Goal: Task Accomplishment & Management: Manage account settings

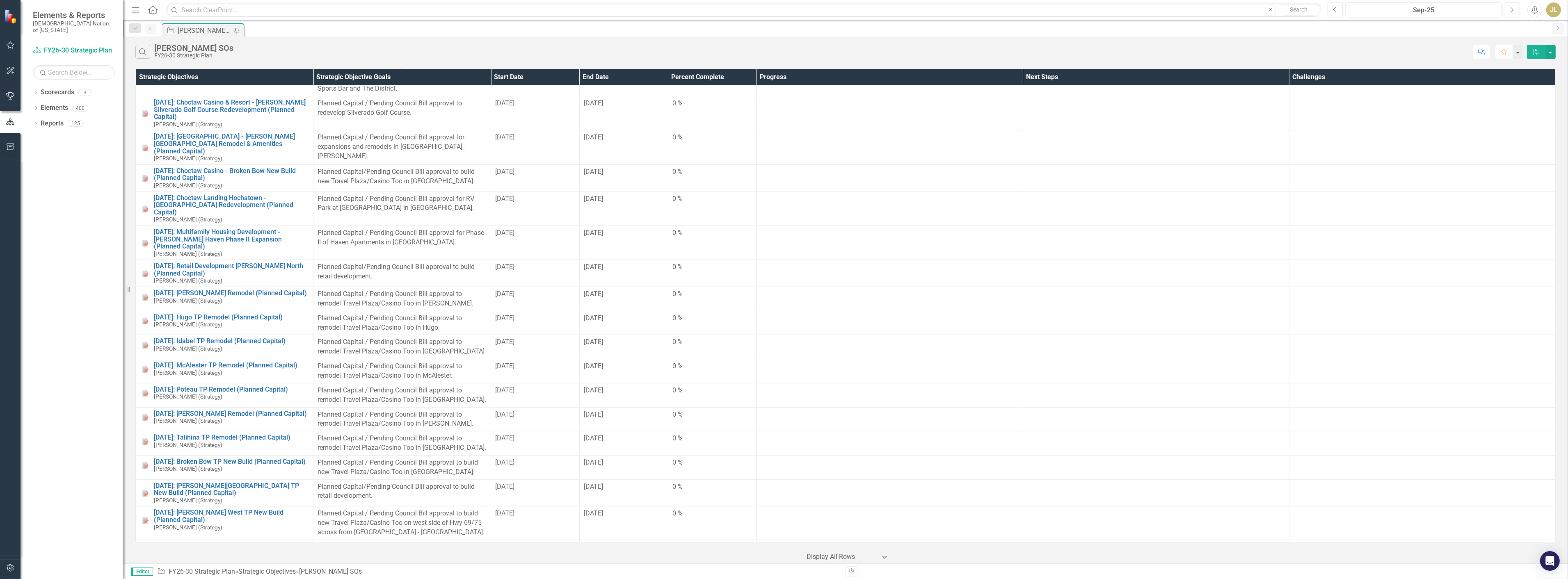
scroll to position [911, 0]
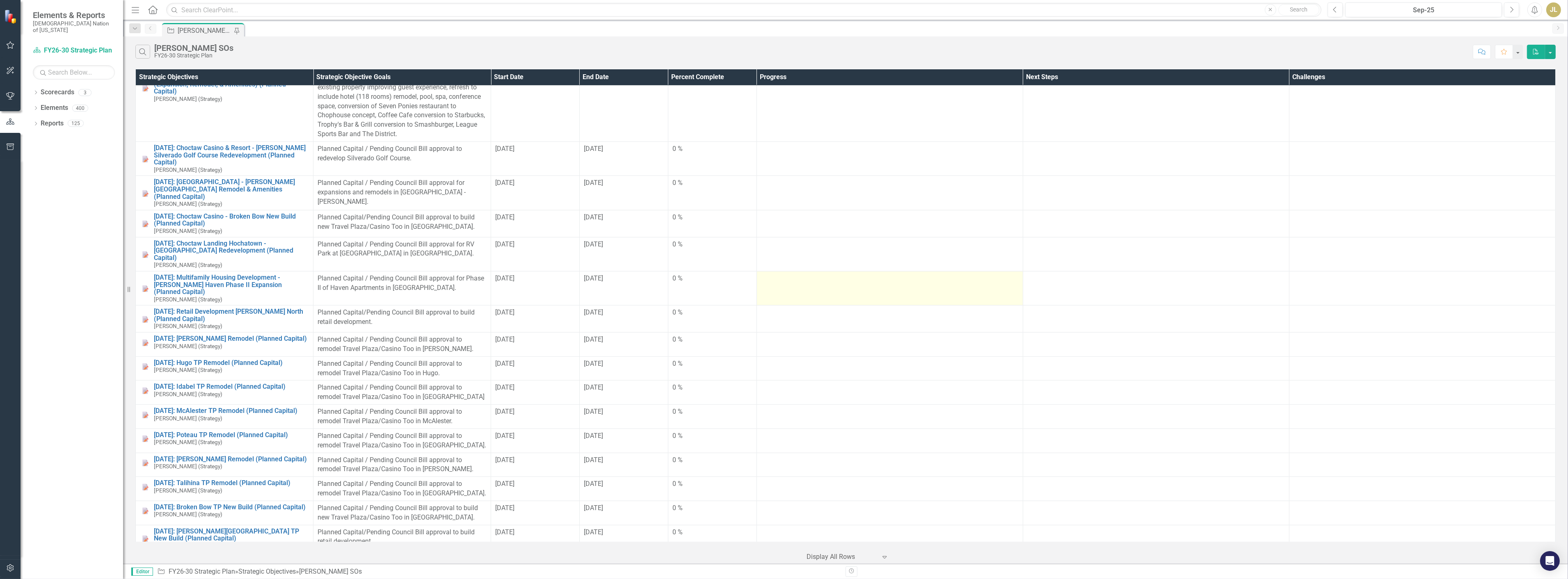
click at [806, 272] on td at bounding box center [889, 288] width 266 height 34
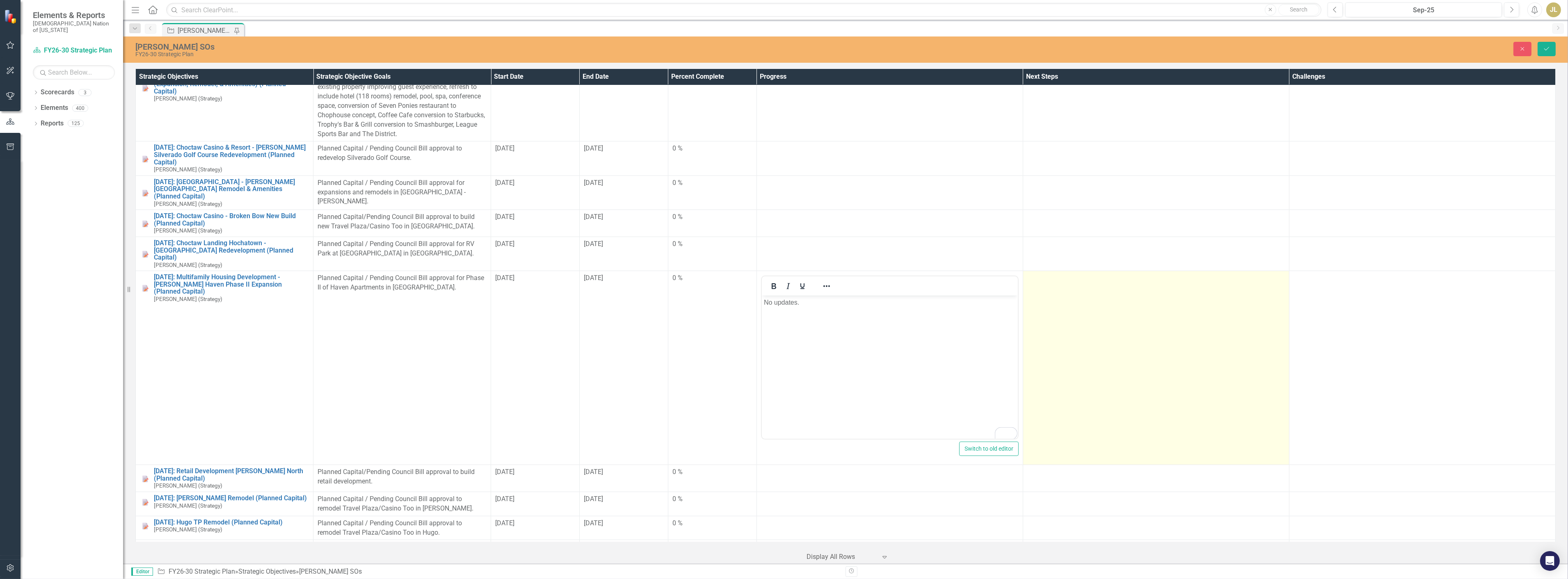
click at [1077, 392] on td at bounding box center [1155, 368] width 266 height 194
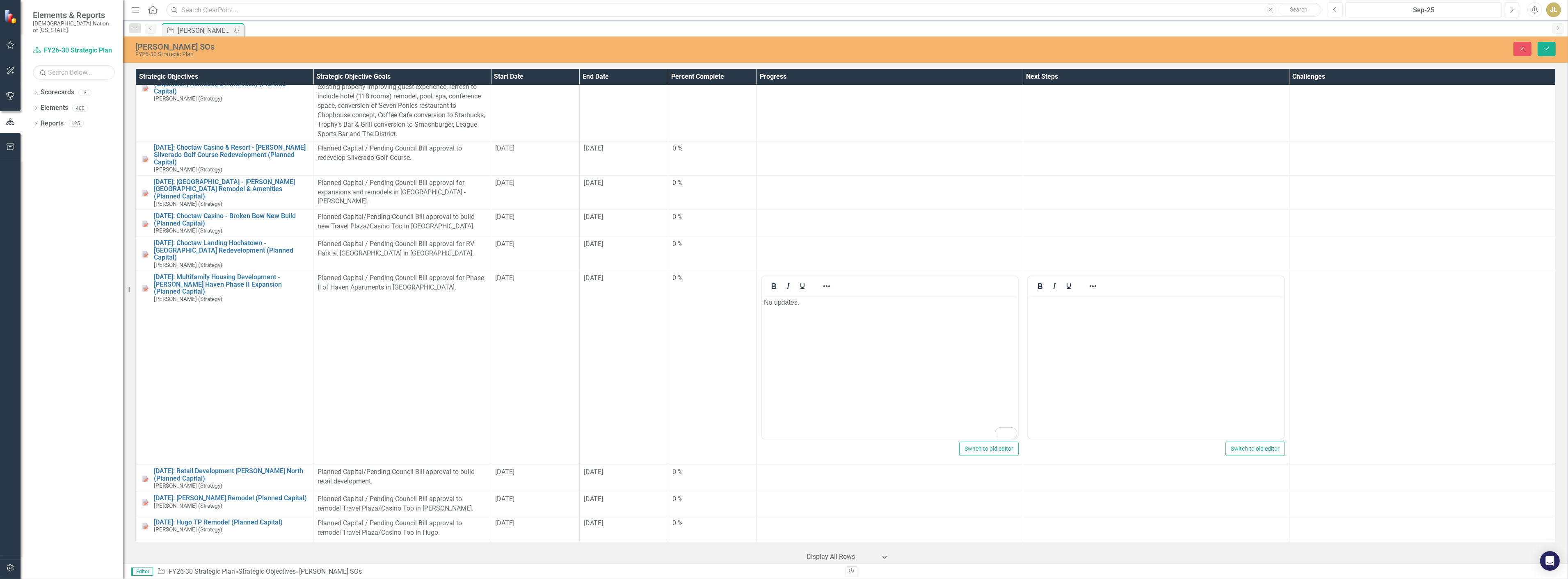
scroll to position [0, 0]
click at [1070, 355] on body "Rich Text Area. Press ALT-0 for help." at bounding box center [1155, 357] width 256 height 123
click at [1552, 49] on button "Save" at bounding box center [1547, 49] width 18 height 15
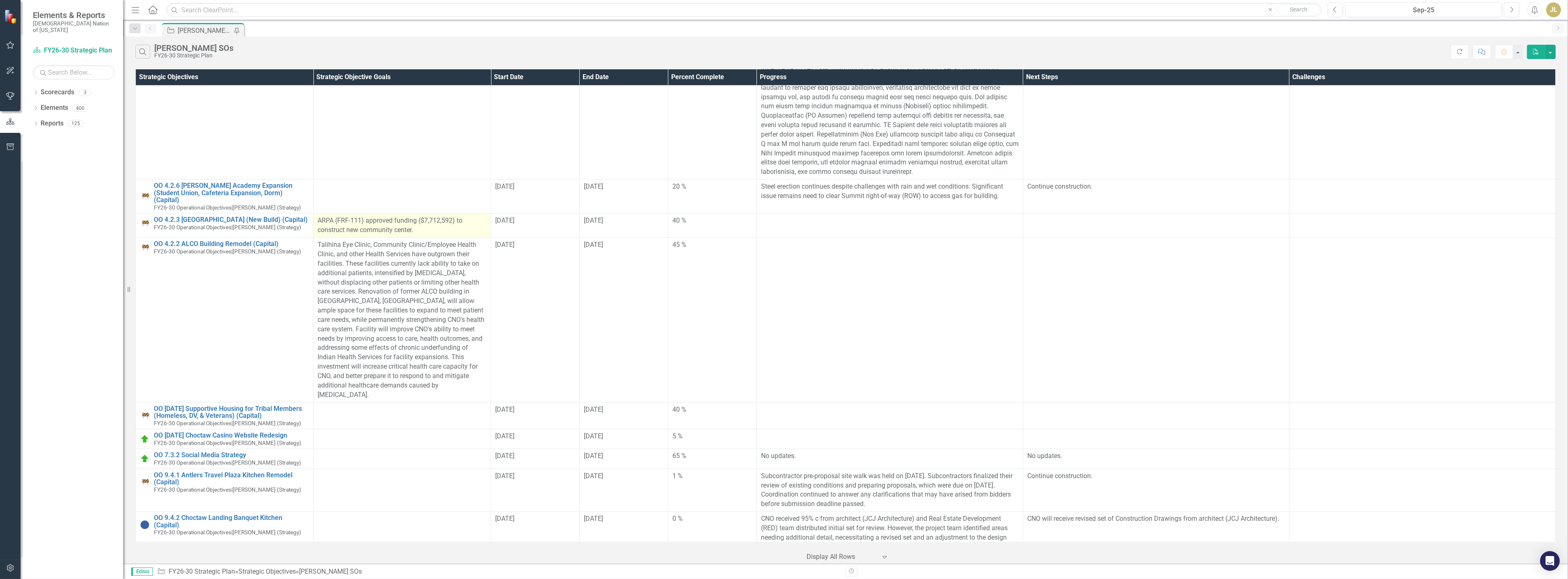
scroll to position [1731, 0]
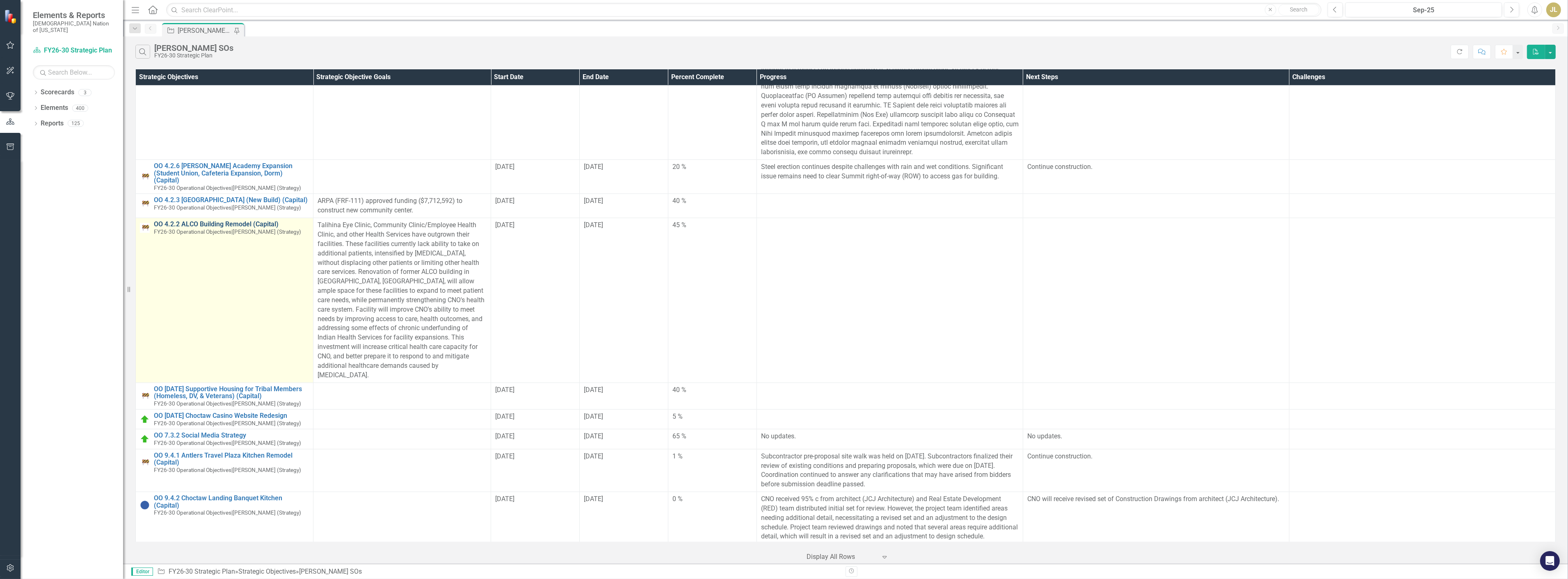
click at [252, 221] on link "OO 4.2.2 ALCO Building Remodel (Capital)" at bounding box center [231, 224] width 155 height 7
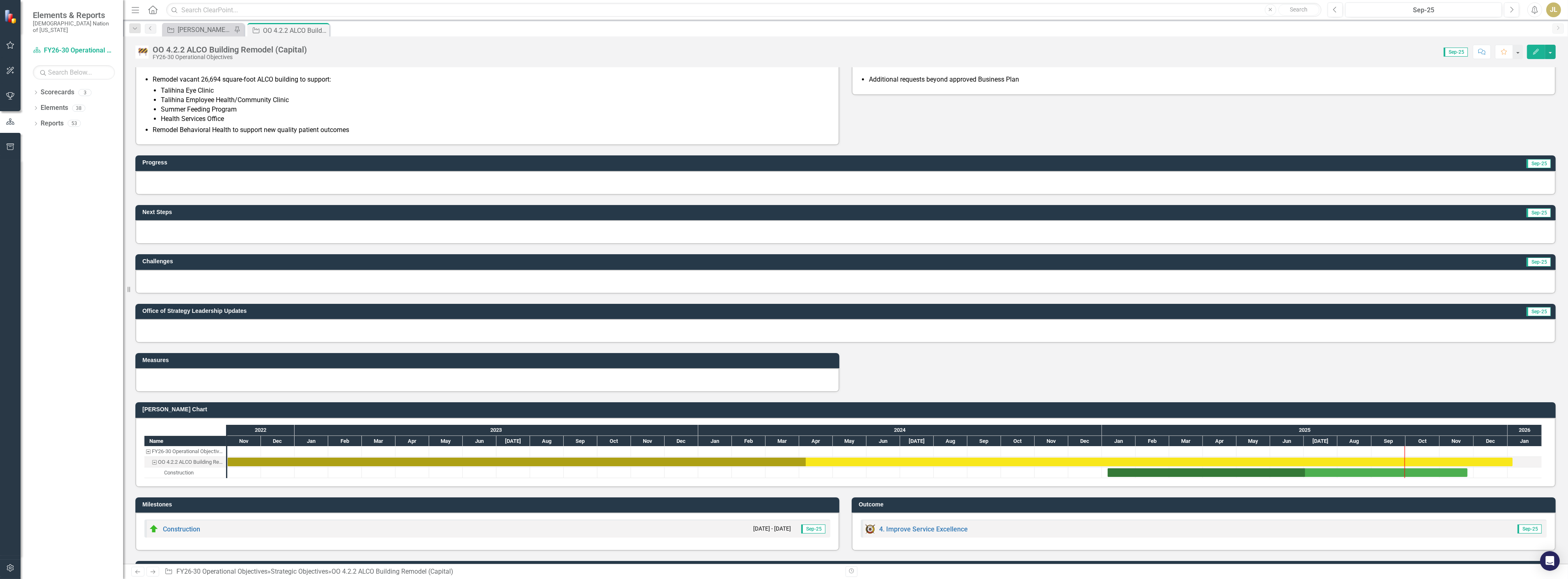
scroll to position [236, 0]
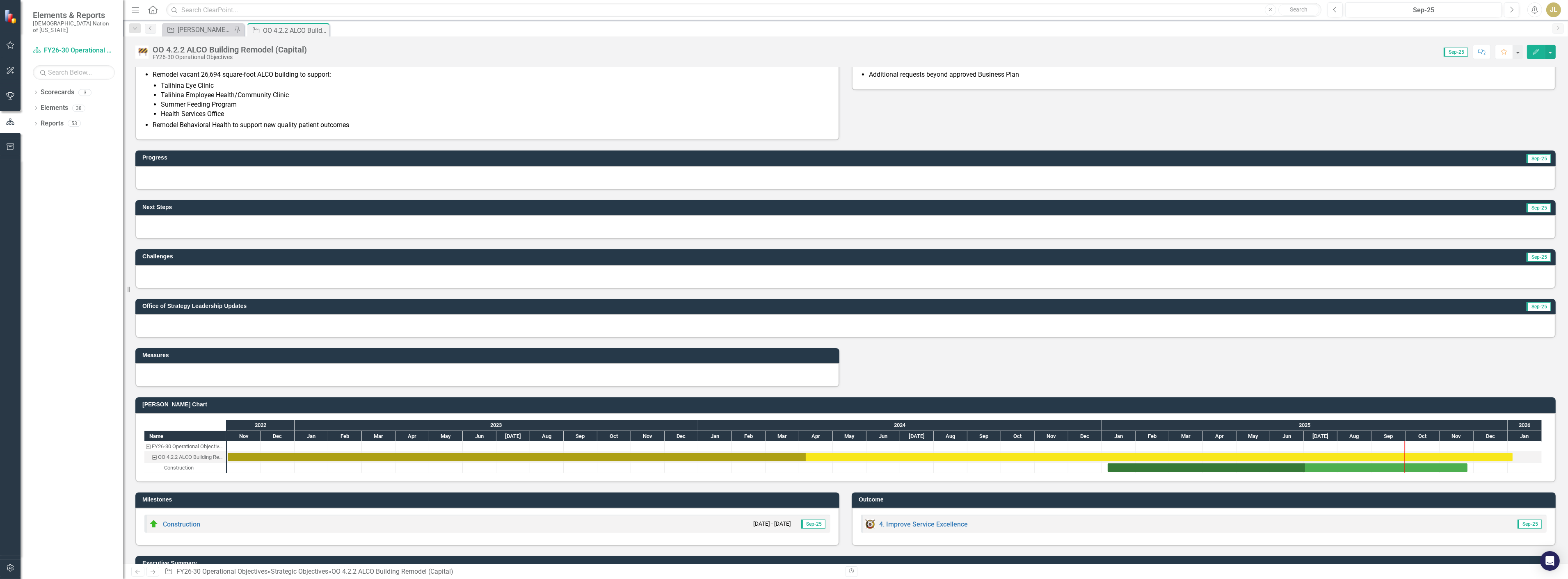
click at [216, 320] on div at bounding box center [845, 325] width 1420 height 24
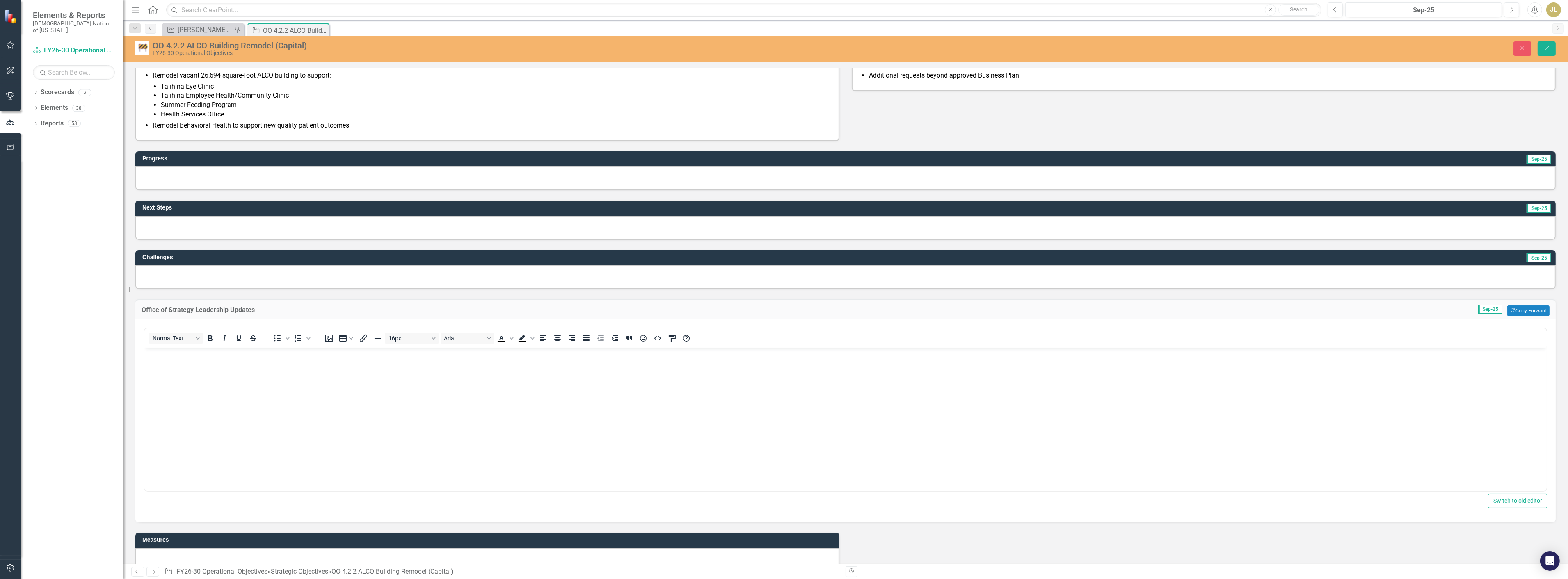
scroll to position [0, 0]
click at [222, 342] on div "Normal Text To open the popup, press Shift+Enter To open the popup, press Shift…" at bounding box center [845, 338] width 1402 height 19
click at [217, 367] on body "Rich Text Area. Press ALT-0 for help." at bounding box center [845, 409] width 1402 height 123
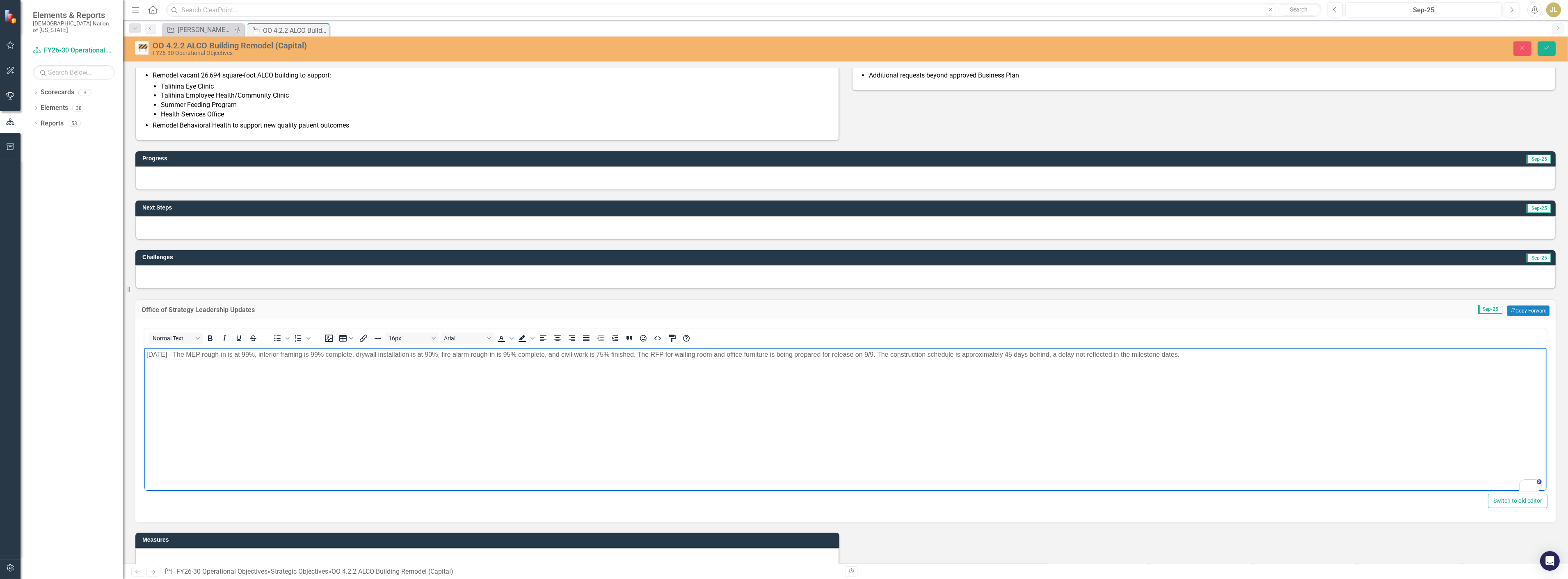
click at [1199, 357] on p "9/3/25 - The MEP rough-in is at 99%, interior framing is 99% complete, drywall …" at bounding box center [845, 354] width 1398 height 10
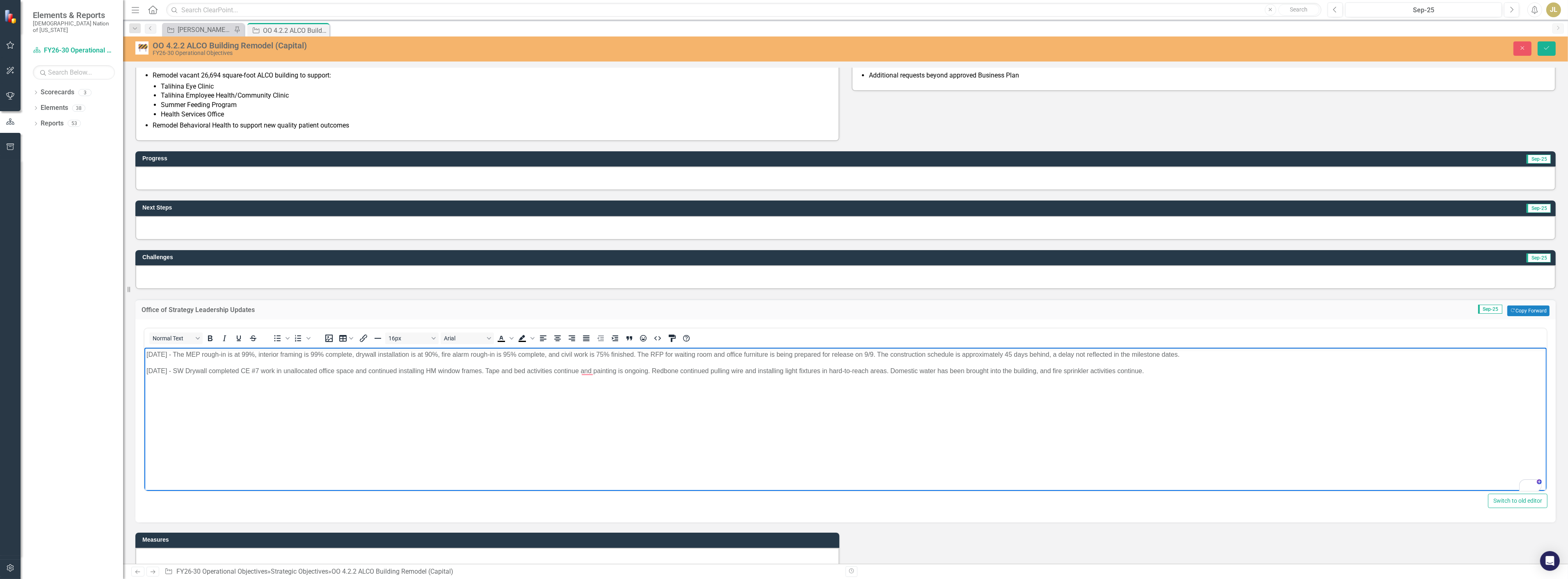
click at [1161, 357] on p "9/3/25 - The MEP rough-in is at 99%, interior framing is 99% complete, drywall …" at bounding box center [845, 354] width 1398 height 10
click at [1161, 369] on p "9/10/25 - SW Drywall completed CE #7 work in unallocated office space and conti…" at bounding box center [845, 370] width 1398 height 10
drag, startPoint x: 883, startPoint y: 400, endPoint x: 131, endPoint y: 340, distance: 754.4
click at [144, 347] on html "9/3/25 - The MEP rough-in is at 99%, interior framing is 99% complete, drywall …" at bounding box center [845, 409] width 1402 height 123
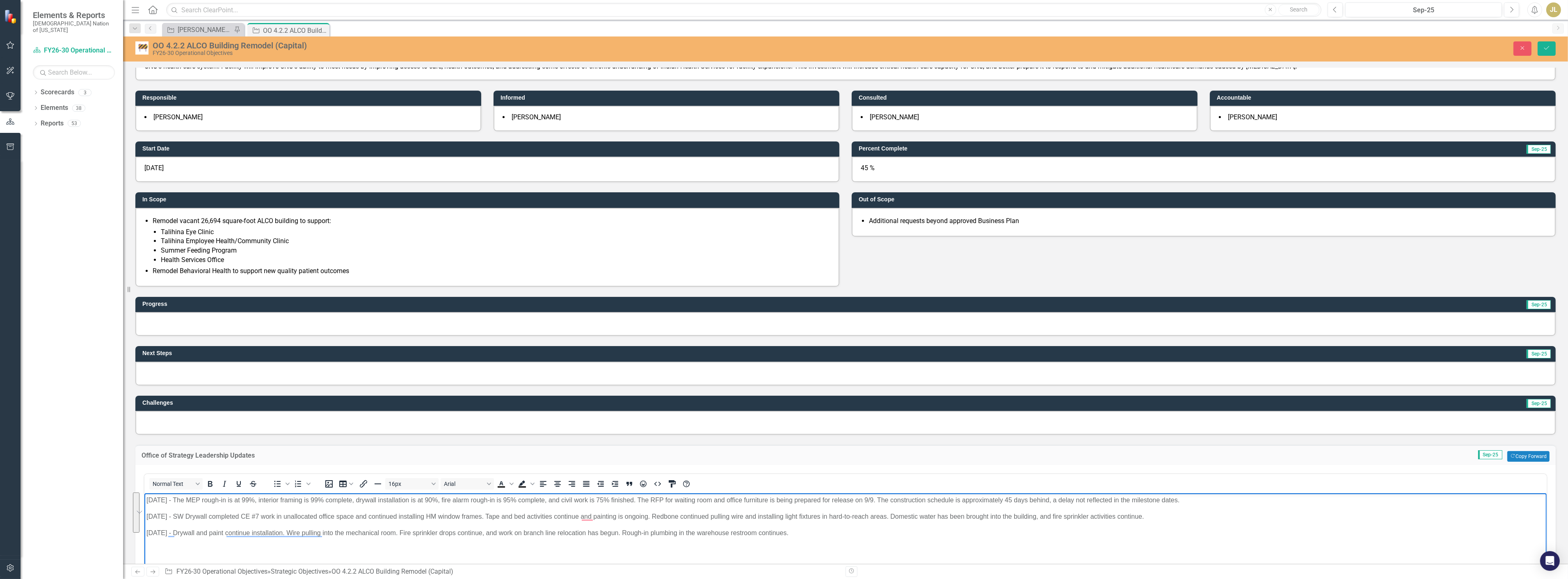
scroll to position [91, 0]
click at [220, 319] on div at bounding box center [845, 323] width 1420 height 24
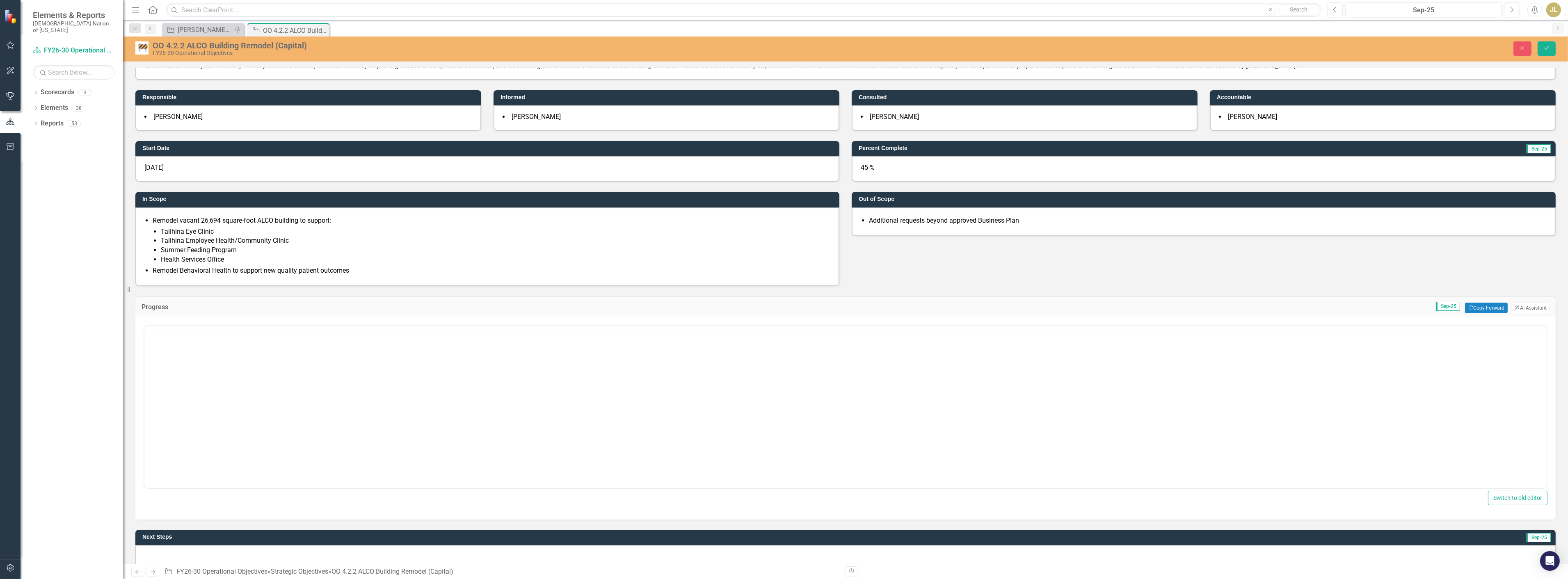
scroll to position [0, 0]
click at [265, 363] on body "Rich Text Area. Press ALT-0 for help." at bounding box center [845, 406] width 1402 height 123
click at [1517, 302] on button "ClearPoint AI AI Assistant" at bounding box center [1531, 308] width 38 height 11
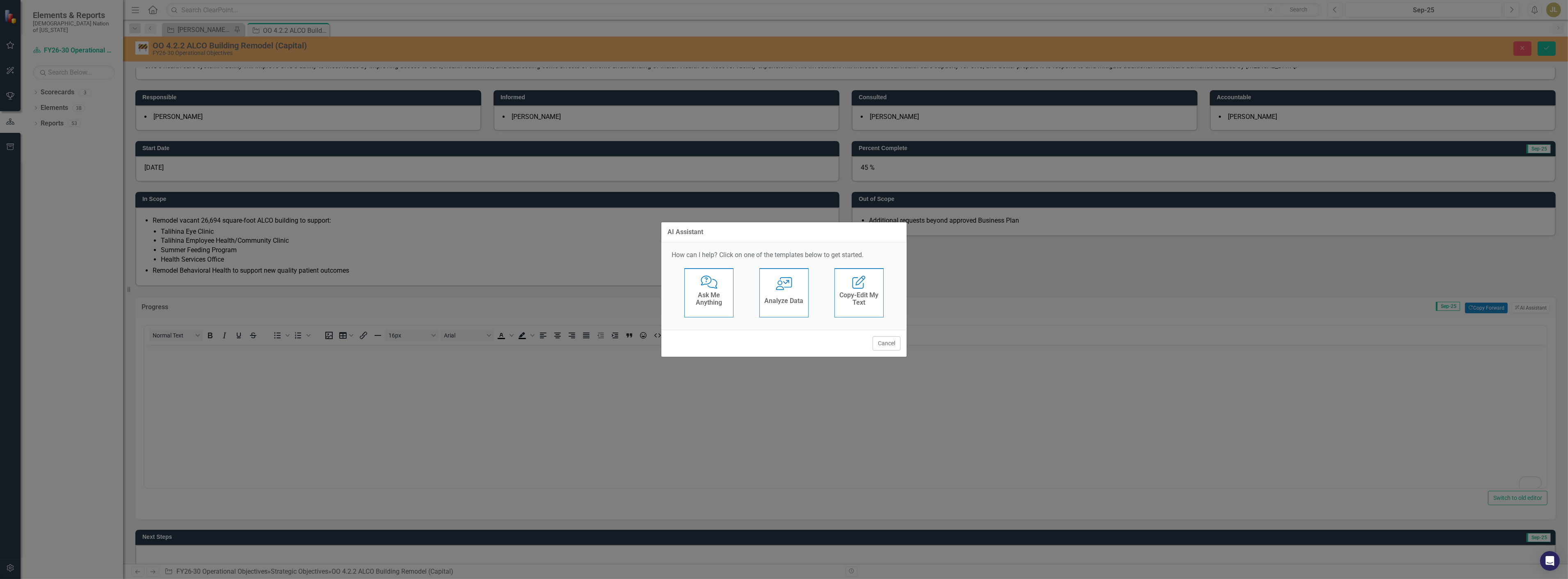
click at [709, 294] on h4 "Ask Me Anything" at bounding box center [709, 299] width 40 height 15
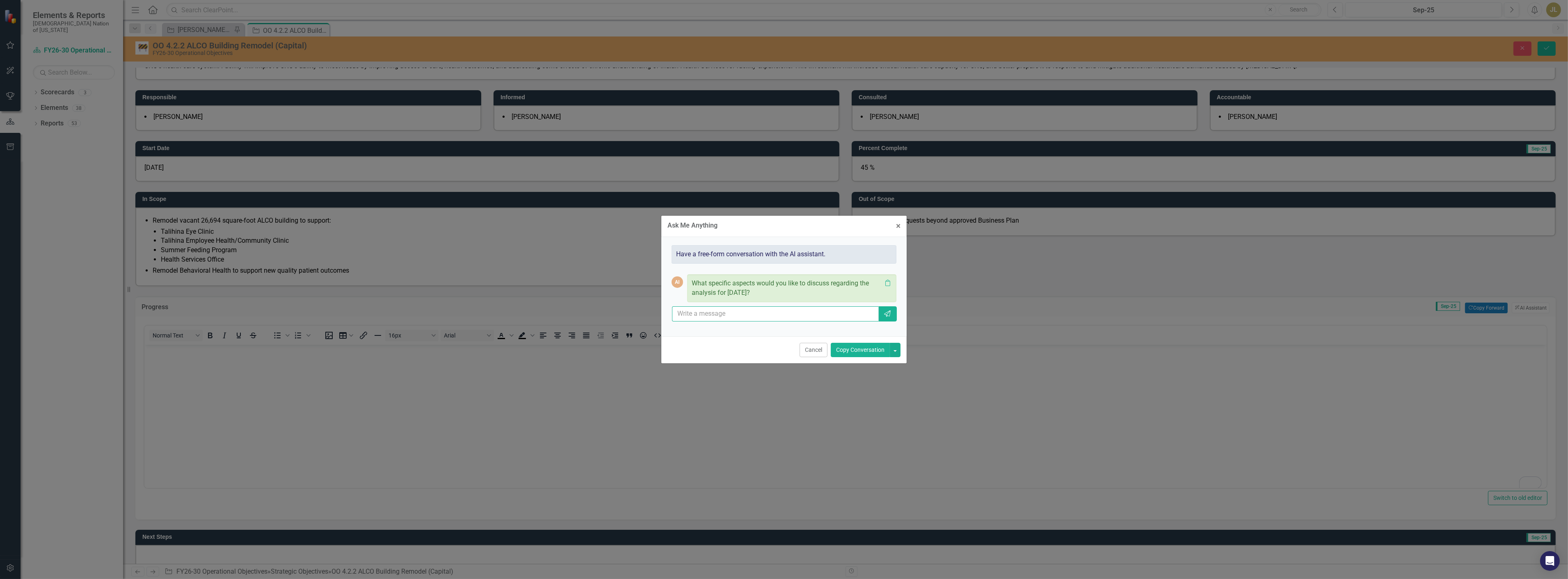
click at [709, 313] on input "text" at bounding box center [775, 313] width 207 height 15
type input "write a progress update with information in leadership updates and exclude the …"
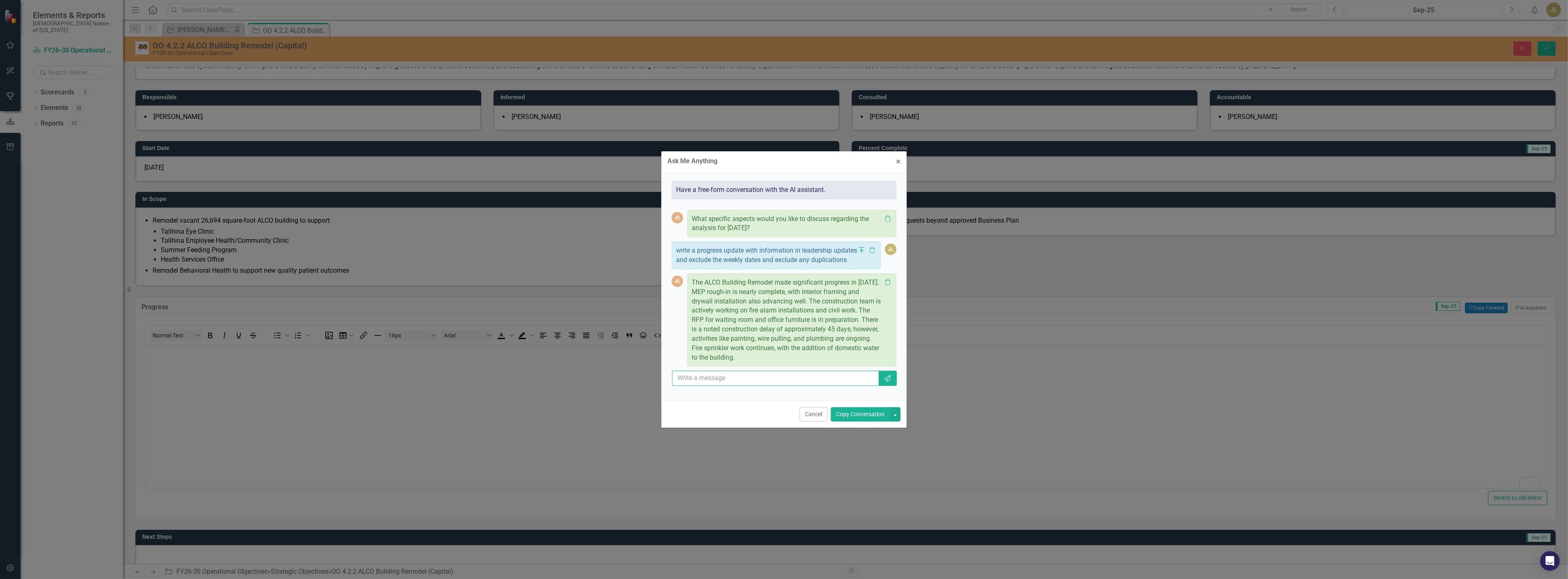
click at [804, 383] on input "text" at bounding box center [775, 378] width 207 height 15
type input "include percents"
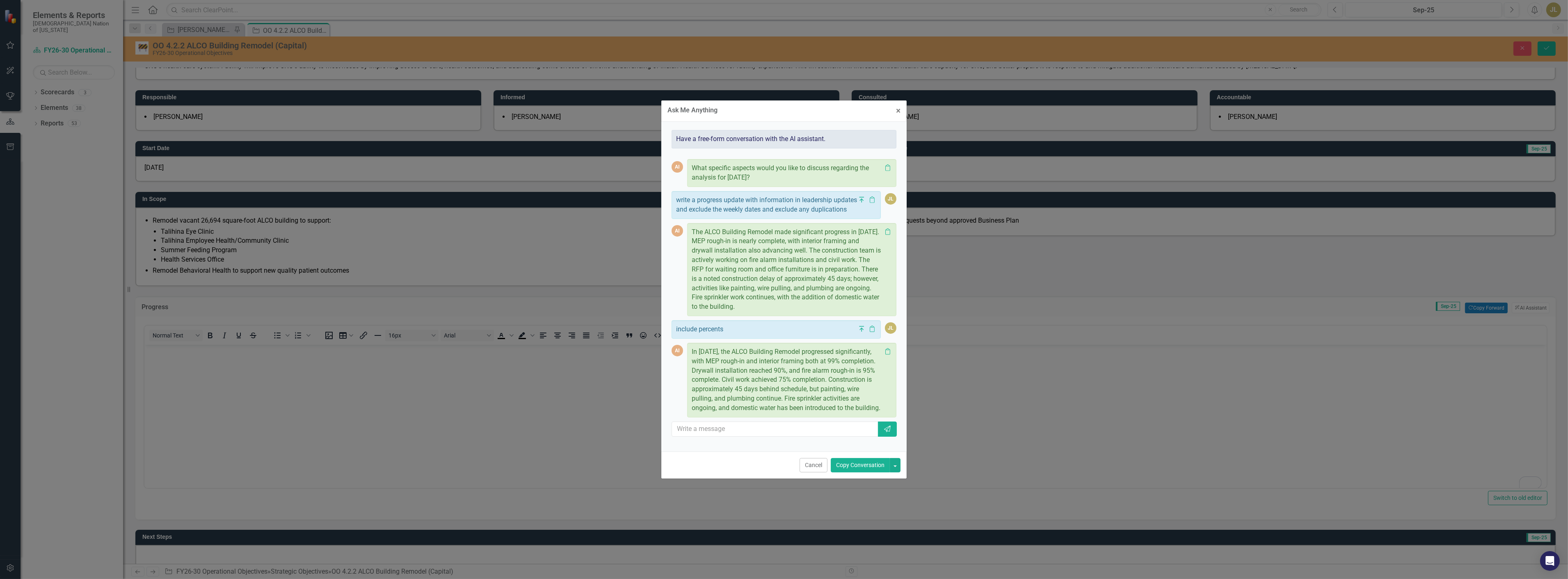
drag, startPoint x: 747, startPoint y: 419, endPoint x: 743, endPoint y: 364, distance: 55.1
click at [743, 364] on p "In September 2025, the ALCO Building Remodel progressed significantly, with MEP…" at bounding box center [786, 380] width 190 height 66
copy p "MEP rough-in and interior framing both at 99% completion. Drywall installation …"
click at [901, 100] on button "× Close" at bounding box center [898, 111] width 17 height 21
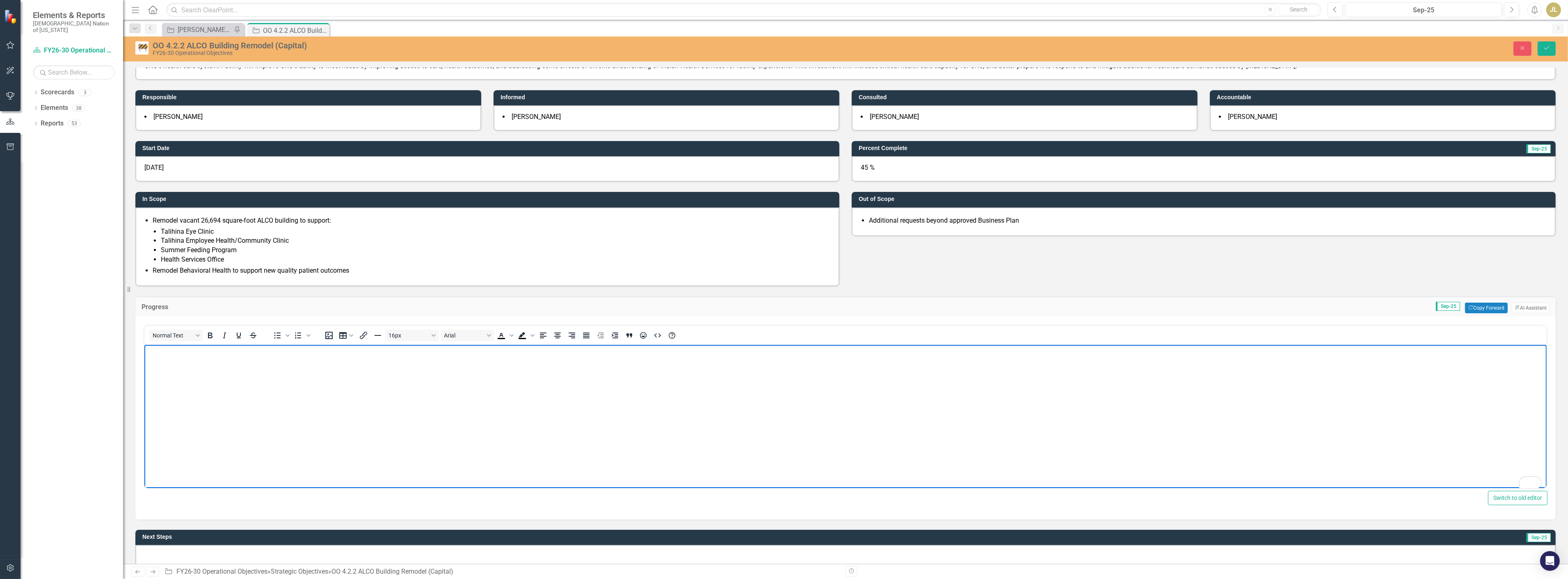
click at [357, 407] on body "To enrich screen reader interactions, please activate Accessibility in Grammarl…" at bounding box center [845, 406] width 1402 height 123
click at [357, 406] on body "To enrich screen reader interactions, please activate Accessibility in Grammarl…" at bounding box center [845, 406] width 1402 height 123
click at [147, 352] on p "MEP rough-in and interior framing both at 99% completion. Drywall installation …" at bounding box center [845, 352] width 1398 height 10
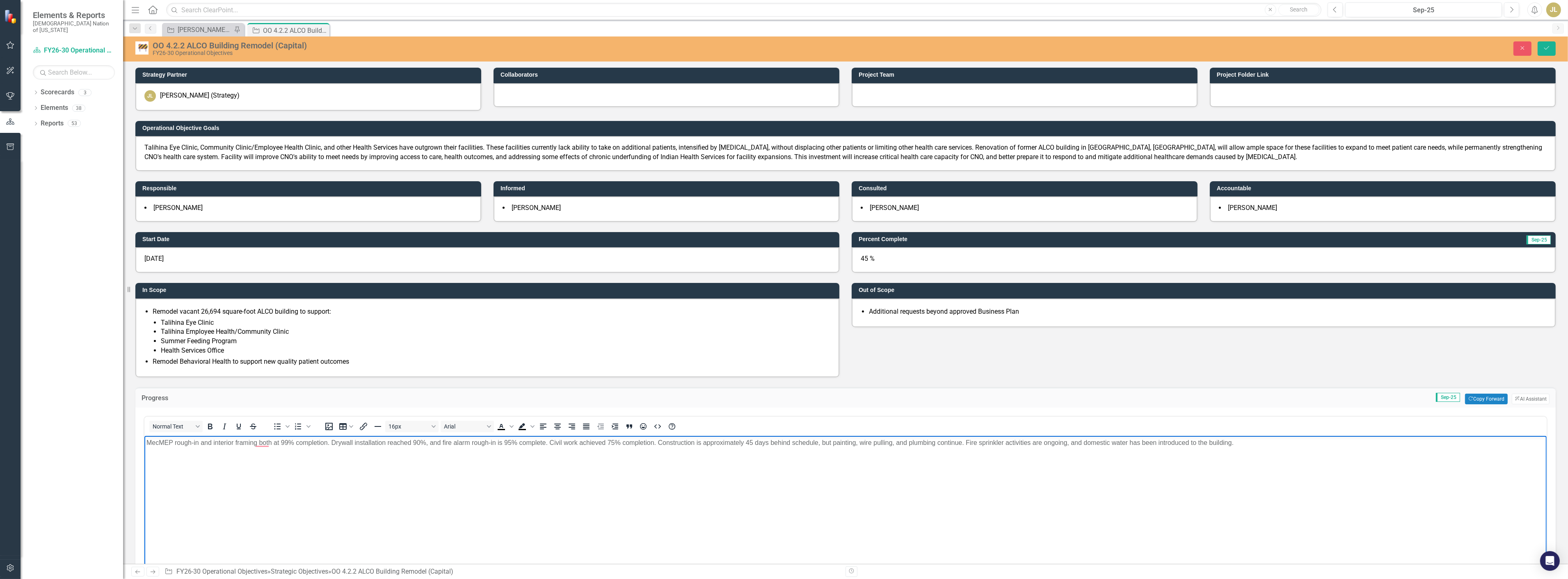
scroll to position [91, 0]
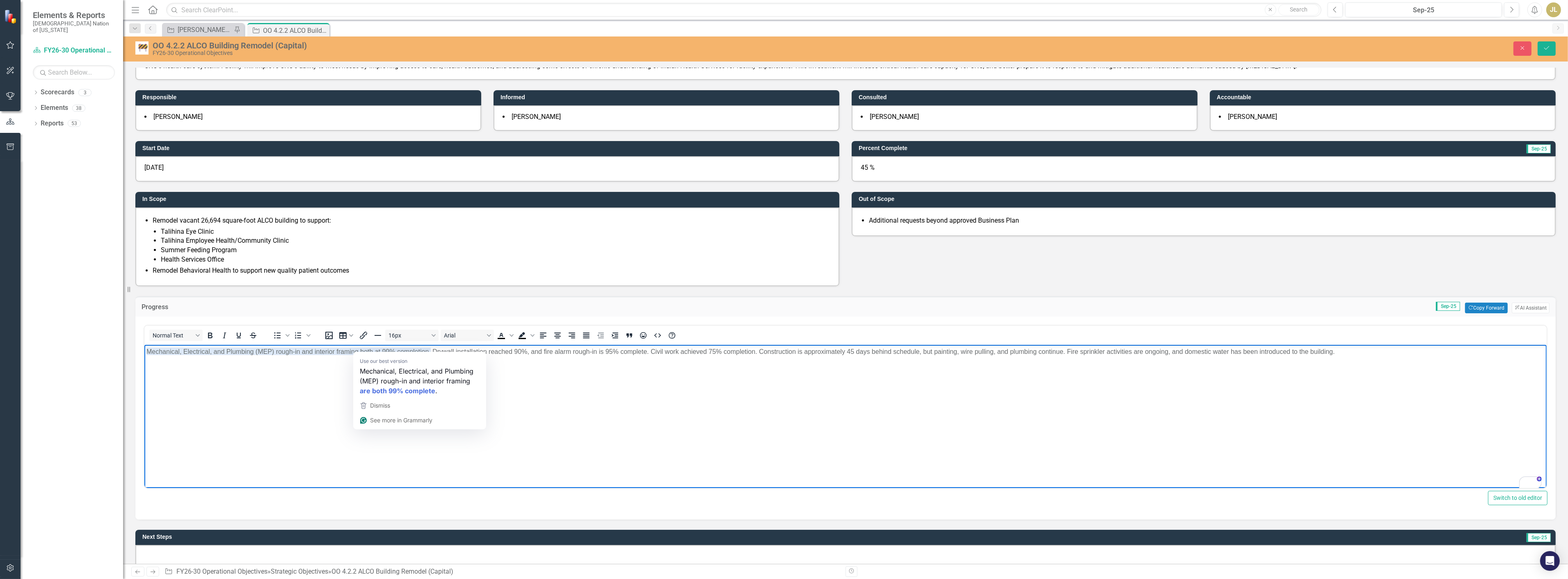
click at [376, 352] on p "Mechanical, Electrical, and Plumbing (MEP) rough-in and interior framing both a…" at bounding box center [845, 352] width 1398 height 10
click at [663, 412] on body "Mechanical, Electrical, and Plumbing (MEP) rough-in and interior framing both a…" at bounding box center [845, 406] width 1402 height 123
drag, startPoint x: 758, startPoint y: 353, endPoint x: 923, endPoint y: 350, distance: 165.0
click at [923, 350] on p "Mechanical, Electrical, and Plumbing (MEP) rough-in and interior framing both a…" at bounding box center [845, 352] width 1398 height 10
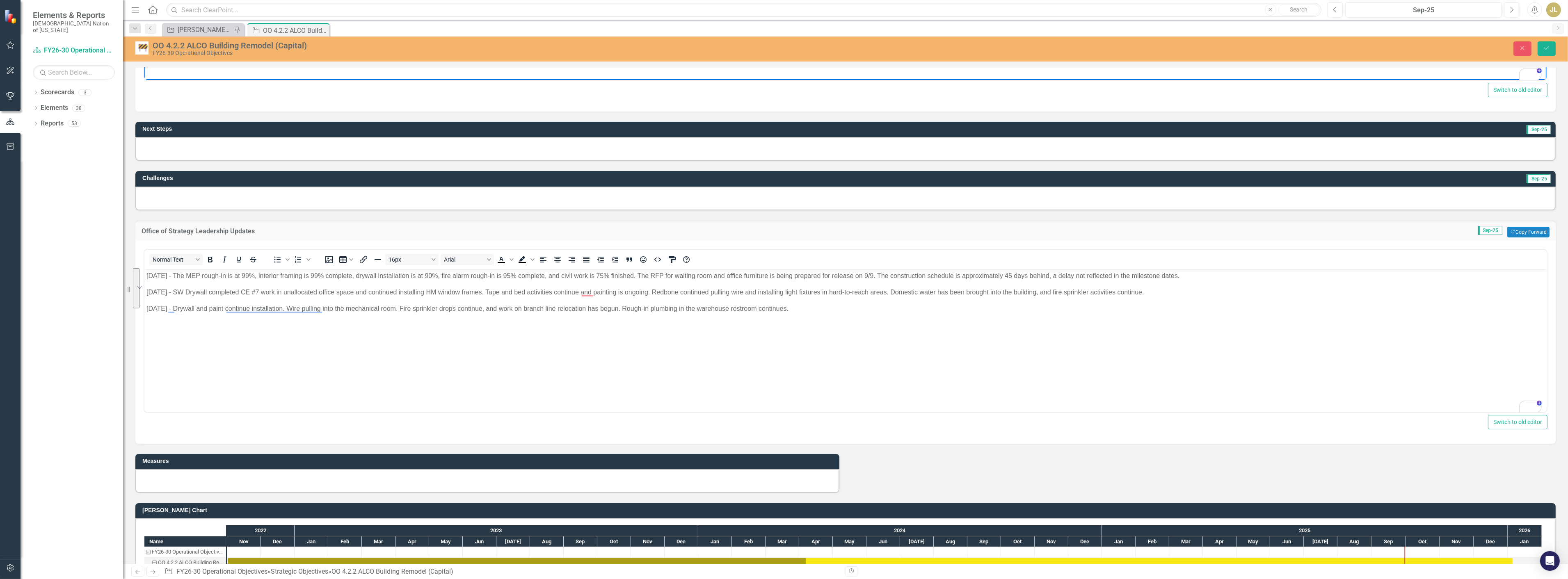
scroll to position [501, 0]
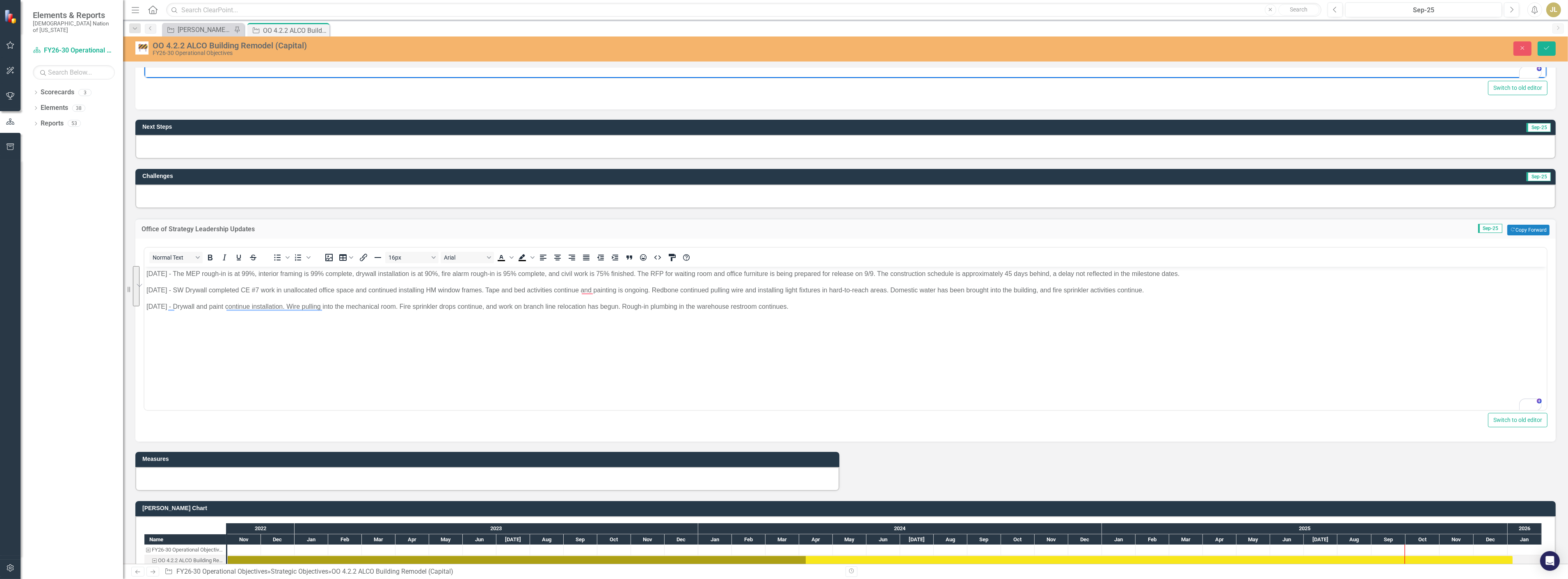
click at [334, 389] on body "9/3/25 - The MEP rough-in is at 99%, interior framing is 99% complete, drywall …" at bounding box center [845, 328] width 1402 height 123
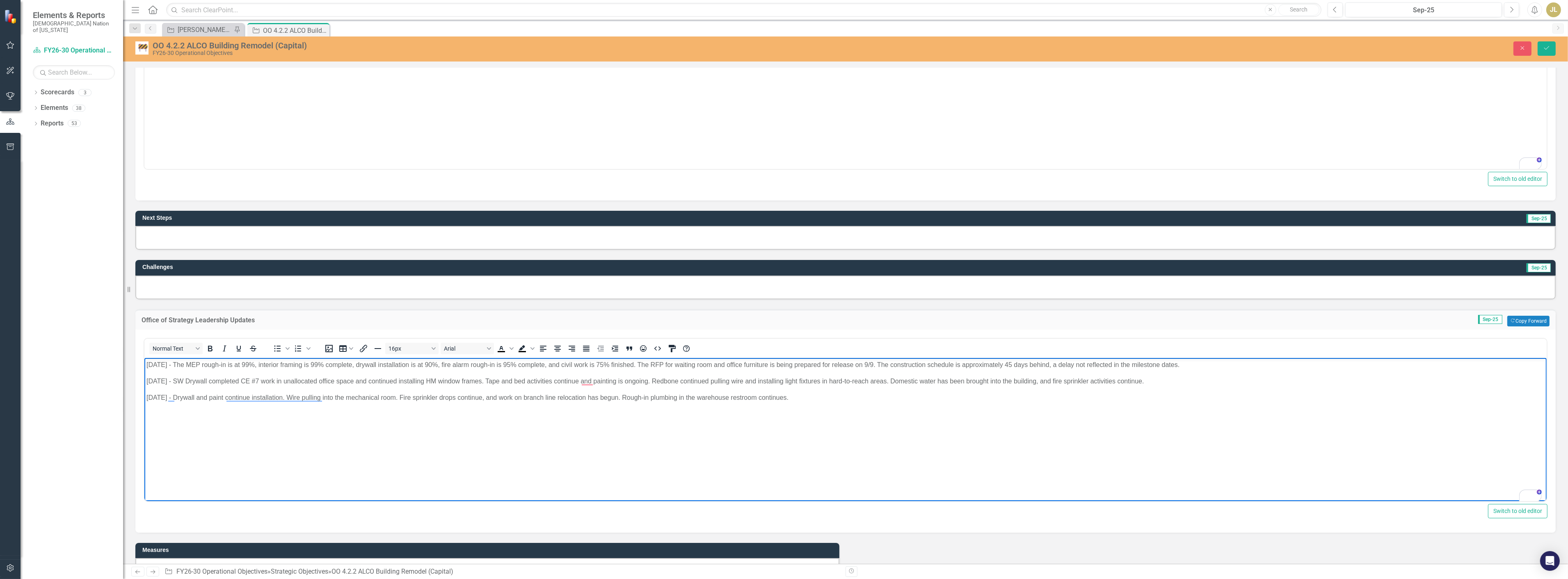
scroll to position [136, 0]
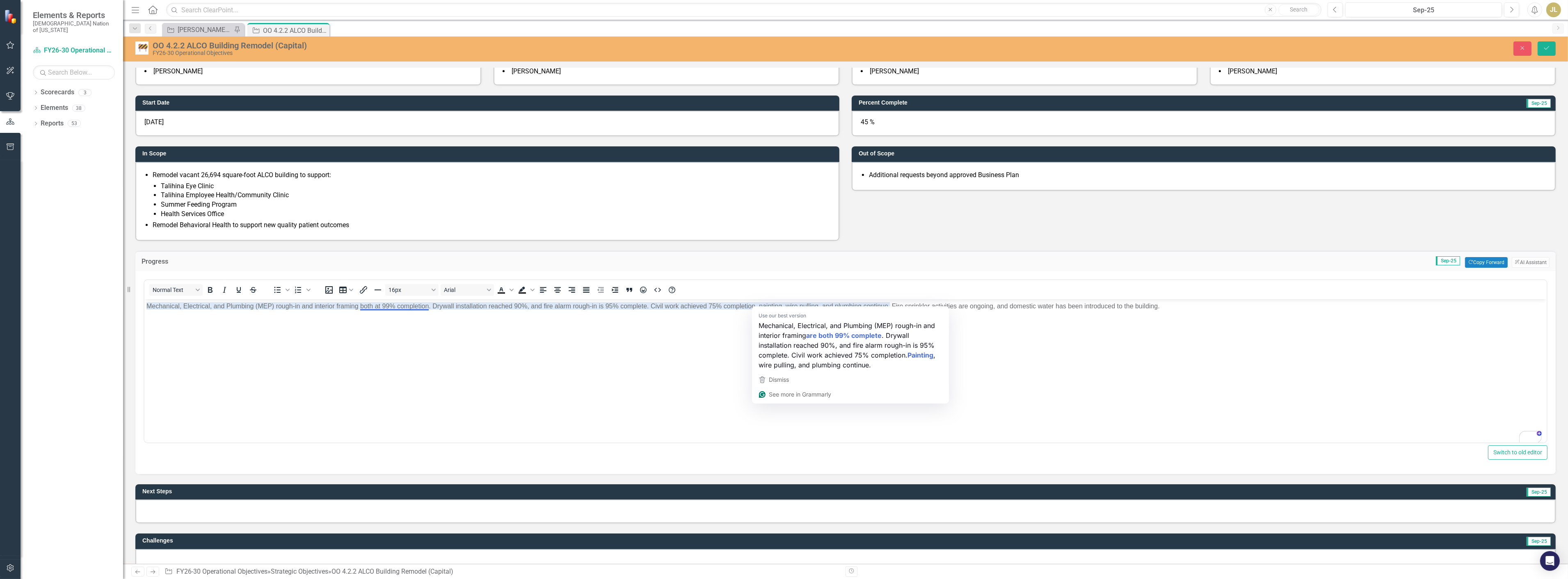
click at [1133, 315] on body "Mechanical, Electrical, and Plumbing (MEP) rough-in and interior framing both a…" at bounding box center [845, 360] width 1402 height 123
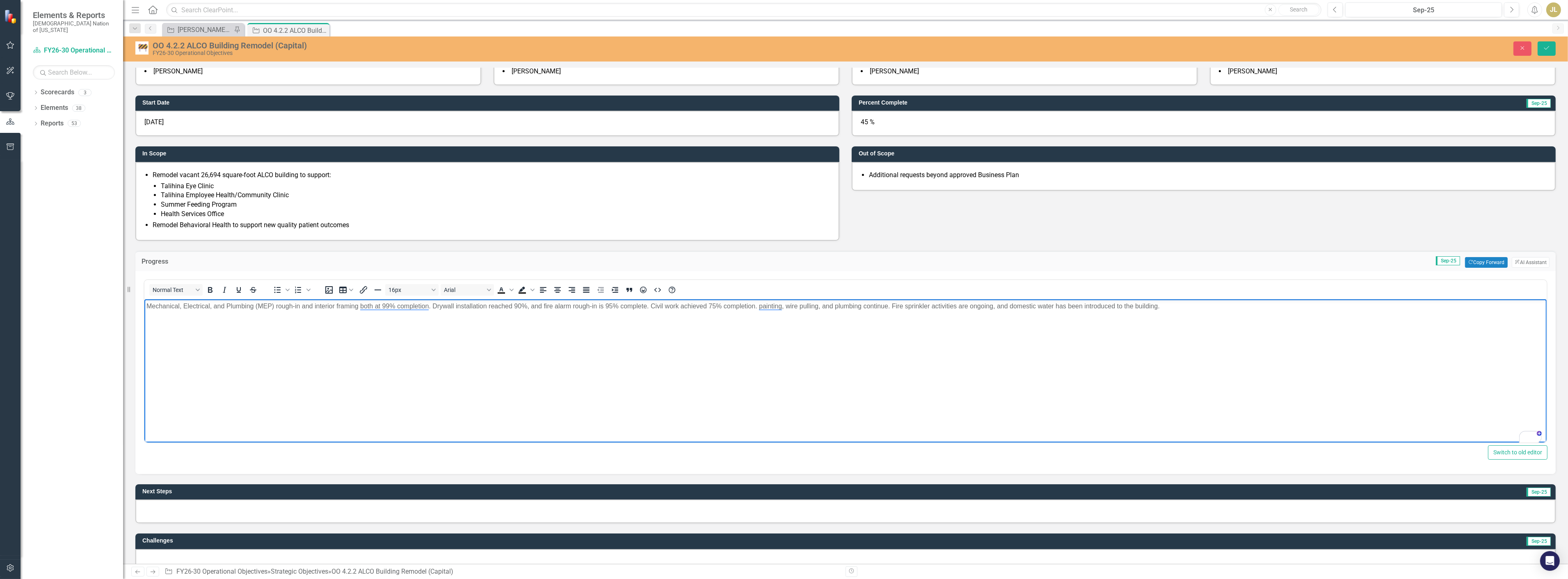
scroll to position [456, 0]
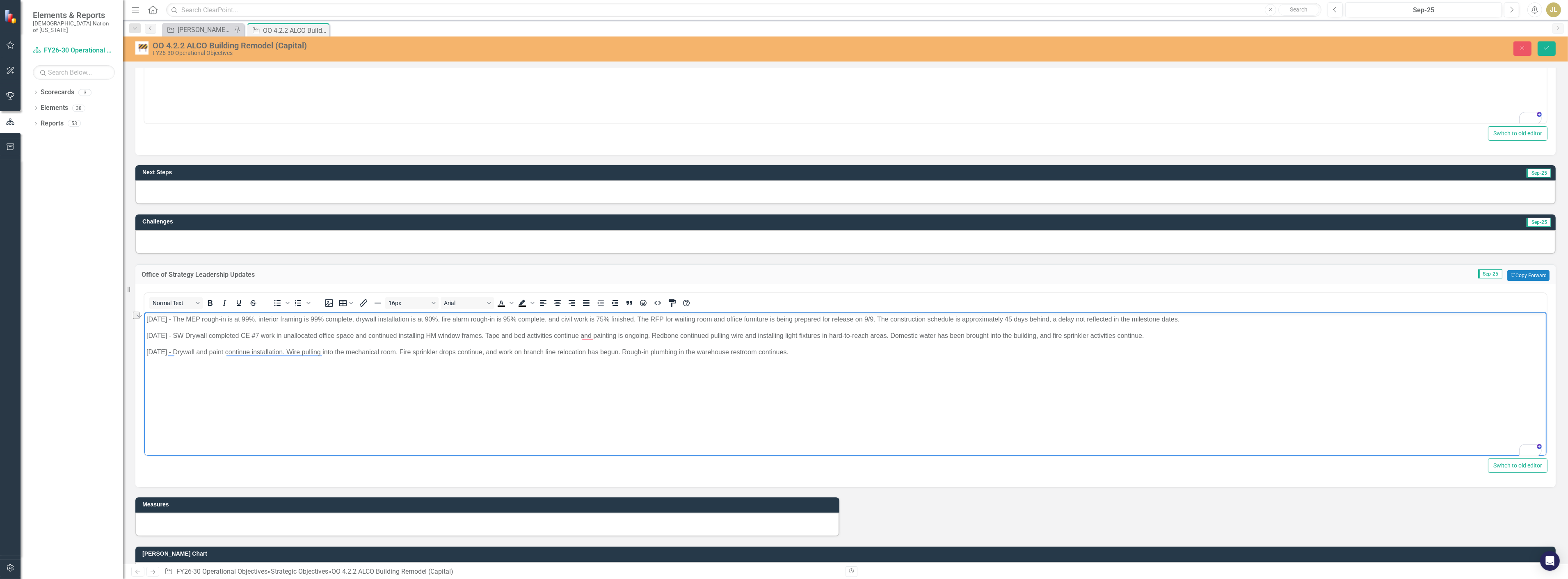
drag, startPoint x: 173, startPoint y: 336, endPoint x: 1183, endPoint y: 335, distance: 1010.0
click at [1183, 335] on p "9/10/25 - SW Drywall completed CE #7 work in unallocated office space and conti…" at bounding box center [845, 335] width 1398 height 10
copy p "SW Drywall completed CE #7 work in unallocated office space and continued insta…"
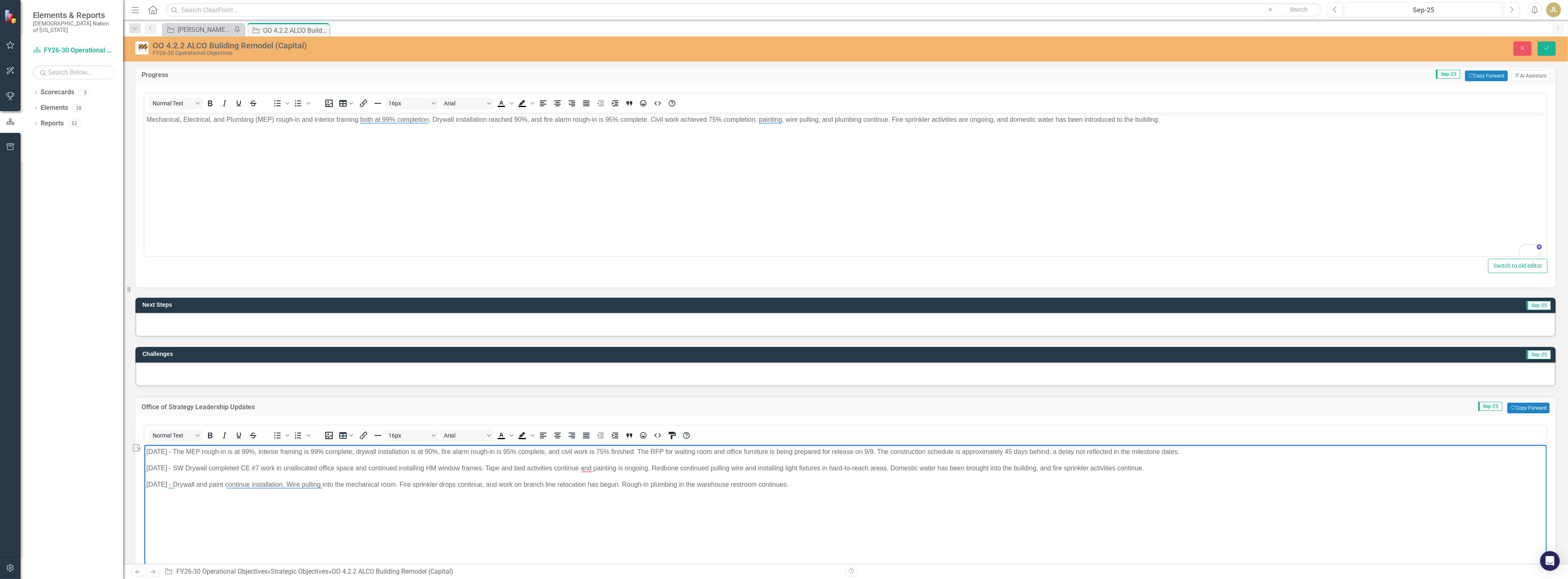
scroll to position [273, 0]
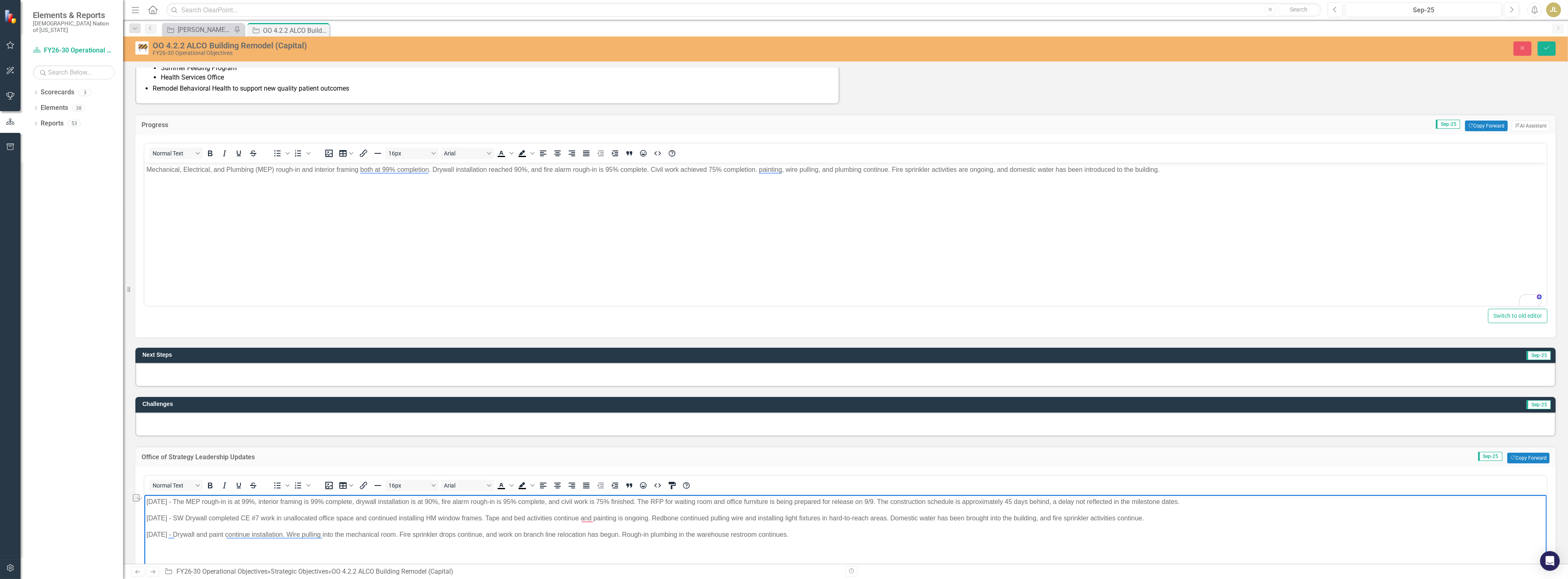
click at [627, 499] on p "9/3/25 - The MEP rough-in is at 99%, interior framing is 99% complete, drywall …" at bounding box center [845, 501] width 1398 height 10
drag, startPoint x: 649, startPoint y: 502, endPoint x: 870, endPoint y: 501, distance: 221.0
click at [870, 501] on p "9/3/25 - The MEP rough-in is at 99%, interior framing is 99% complete, drywall …" at bounding box center [845, 501] width 1398 height 10
copy p "RFP for waiting room and office furniture is being prepared for release on 9/9"
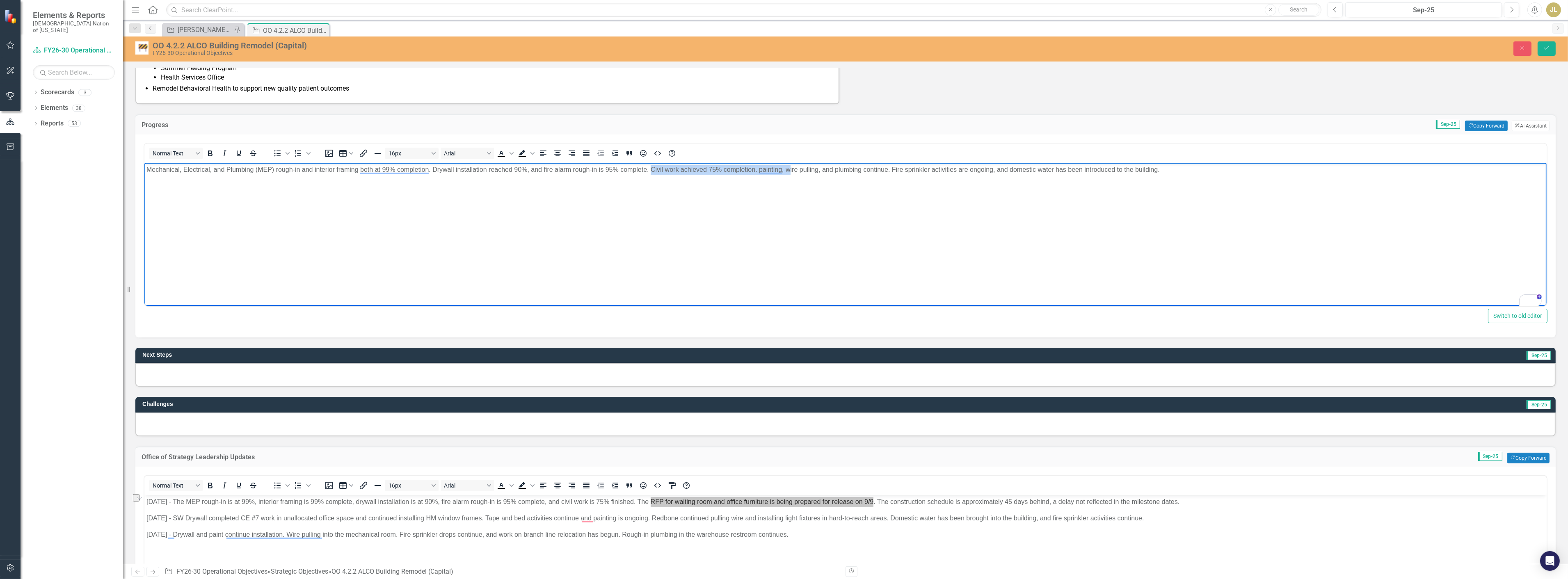
drag, startPoint x: 789, startPoint y: 197, endPoint x: 651, endPoint y: 167, distance: 141.2
click at [651, 167] on body "Mechanical, Electrical, and Plumbing (MEP) rough-in and interior framing both a…" at bounding box center [845, 224] width 1402 height 123
click at [645, 189] on body "Mechanical, Electrical, and Plumbing (MEP) rough-in and interior framing both a…" at bounding box center [845, 224] width 1402 height 123
drag, startPoint x: 656, startPoint y: 189, endPoint x: 659, endPoint y: 175, distance: 14.3
click at [659, 175] on body "Mechanical, Electrical, and Plumbing (MEP) rough-in and interior framing both a…" at bounding box center [845, 224] width 1402 height 123
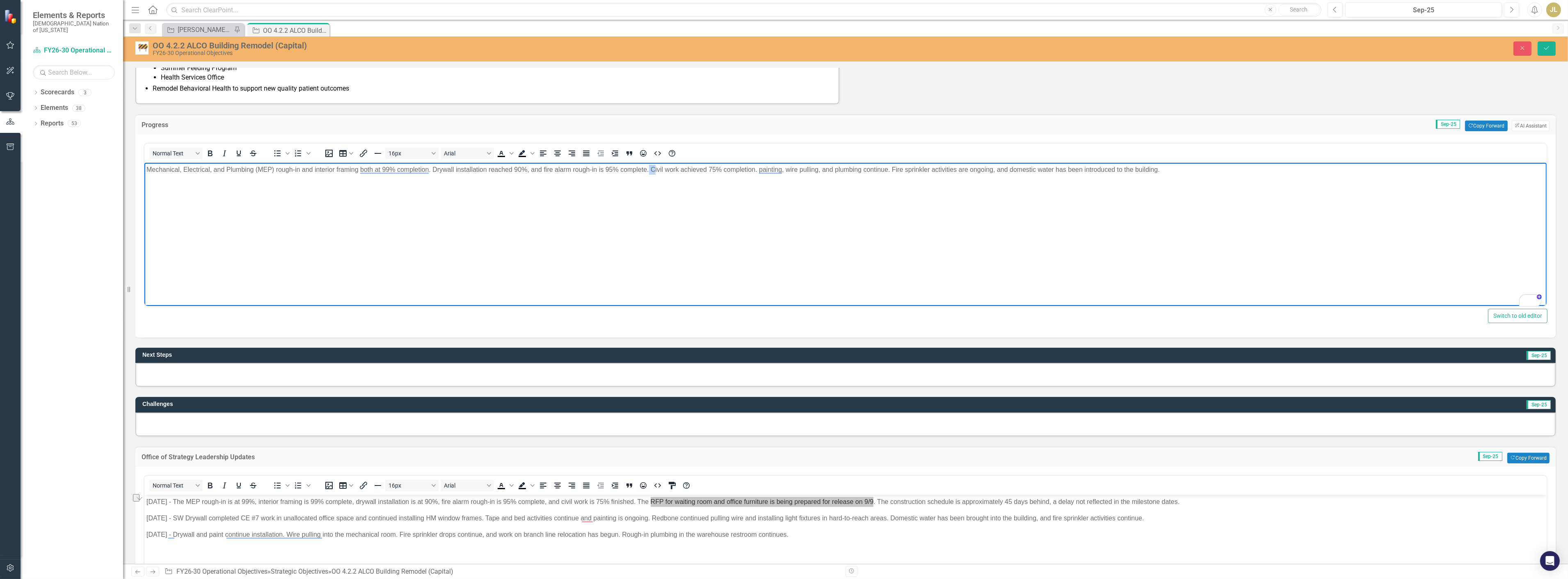
drag, startPoint x: 648, startPoint y: 168, endPoint x: 654, endPoint y: 169, distance: 6.1
click at [654, 169] on p "Mechanical, Electrical, and Plumbing (MEP) rough-in and interior framing both a…" at bounding box center [845, 169] width 1398 height 10
drag, startPoint x: 1298, startPoint y: 179, endPoint x: 651, endPoint y: 173, distance: 647.0
click at [651, 173] on body "Mechanical, Electrical, and Plumbing (MEP) rough-in and interior framing both a…" at bounding box center [845, 224] width 1402 height 123
click at [653, 170] on p "Mechanical, Electrical, and Plumbing (MEP) rough-in and interior framing both a…" at bounding box center [845, 169] width 1398 height 10
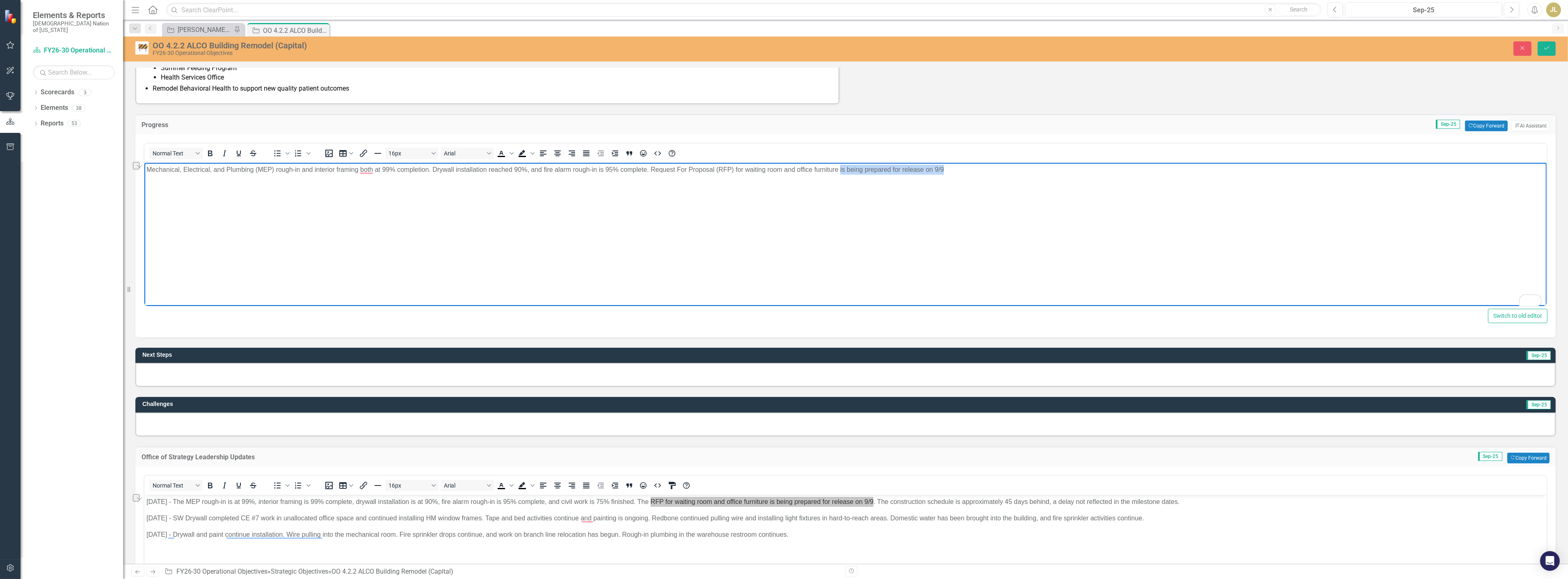
drag, startPoint x: 957, startPoint y: 170, endPoint x: 840, endPoint y: 174, distance: 117.1
click at [840, 174] on p "Mechanical, Electrical, and Plumbing (MEP) rough-in and interior framing both a…" at bounding box center [845, 169] width 1398 height 10
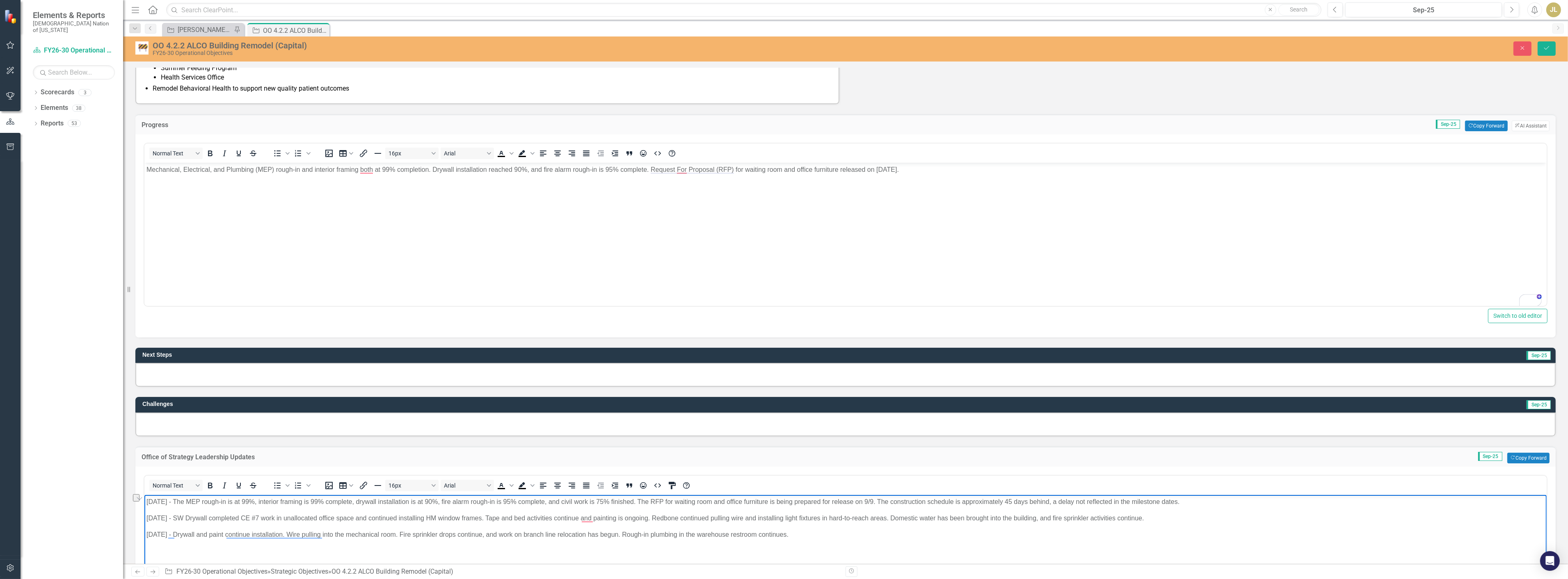
click at [220, 511] on body "9/3/25 - The MEP rough-in is at 99%, interior framing is 99% complete, drywall …" at bounding box center [845, 556] width 1402 height 123
drag, startPoint x: 175, startPoint y: 518, endPoint x: 857, endPoint y: 539, distance: 682.3
click at [857, 539] on body "9/3/25 - The MEP rough-in is at 99%, interior framing is 99% complete, drywall …" at bounding box center [845, 556] width 1402 height 123
copy body "SW Drywall completed CE #7 work in unallocated office space and continued insta…"
click at [965, 155] on div "Normal Text To open the popup, press Shift+Enter To open the popup, press Shift…" at bounding box center [845, 153] width 1402 height 16
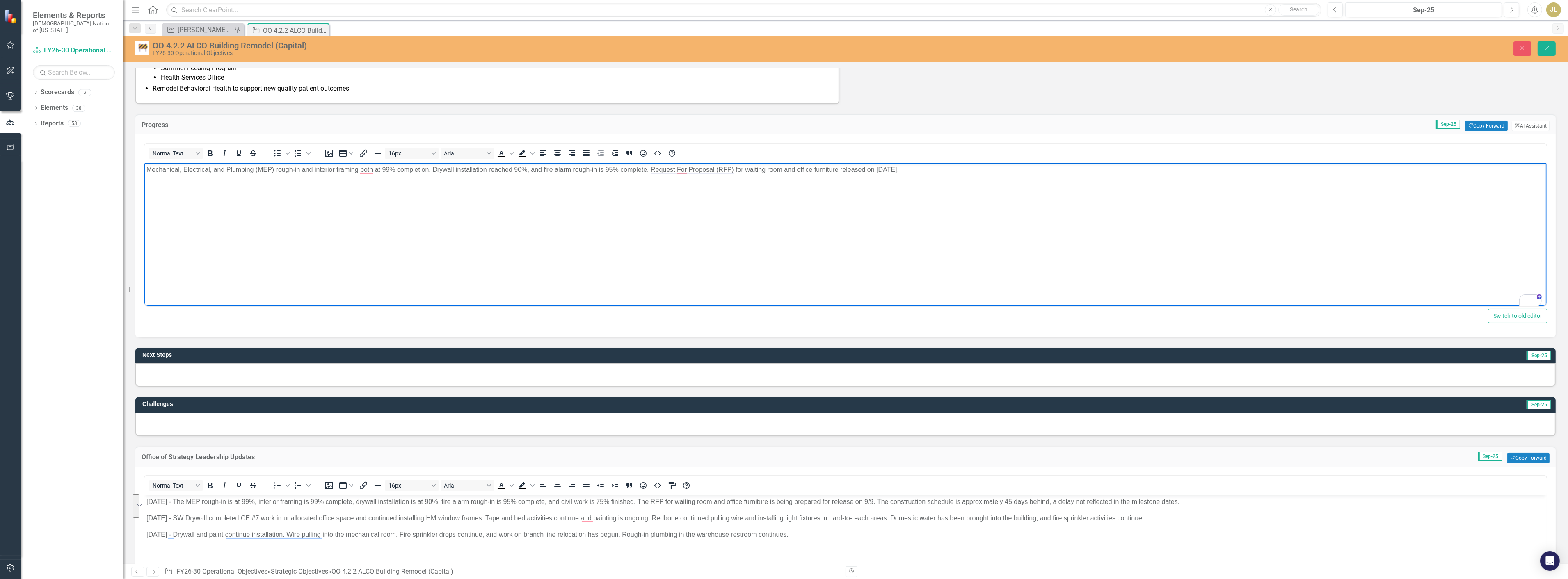
click at [957, 174] on p "Mechanical, Electrical, and Plumbing (MEP) rough-in and interior framing both a…" at bounding box center [845, 169] width 1398 height 10
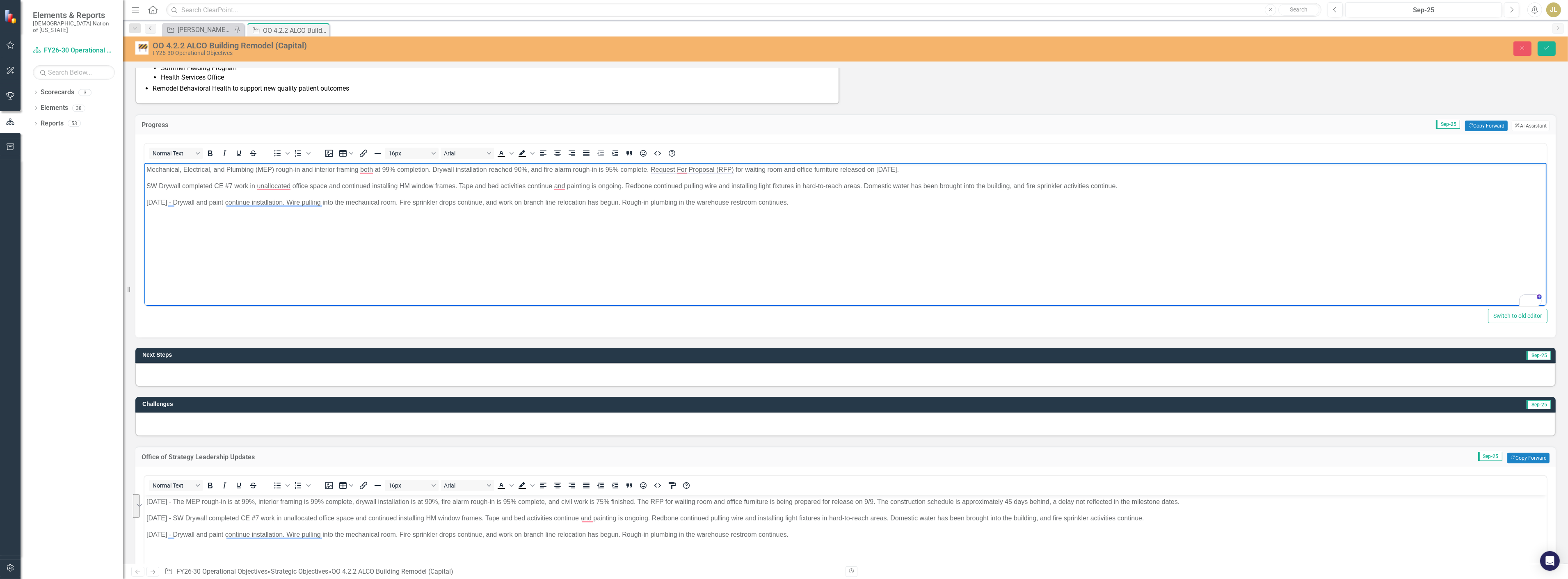
click at [150, 187] on p "SW Drywall completed CE #7 work in unallocated office space and continued insta…" at bounding box center [845, 185] width 1398 height 10
click at [1052, 170] on p "Mechanical, Electrical, and Plumbing (MEP) rough-in and interior framing both a…" at bounding box center [845, 174] width 1398 height 19
drag, startPoint x: 1049, startPoint y: 170, endPoint x: 1068, endPoint y: 169, distance: 19.0
click at [1068, 169] on p "Mechanical, Electrical, and Plumbing (MEP) rough-in and interior framing both a…" at bounding box center [845, 174] width 1398 height 19
click at [1069, 170] on p "Mechanical, Electrical, and Plumbing (MEP) rough-in and interior framing both a…" at bounding box center [845, 174] width 1398 height 19
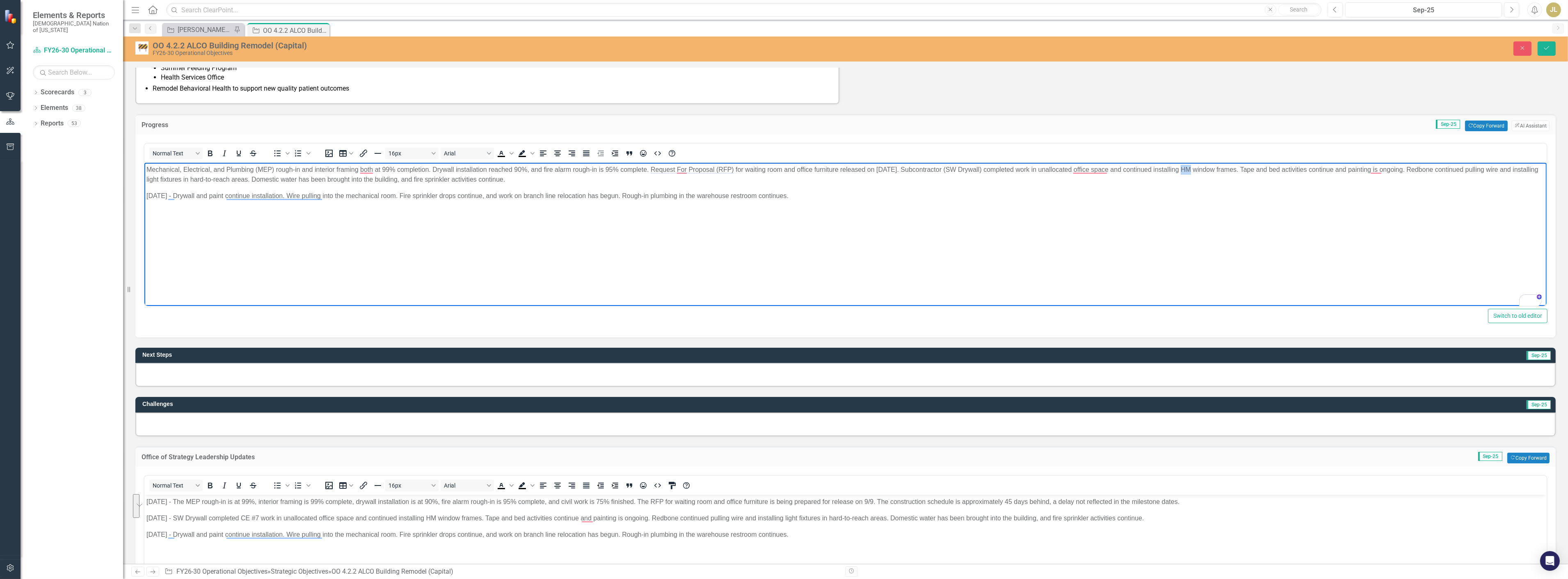
drag, startPoint x: 1225, startPoint y: 168, endPoint x: 1216, endPoint y: 168, distance: 9.0
click at [1216, 168] on p "Mechanical, Electrical, and Plumbing (MEP) rough-in and interior framing both a…" at bounding box center [845, 174] width 1398 height 19
click at [1356, 170] on p "Mechanical, Electrical, and Plumbing (MEP) rough-in and interior framing both a…" at bounding box center [845, 174] width 1398 height 19
click at [1328, 168] on p "Mechanical, Electrical, and Plumbing (MEP) rough-in and interior framing both a…" at bounding box center [845, 174] width 1398 height 19
drag, startPoint x: 1400, startPoint y: 173, endPoint x: 1469, endPoint y: 172, distance: 69.0
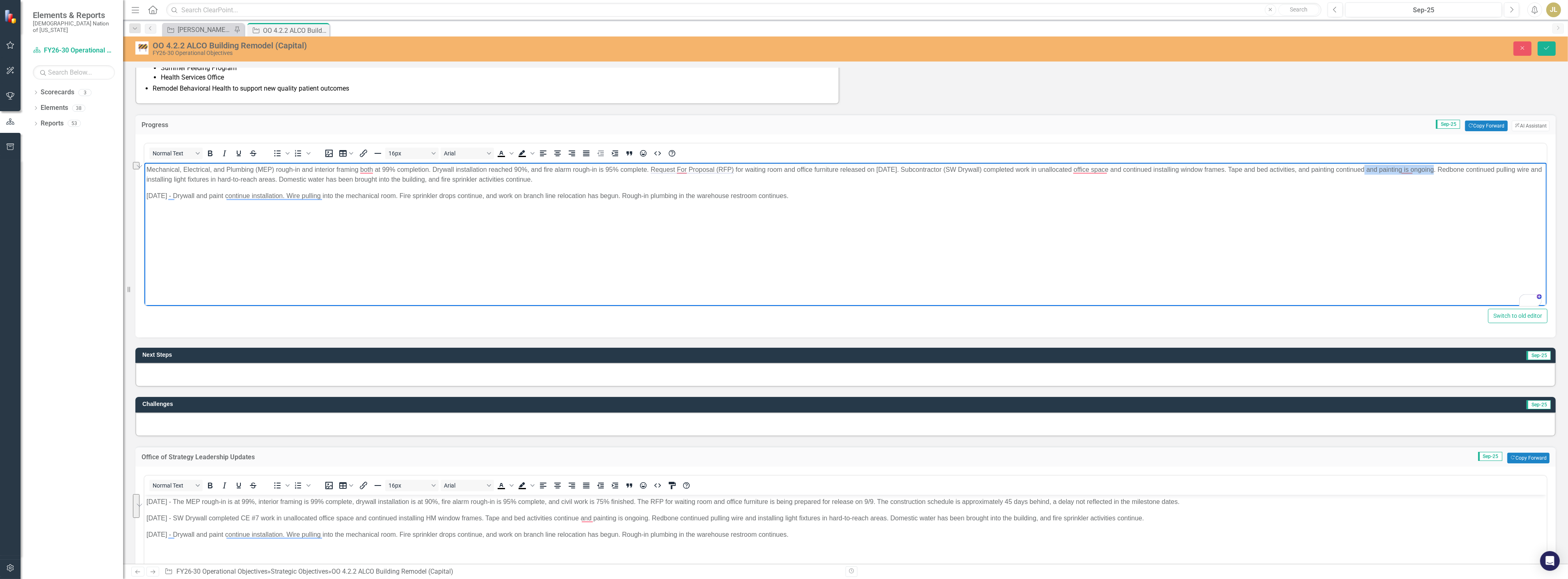
click at [1469, 172] on p "Mechanical, Electrical, and Plumbing (MEP) rough-in and interior framing both a…" at bounding box center [845, 174] width 1398 height 19
click at [1406, 168] on p "Mechanical, Electrical, and Plumbing (MEP) rough-in and interior framing both a…" at bounding box center [845, 174] width 1398 height 19
click at [419, 178] on p "Mechanical, Electrical, and Plumbing (MEP) rough-in and interior framing both a…" at bounding box center [845, 174] width 1398 height 19
drag, startPoint x: 544, startPoint y: 182, endPoint x: 569, endPoint y: 190, distance: 26.2
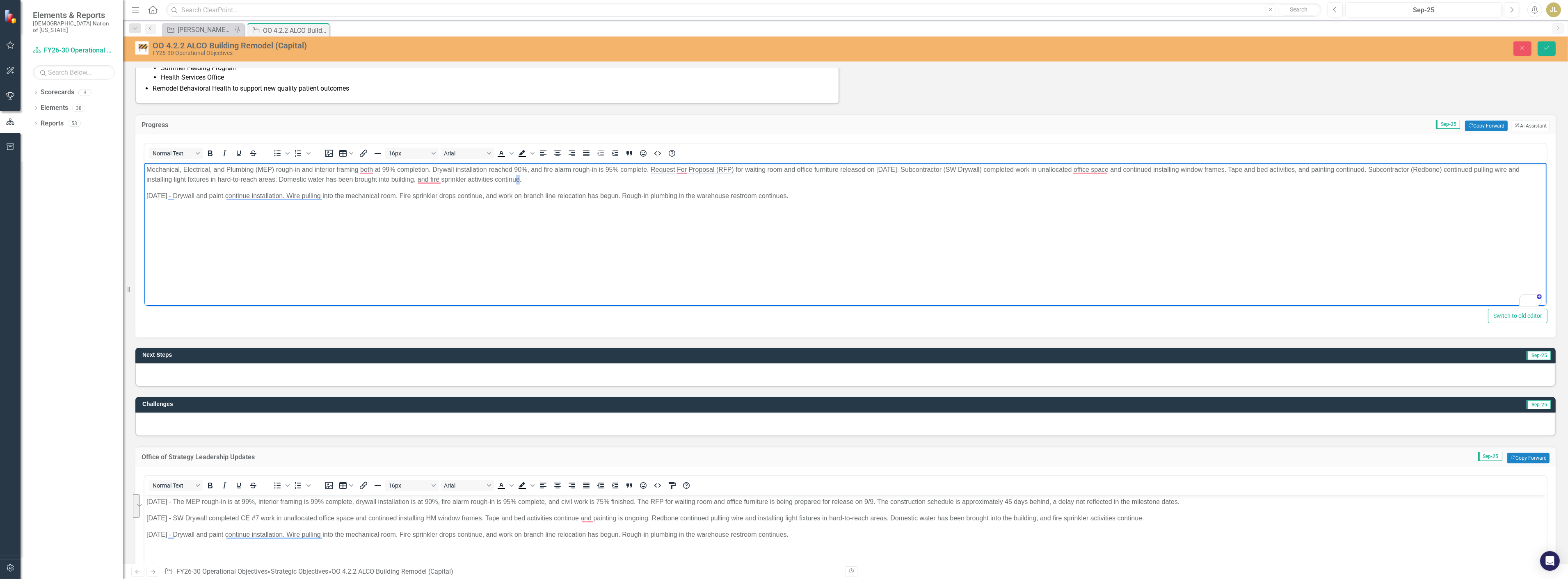
click at [544, 182] on p "Mechanical, Electrical, and Plumbing (MEP) rough-in and interior framing both a…" at bounding box center [845, 174] width 1398 height 19
drag, startPoint x: 867, startPoint y: 218, endPoint x: 257, endPoint y: 369, distance: 628.4
click at [144, 211] on html "Mechanical, Electrical, and Plumbing (MEP) rough-in and interior framing both a…" at bounding box center [845, 224] width 1402 height 123
drag, startPoint x: 545, startPoint y: 176, endPoint x: 440, endPoint y: 178, distance: 105.0
click at [440, 178] on p "Mechanical, Electrical, and Plumbing (MEP) rough-in and interior framing both a…" at bounding box center [845, 174] width 1398 height 19
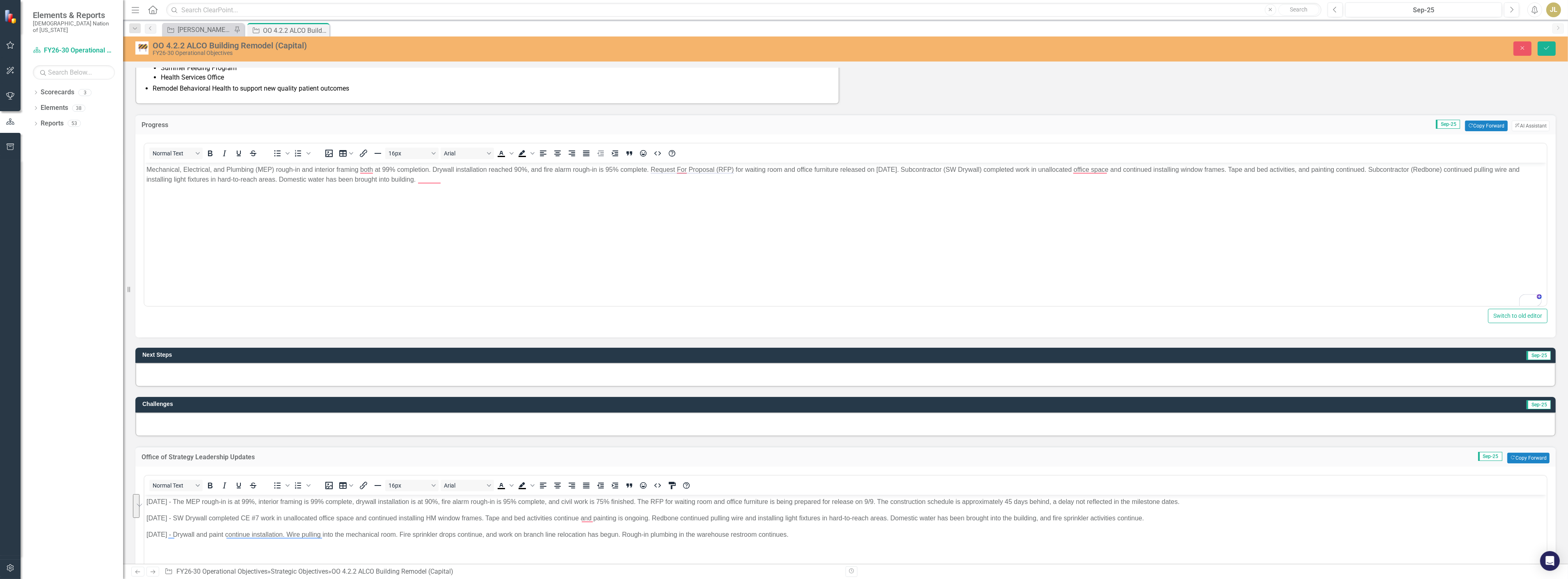
click at [354, 367] on div at bounding box center [845, 374] width 1420 height 24
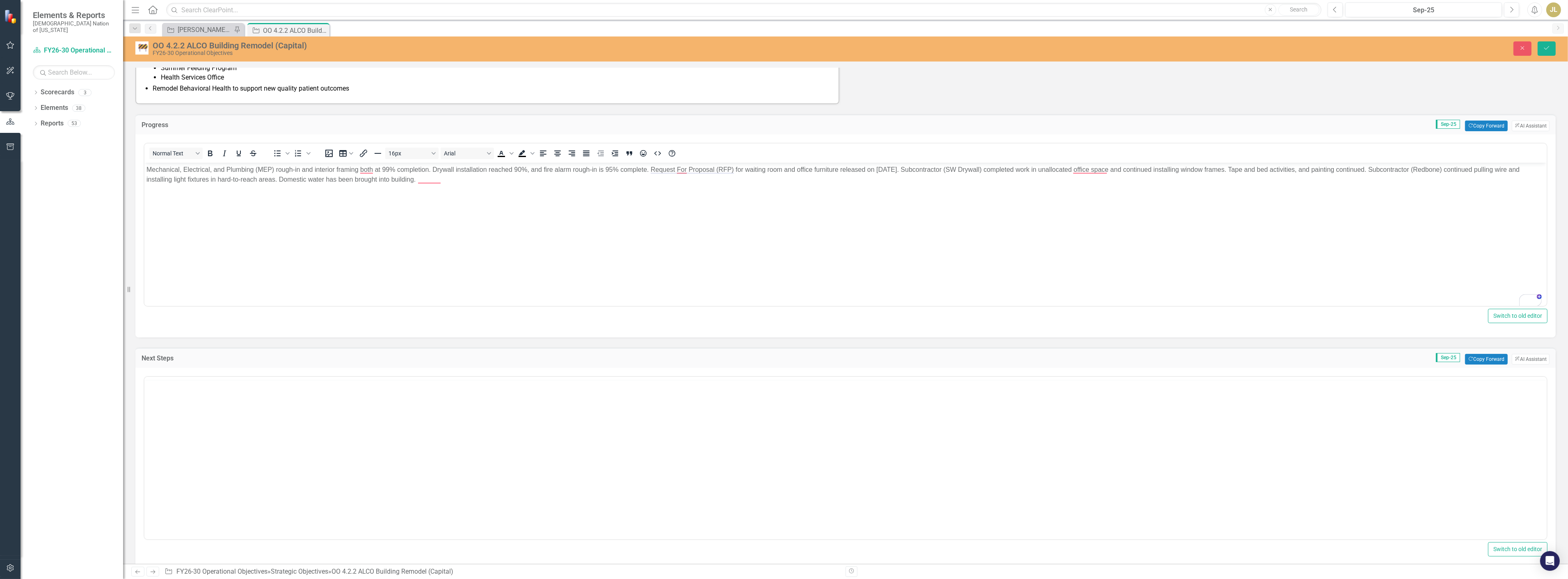
scroll to position [0, 0]
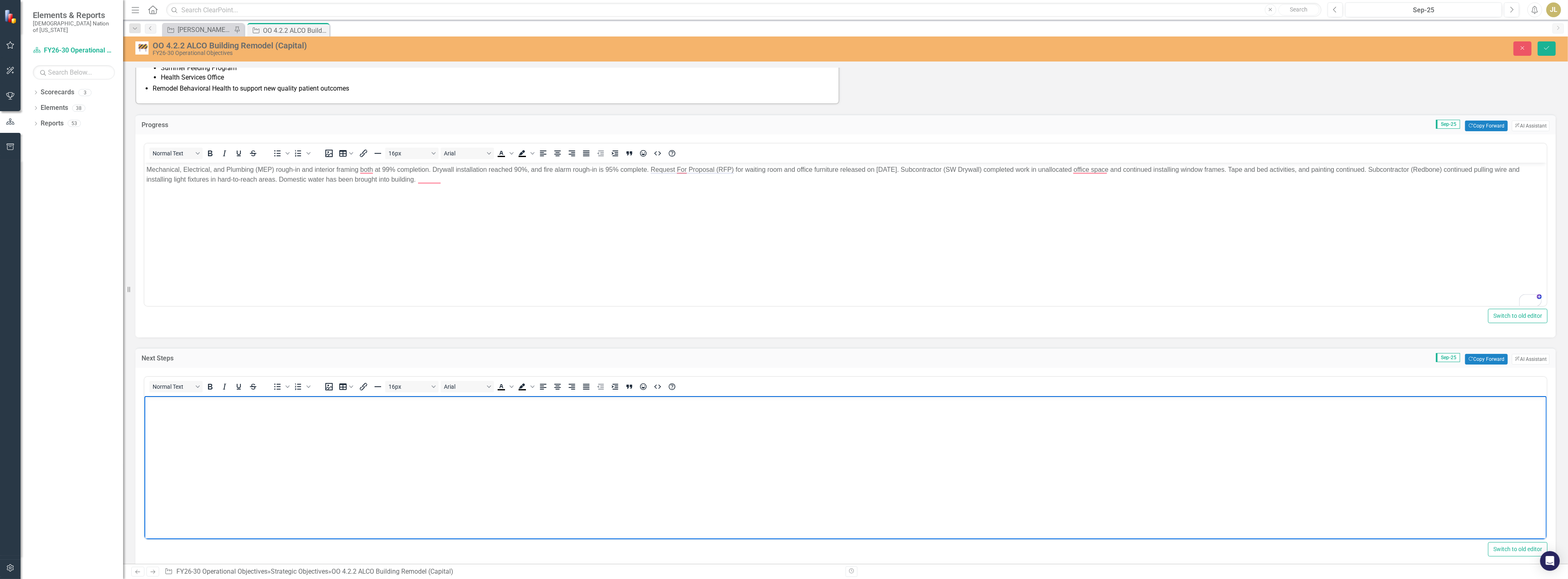
click at [281, 422] on body "Rich Text Area. Press ALT-0 for help." at bounding box center [845, 457] width 1402 height 123
click at [1554, 39] on div "OO 4.2.2 ALCO Building Remodel (Capital) FY26-30 Operational Objectives Close S…" at bounding box center [845, 49] width 1445 height 25
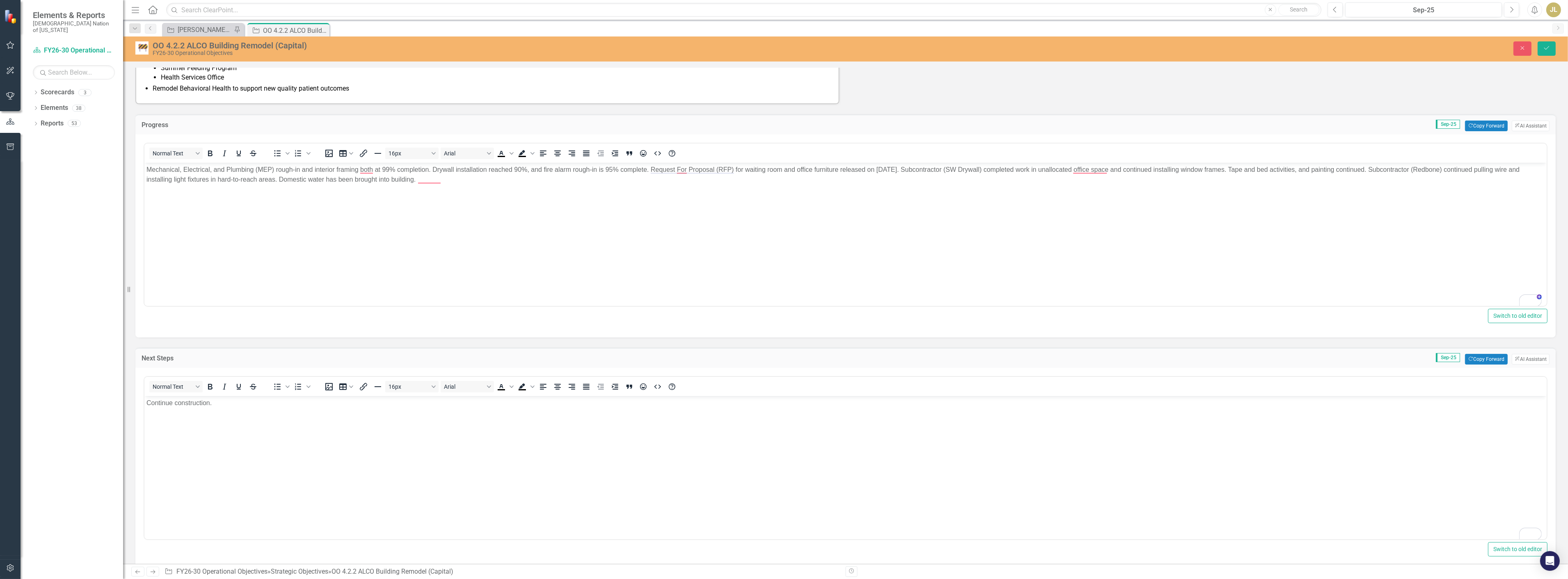
click at [1553, 41] on div "OO 4.2.2 ALCO Building Remodel (Capital) FY26-30 Operational Objectives Close S…" at bounding box center [845, 49] width 1445 height 16
click at [1551, 54] on button "Save" at bounding box center [1547, 49] width 18 height 15
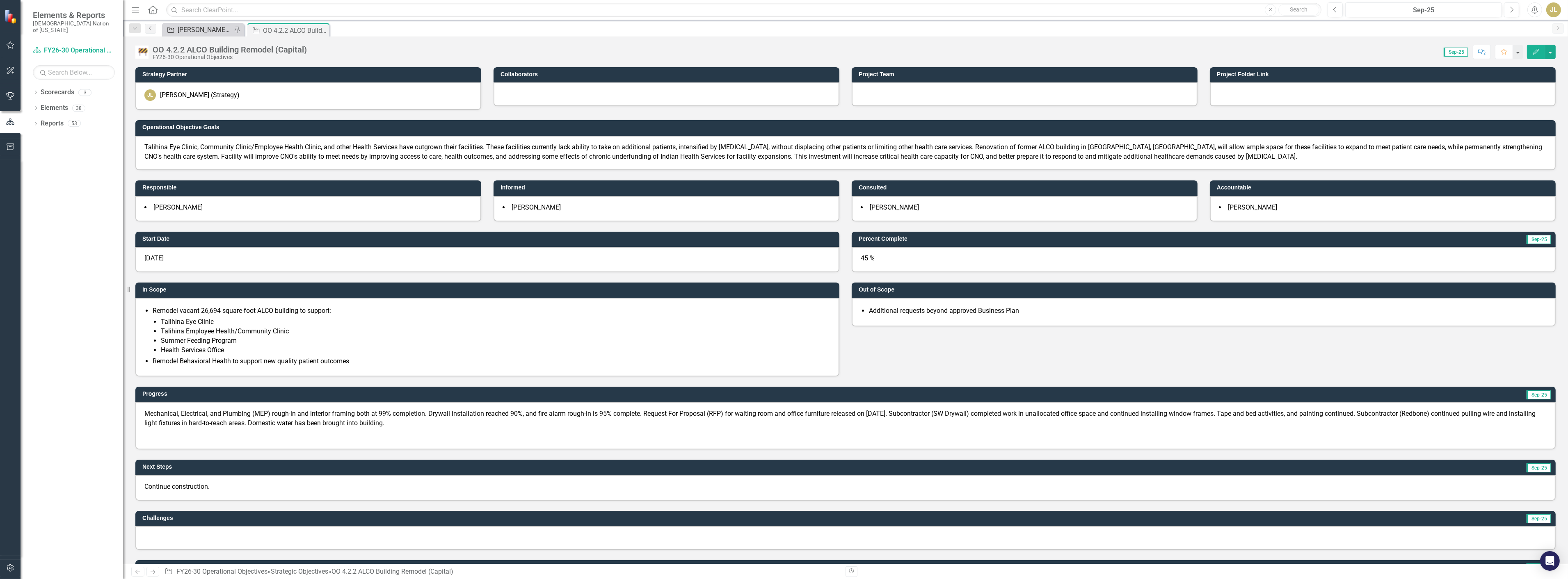
click at [199, 30] on div "[PERSON_NAME] SOs" at bounding box center [205, 29] width 54 height 10
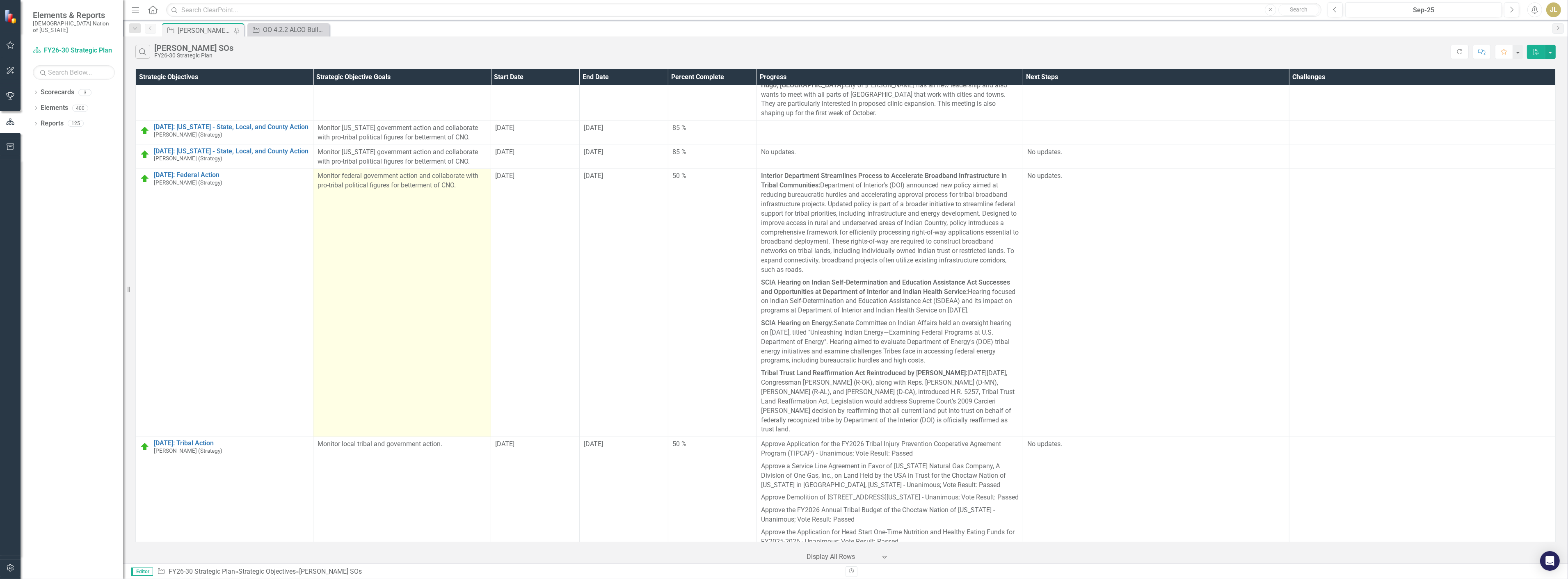
scroll to position [2370, 0]
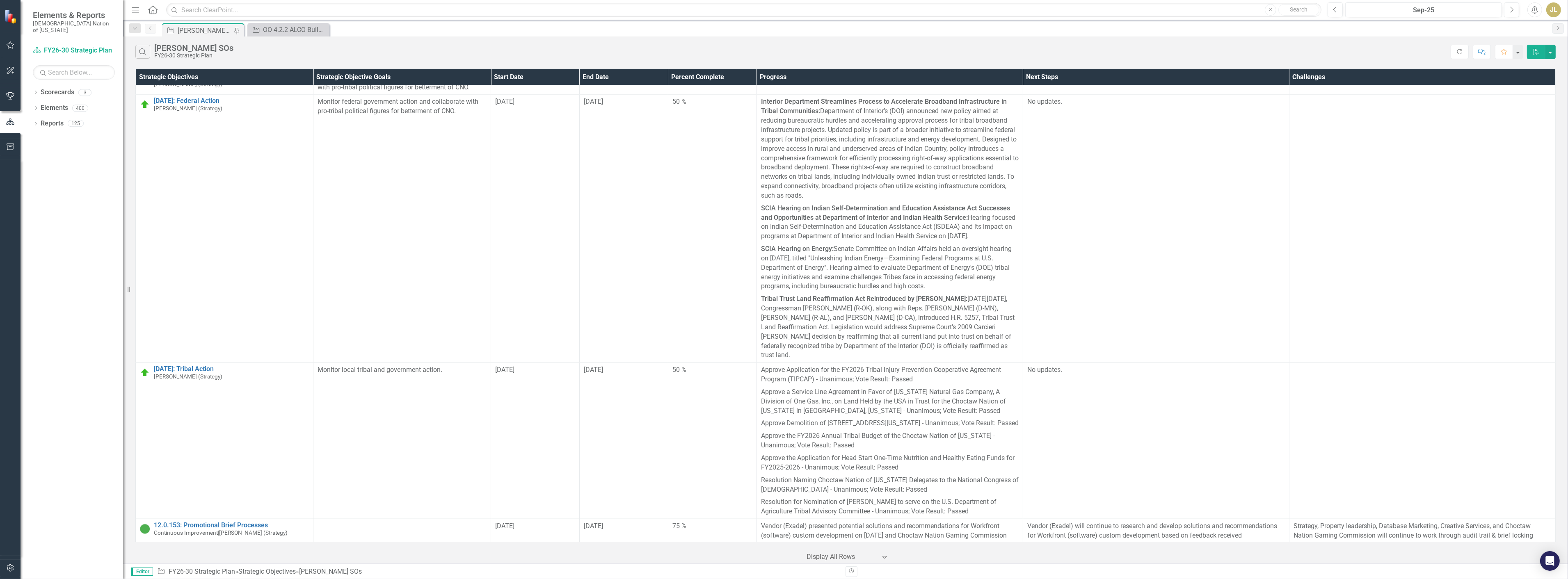
click at [216, 555] on link "12.0.156: Utility Billing Process" at bounding box center [231, 559] width 155 height 7
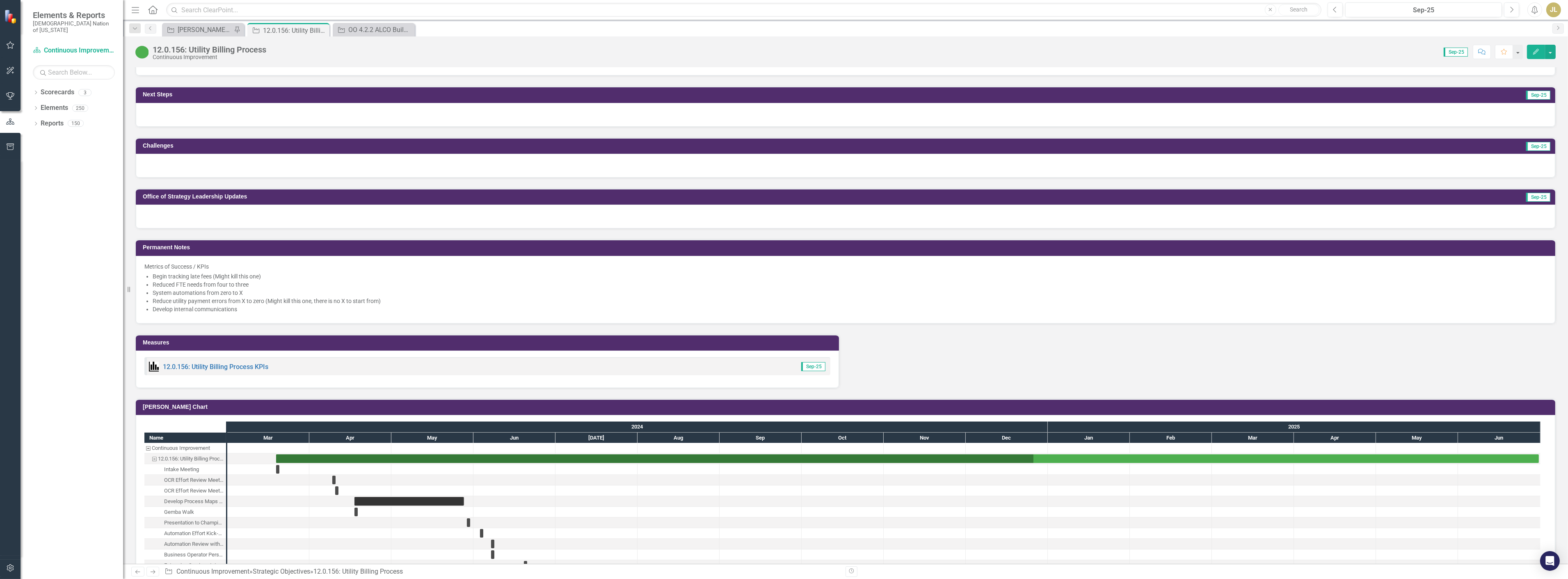
scroll to position [182, 0]
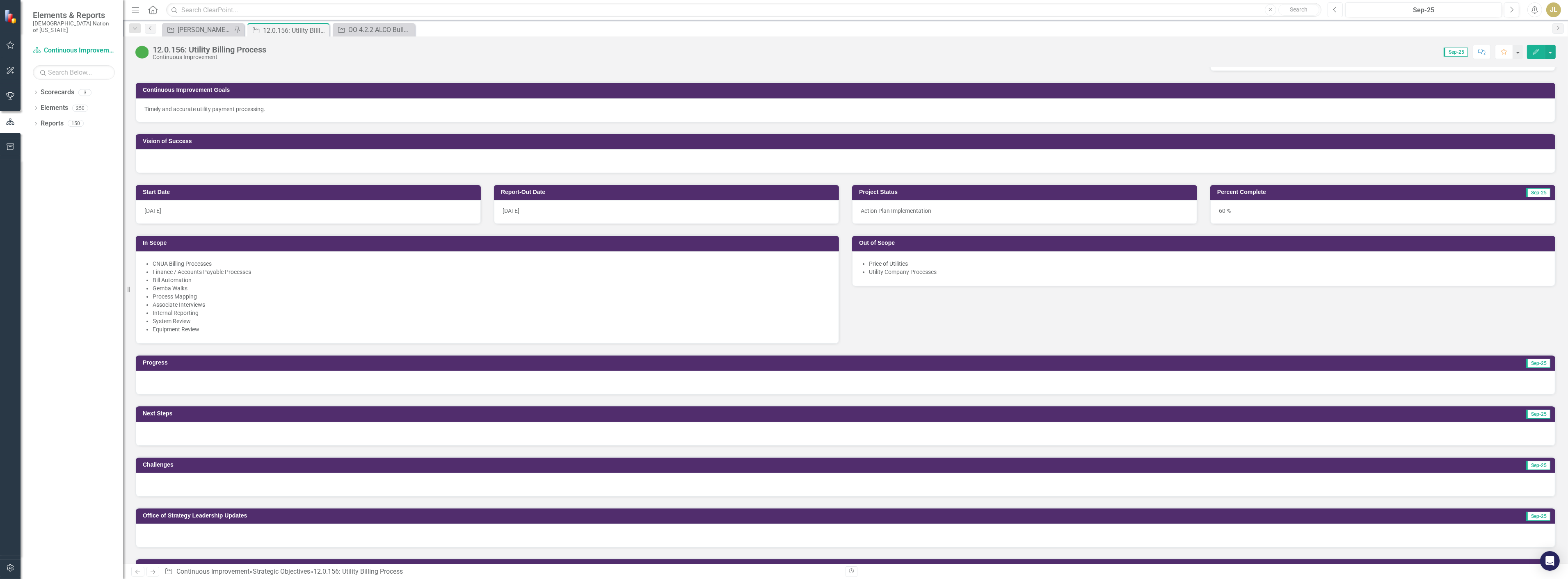
click at [1331, 10] on button "Previous" at bounding box center [1335, 10] width 15 height 15
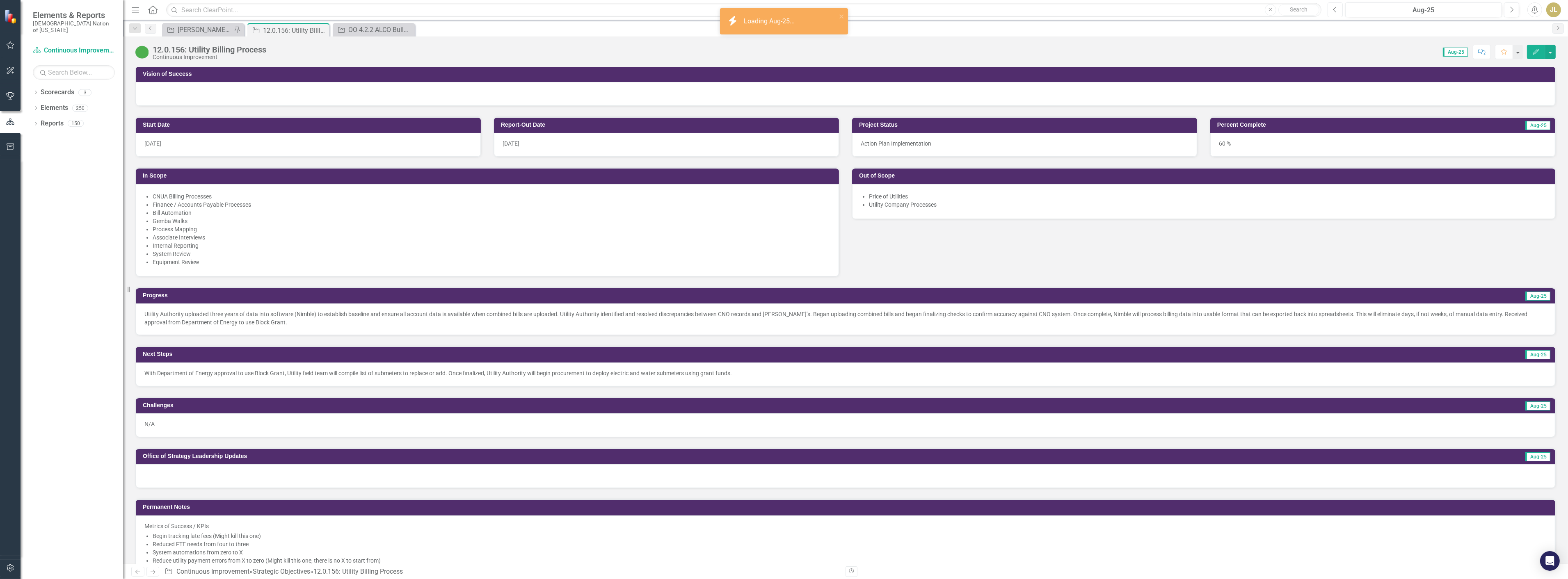
scroll to position [269, 0]
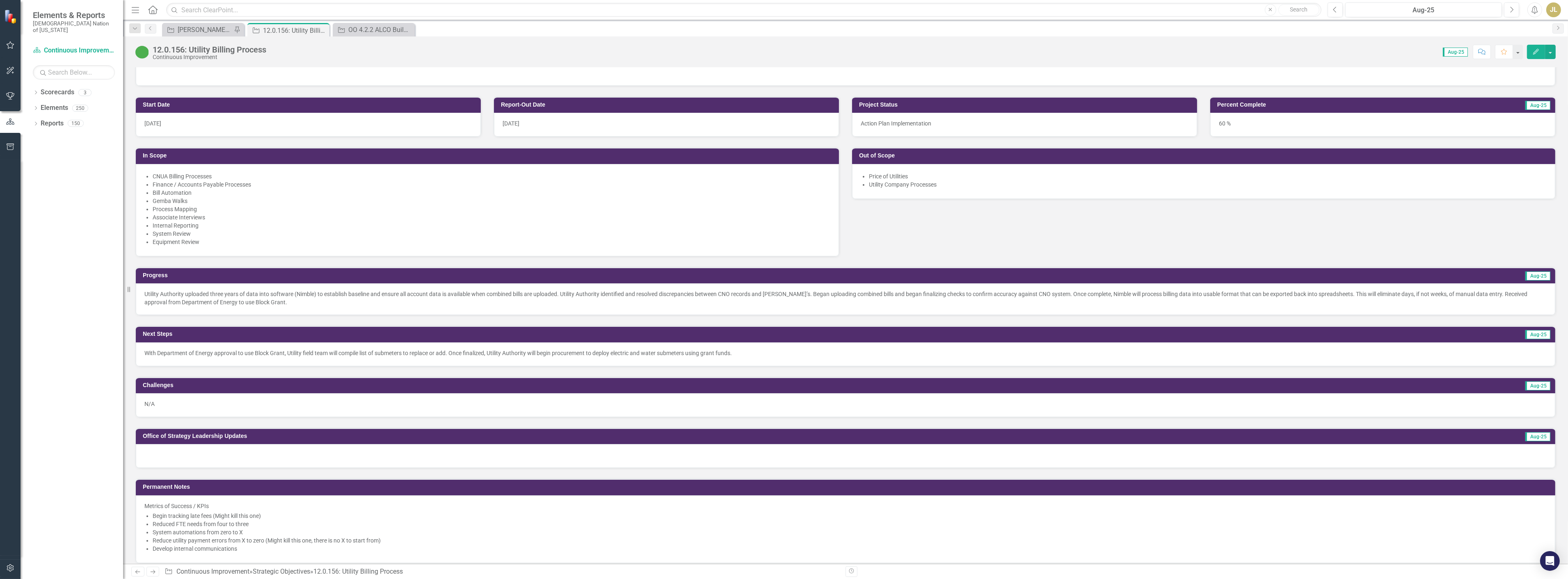
click at [252, 300] on p "Utility Authority uploaded three years of data into software (Nimble) to establ…" at bounding box center [845, 298] width 1402 height 16
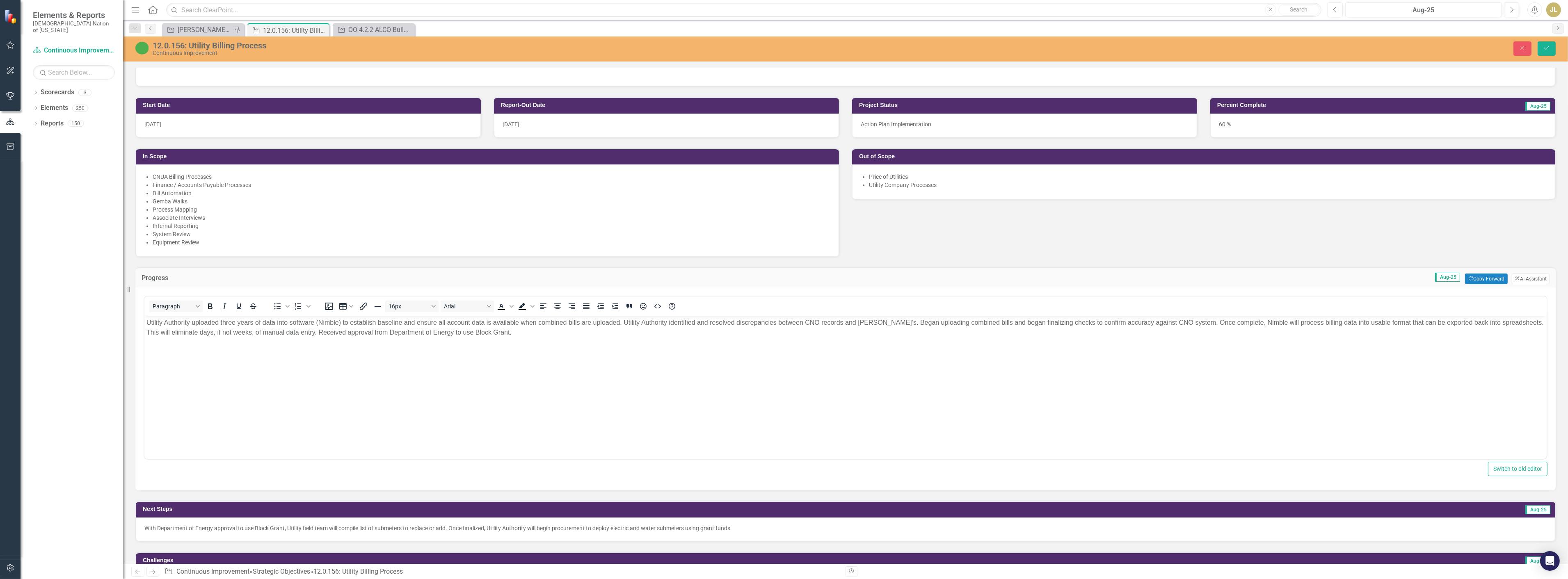
scroll to position [0, 0]
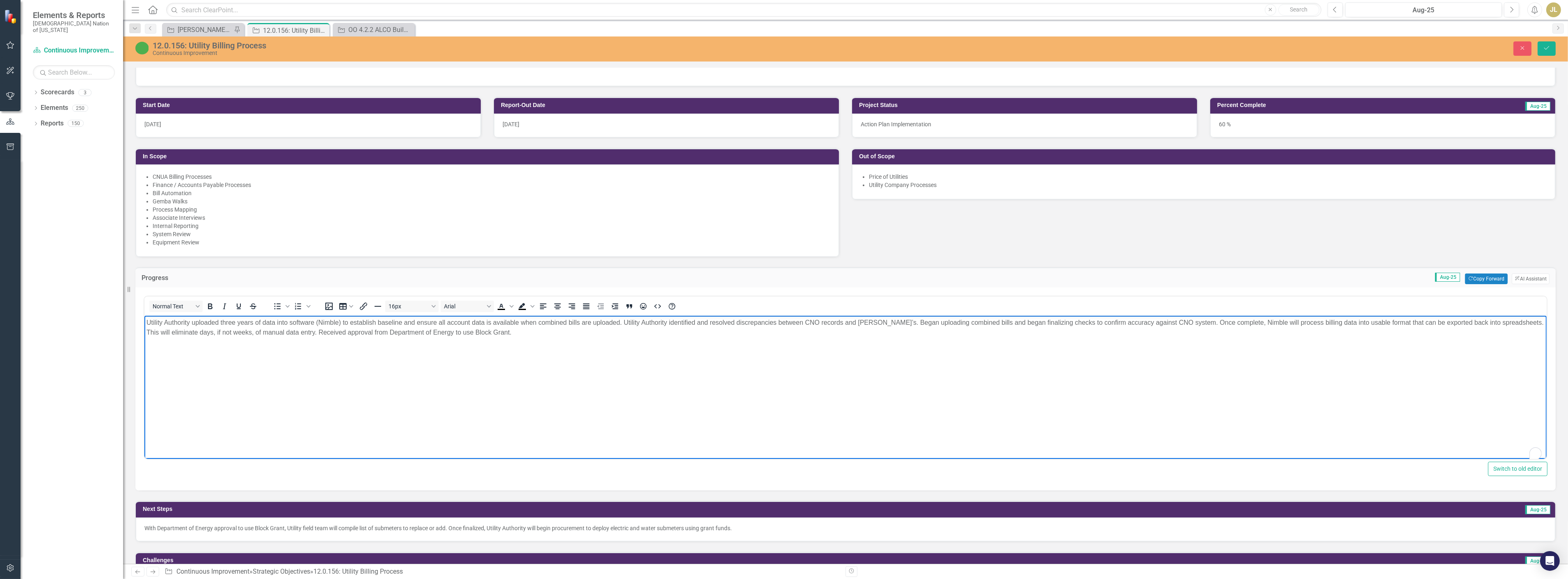
click at [245, 347] on body "Utility Authority uploaded three years of data into software (Nimble) to establ…" at bounding box center [845, 377] width 1402 height 123
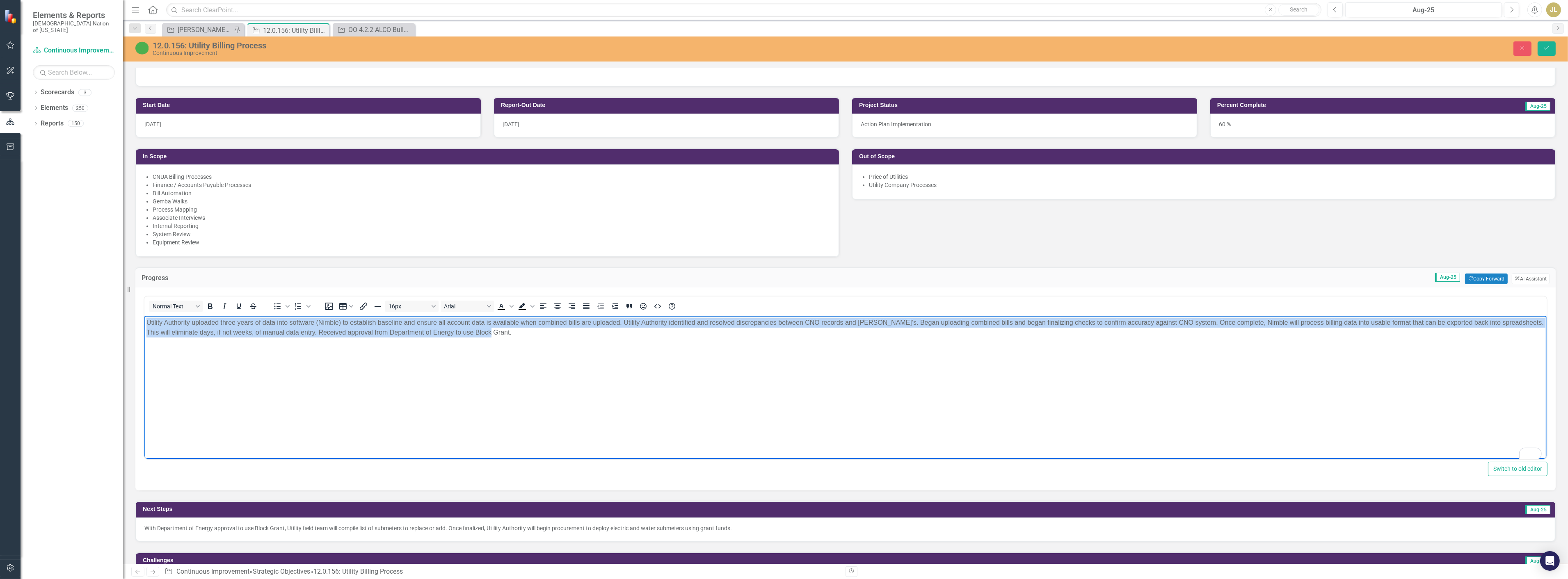
copy p "Utility Authority uploaded three years of data into software (Nimble) to establ…"
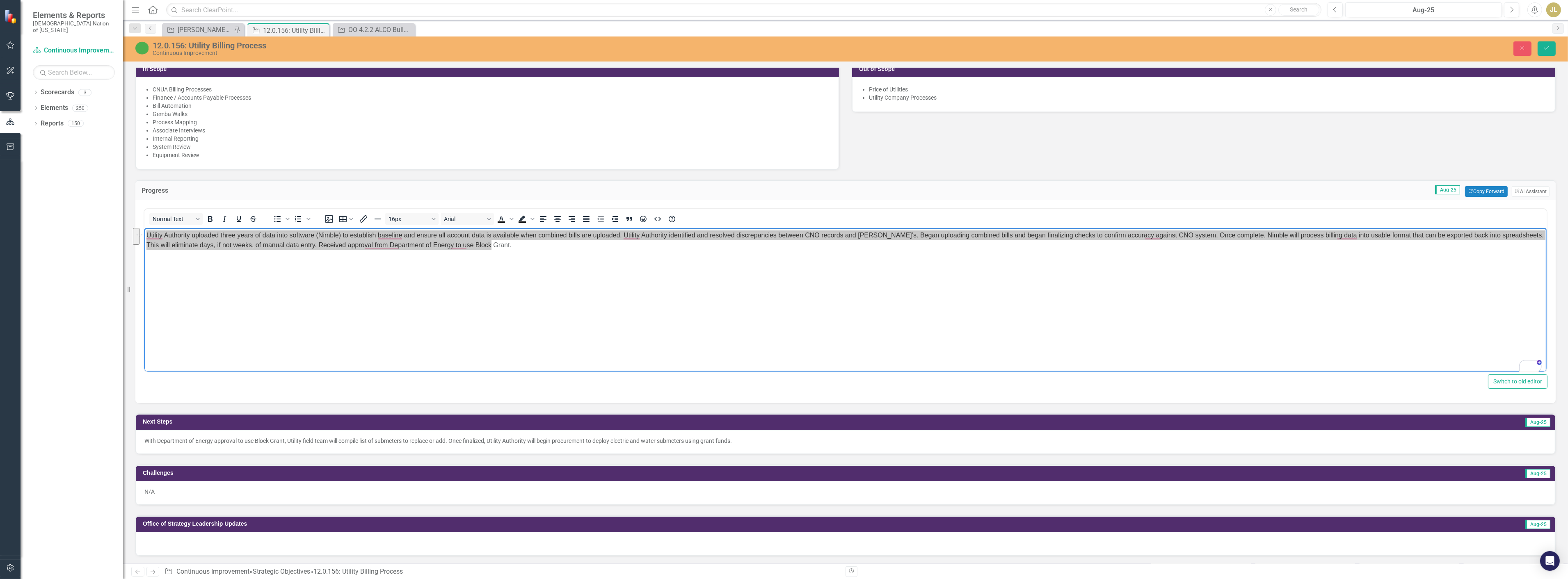
scroll to position [361, 0]
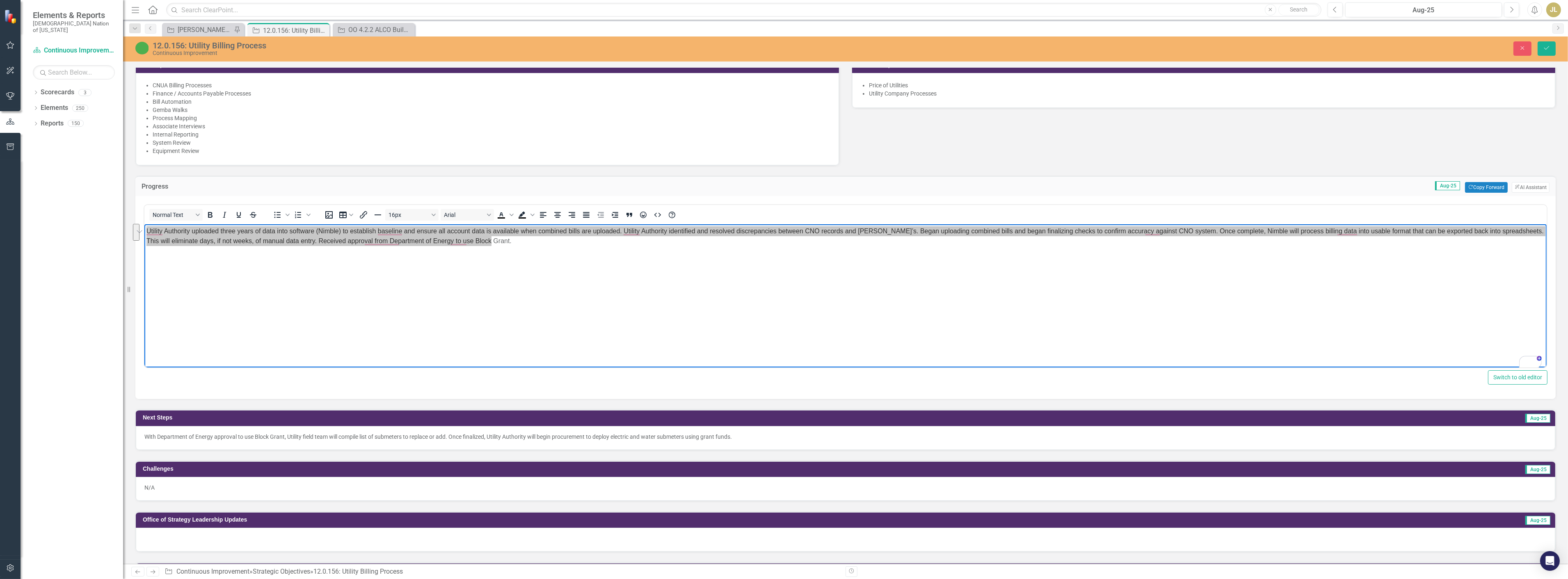
click at [458, 432] on p "With Department of Energy approval to use Block Grant, Utility field team will …" at bounding box center [845, 436] width 1402 height 8
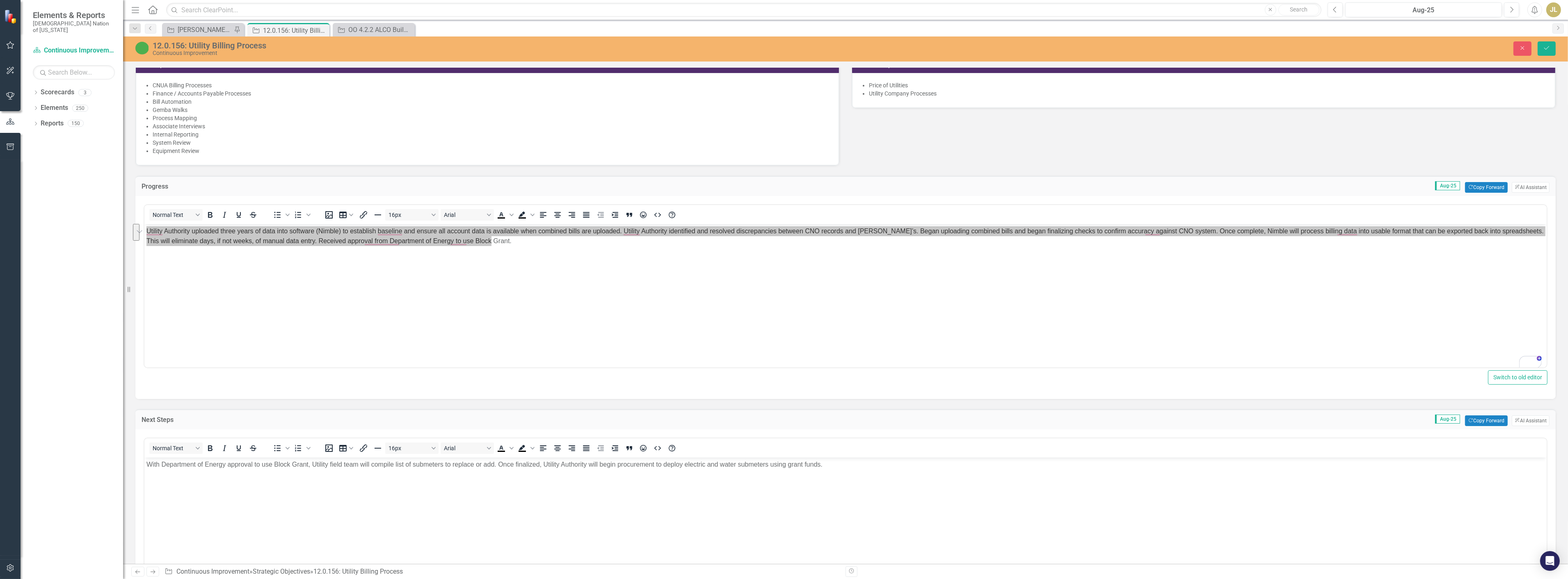
scroll to position [0, 0]
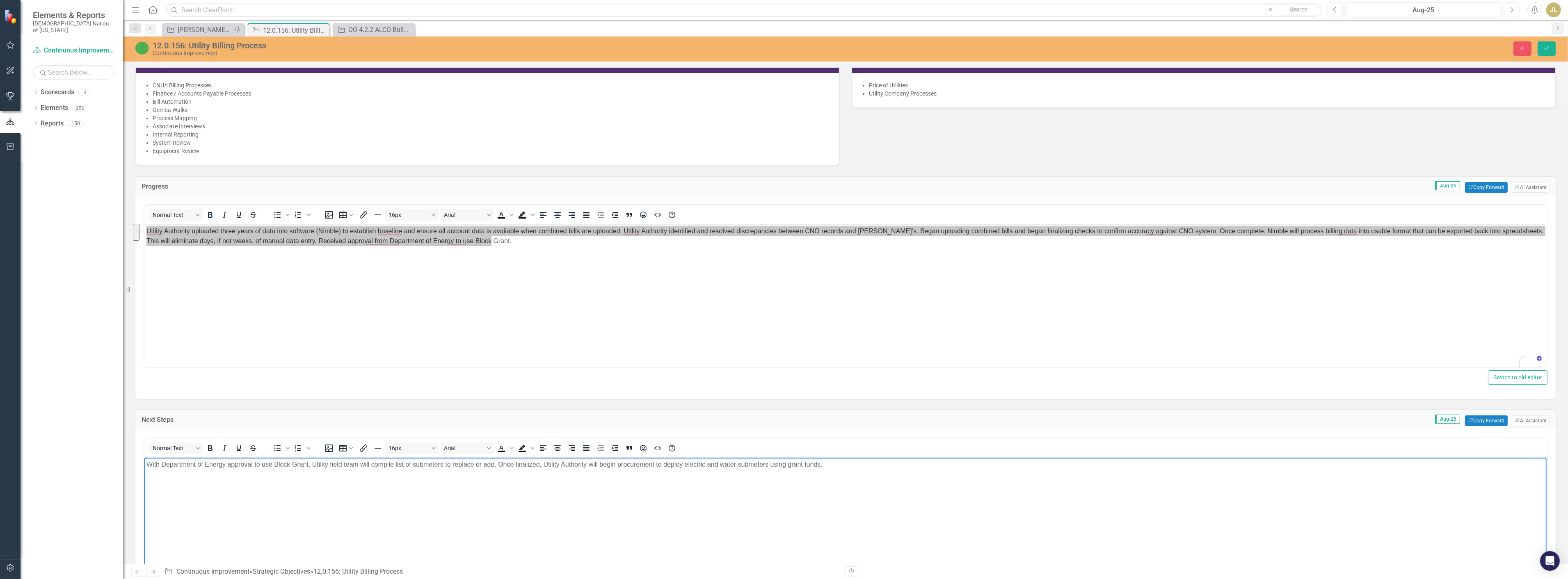
click at [424, 468] on p "With Department of Energy approval to use Block Grant, Utility field team will …" at bounding box center [845, 465] width 1398 height 10
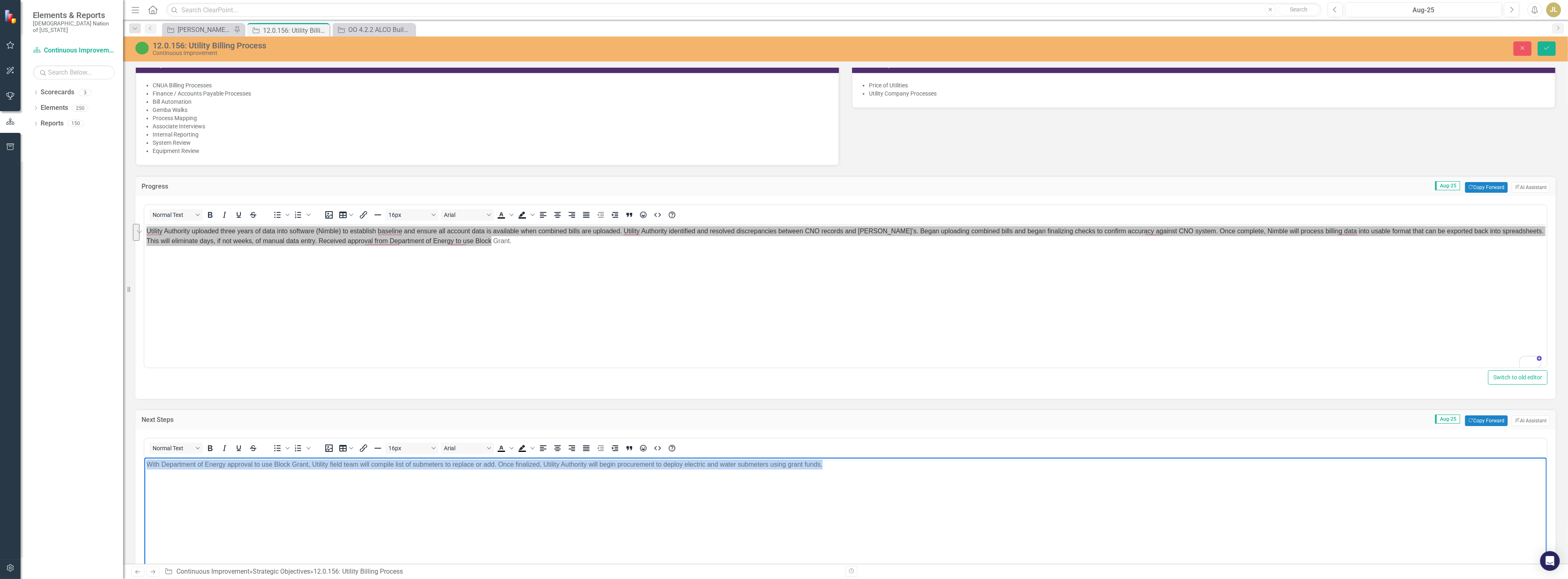
copy p "With Department of Energy approval to use Block Grant, Utility field team will …"
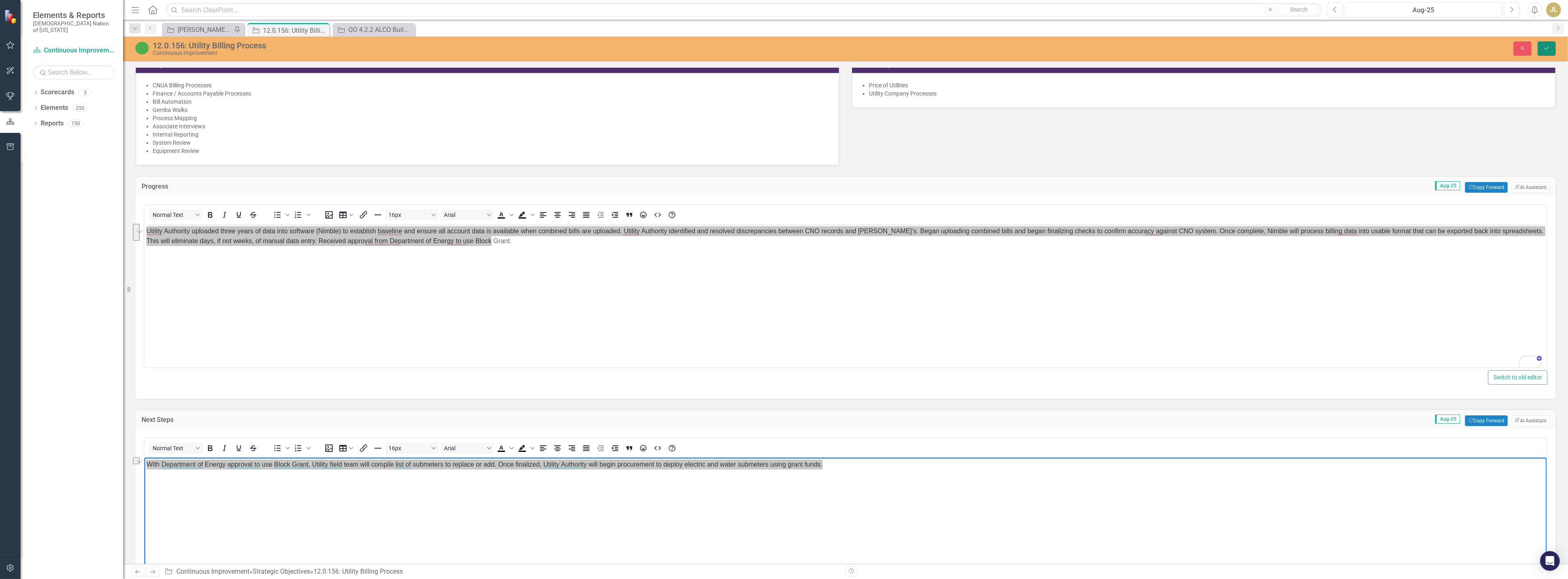
click at [1545, 47] on icon "Save" at bounding box center [1547, 47] width 7 height 5
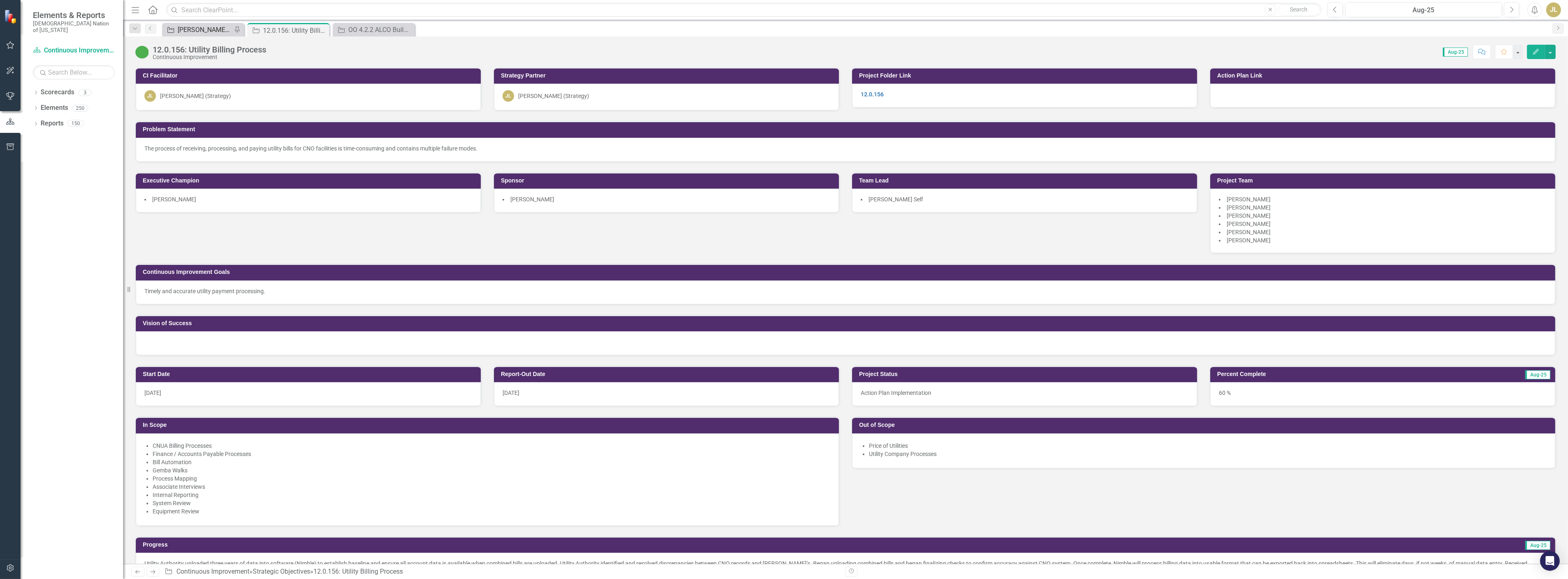
click at [194, 25] on div "[PERSON_NAME] SOs" at bounding box center [205, 29] width 54 height 10
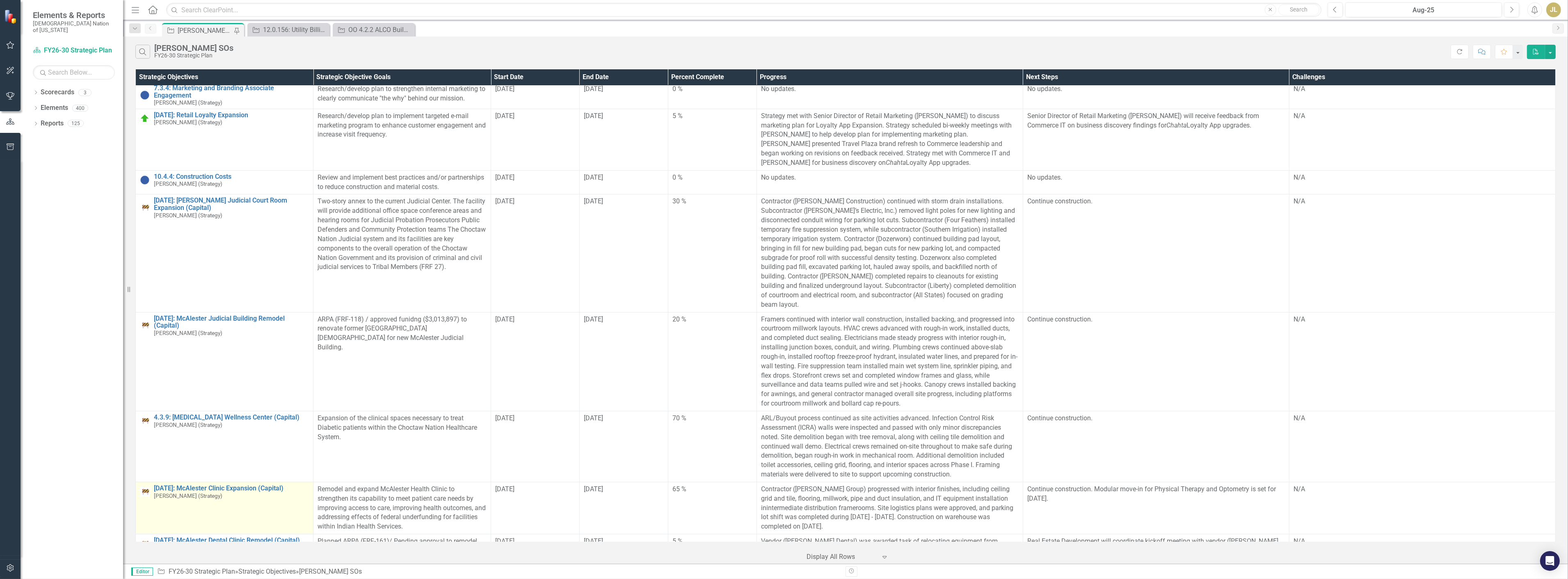
scroll to position [182, 0]
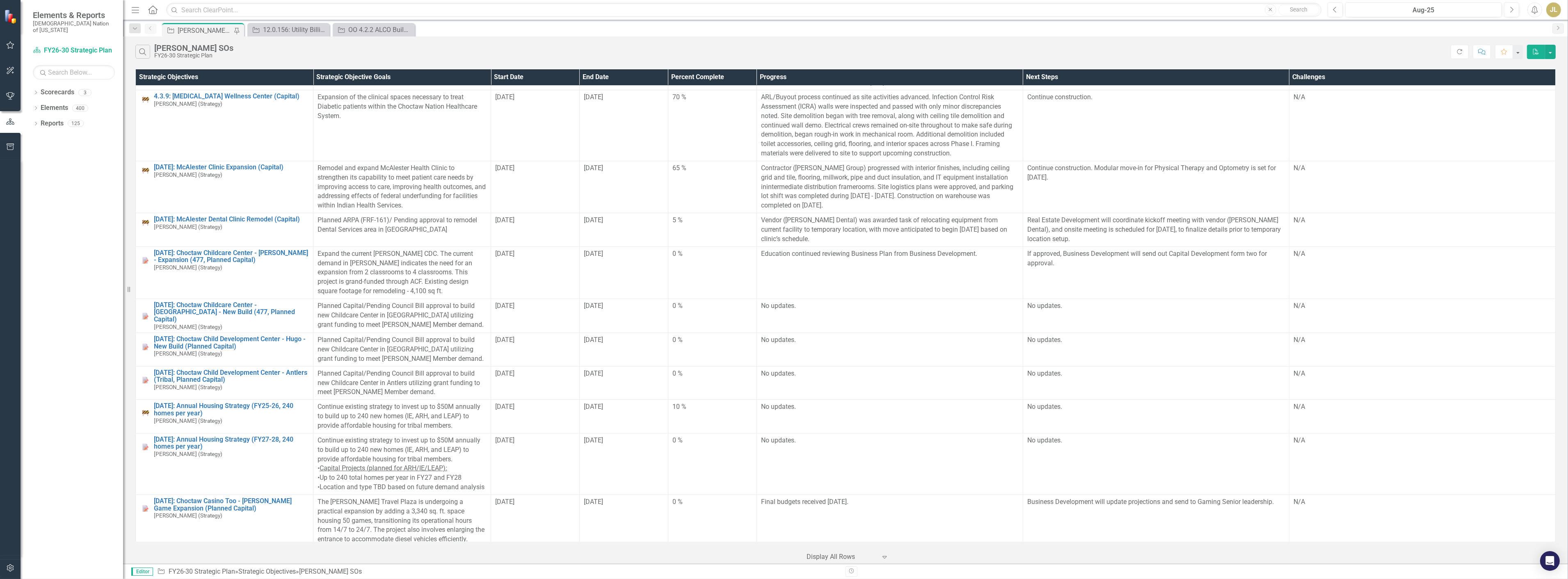
scroll to position [410, 0]
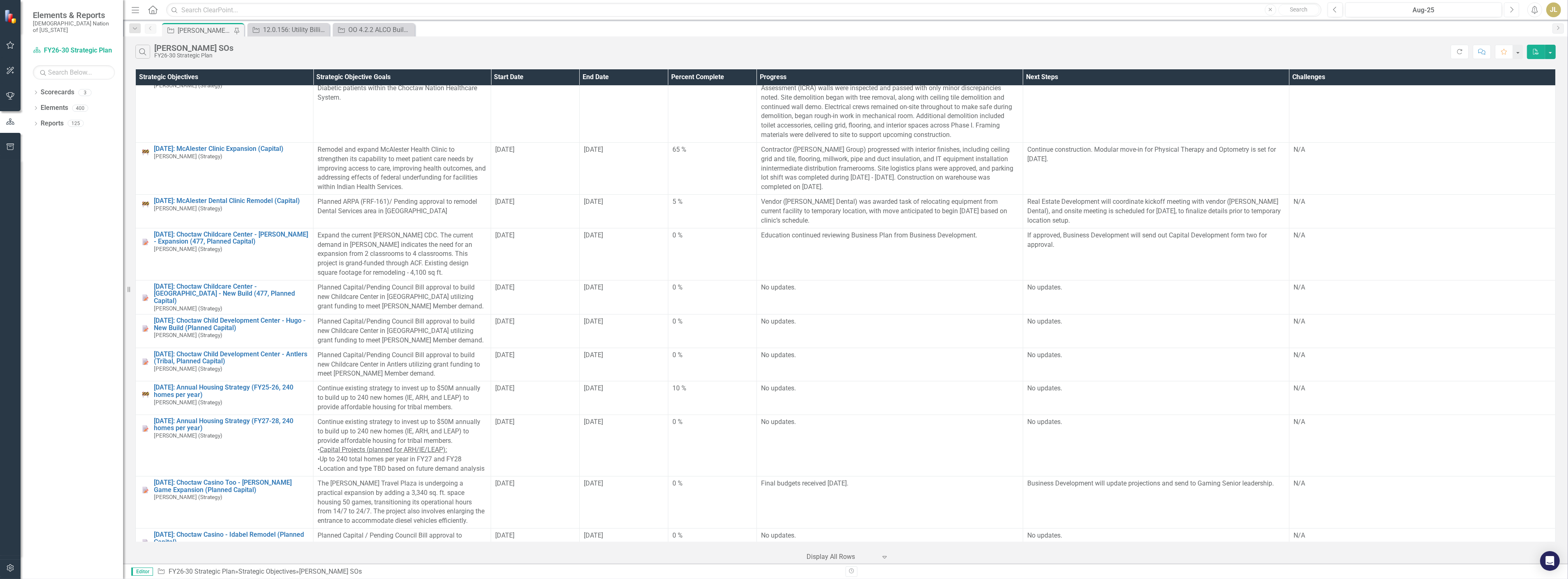
click at [1516, 11] on button "Next" at bounding box center [1511, 10] width 15 height 15
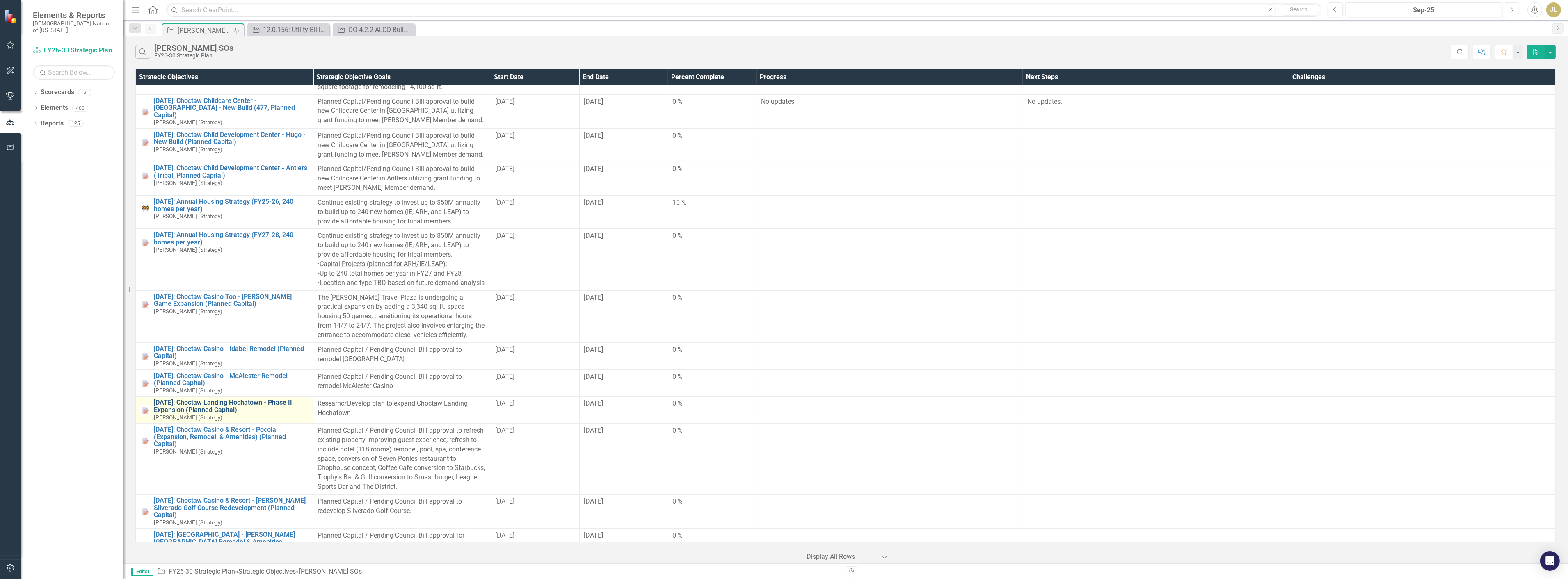
scroll to position [547, 0]
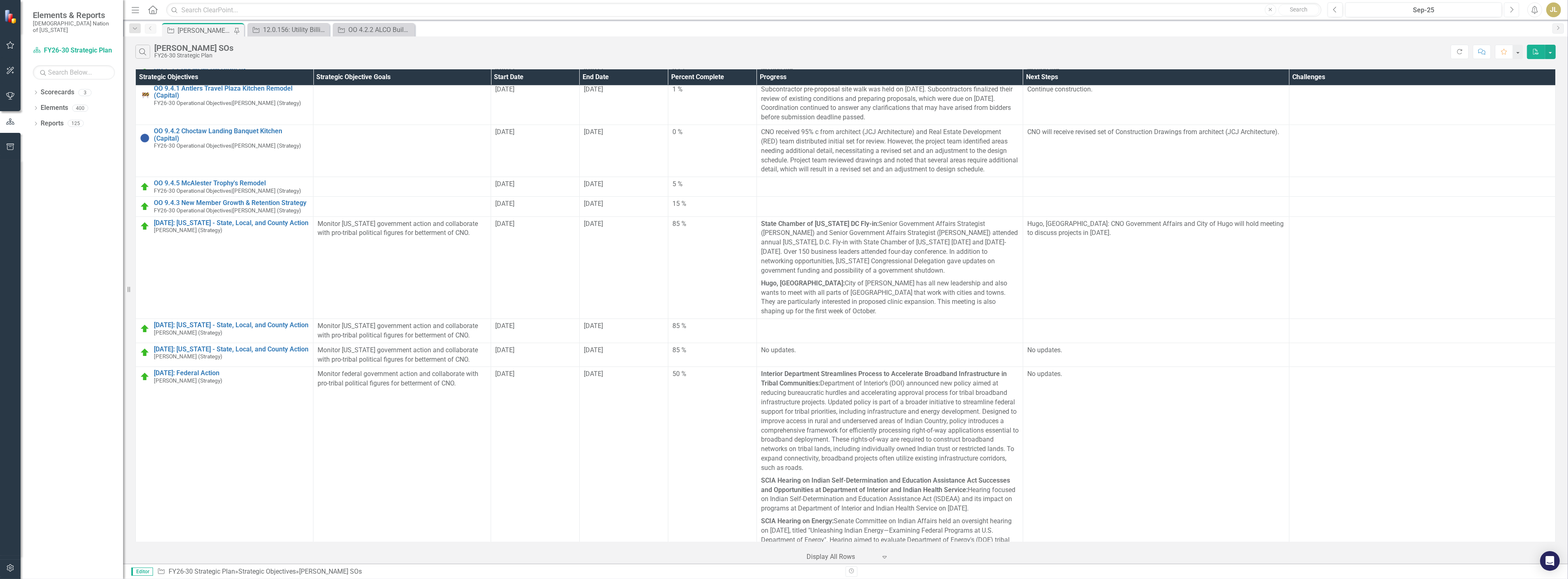
scroll to position [2370, 0]
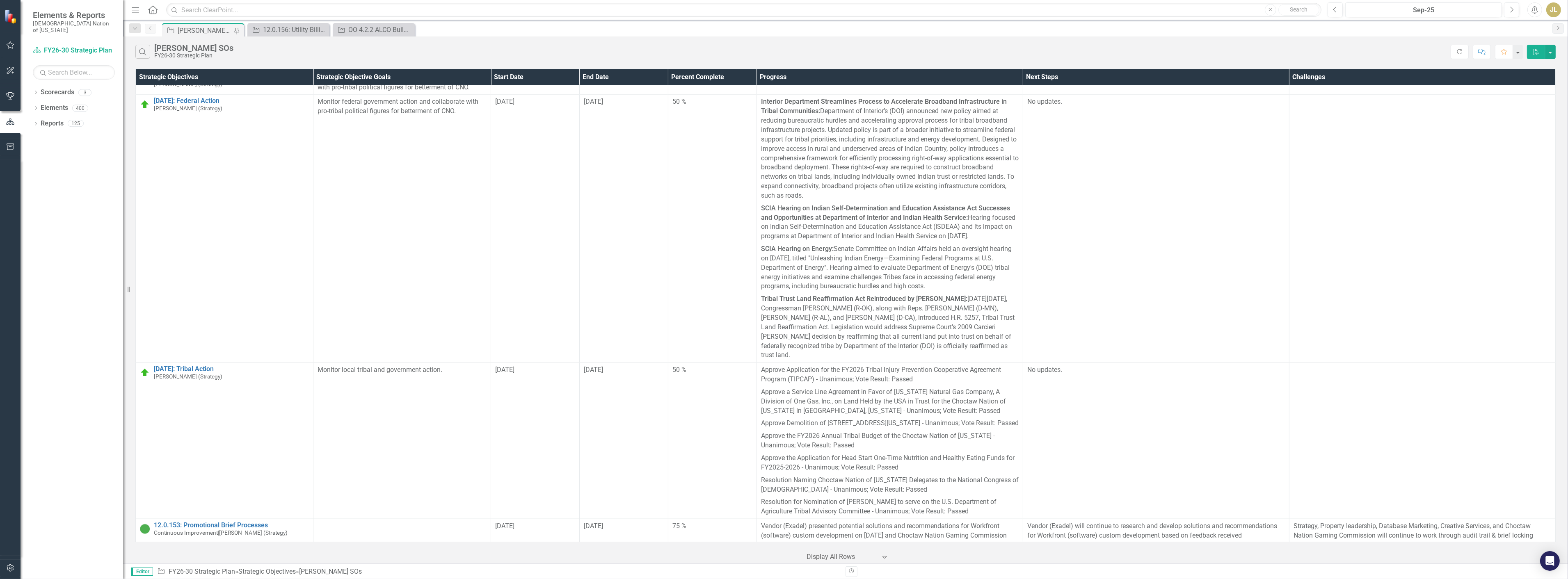
click at [230, 555] on link "12.0.156: Utility Billing Process" at bounding box center [231, 559] width 155 height 7
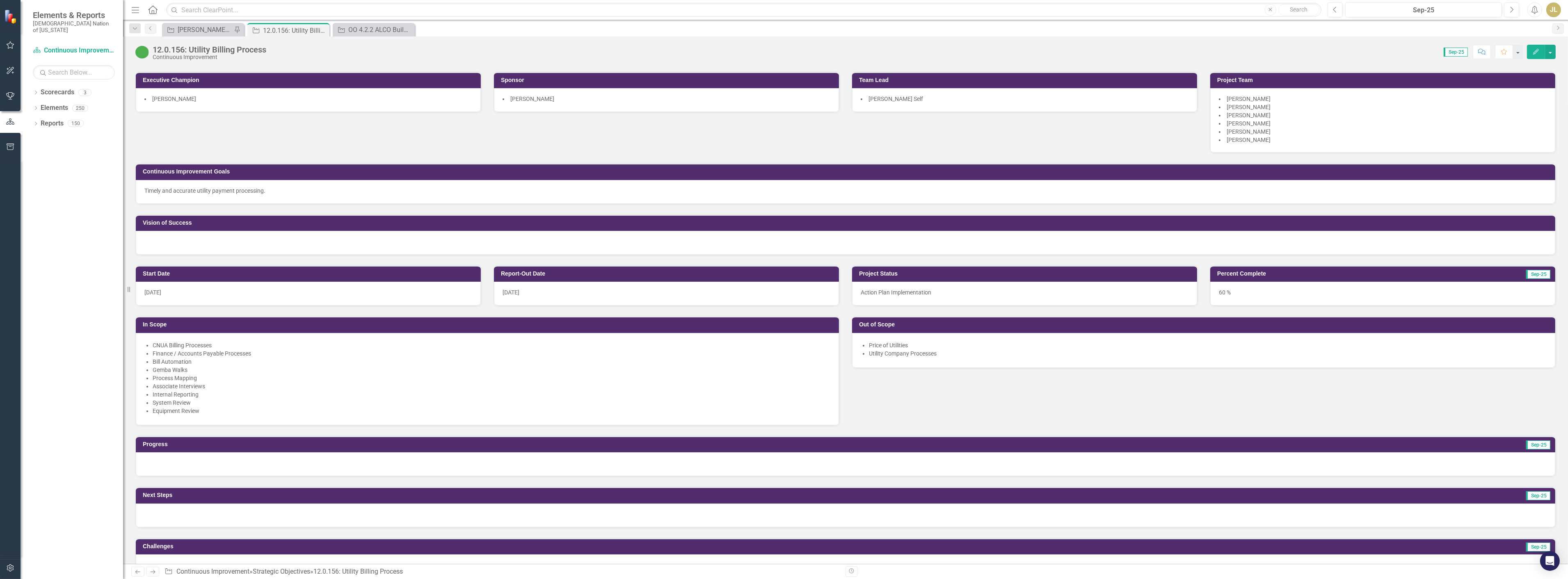
scroll to position [273, 0]
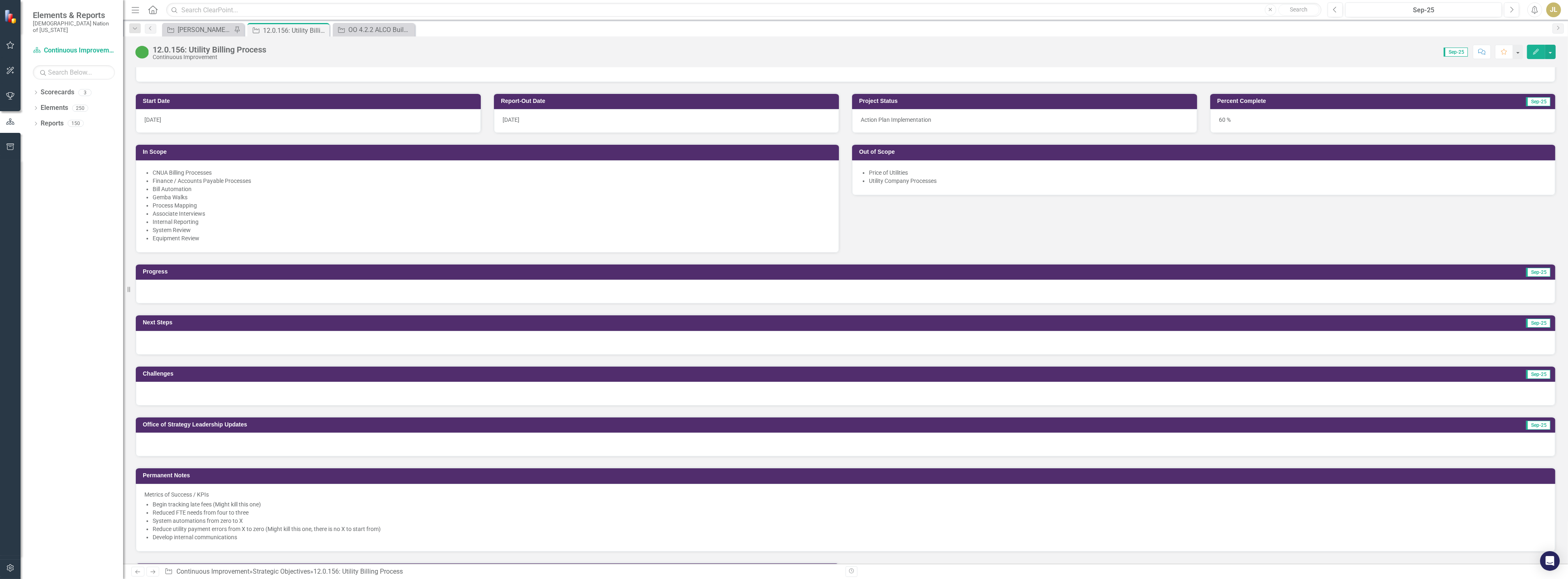
click at [224, 294] on div at bounding box center [845, 291] width 1419 height 24
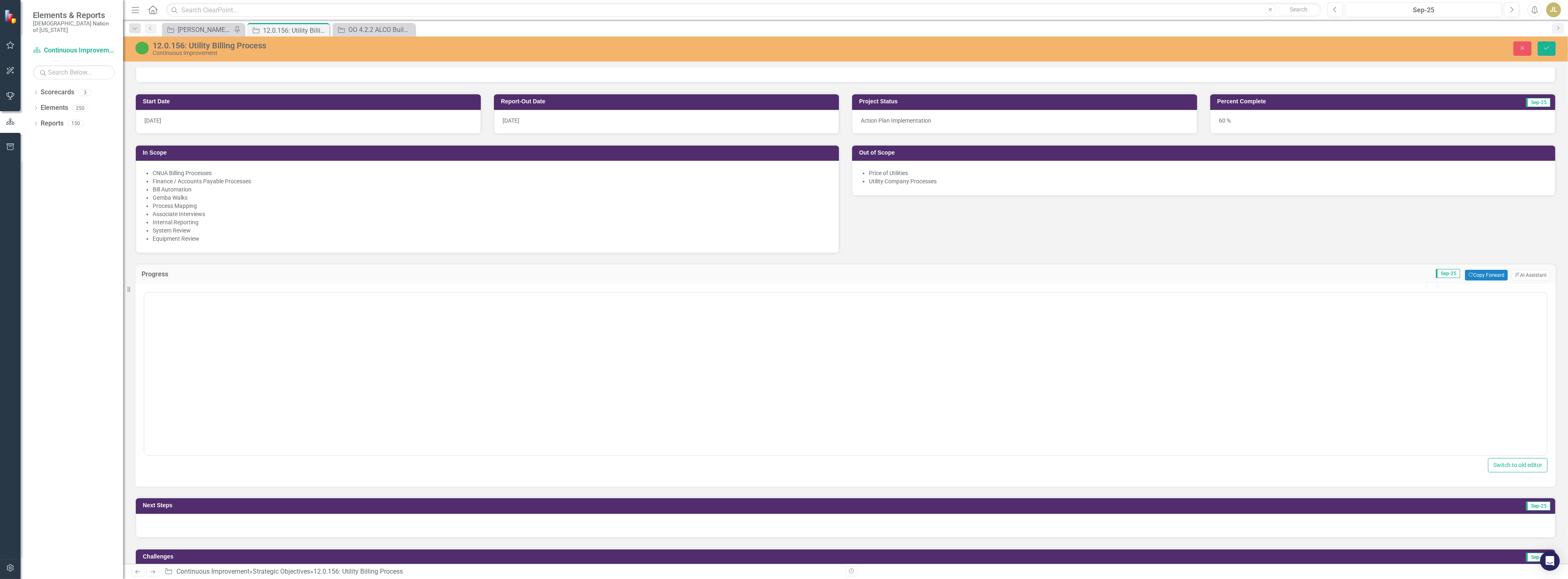
scroll to position [0, 0]
click at [220, 350] on body "Rich Text Area. Press ALT-0 for help." at bounding box center [845, 358] width 1402 height 123
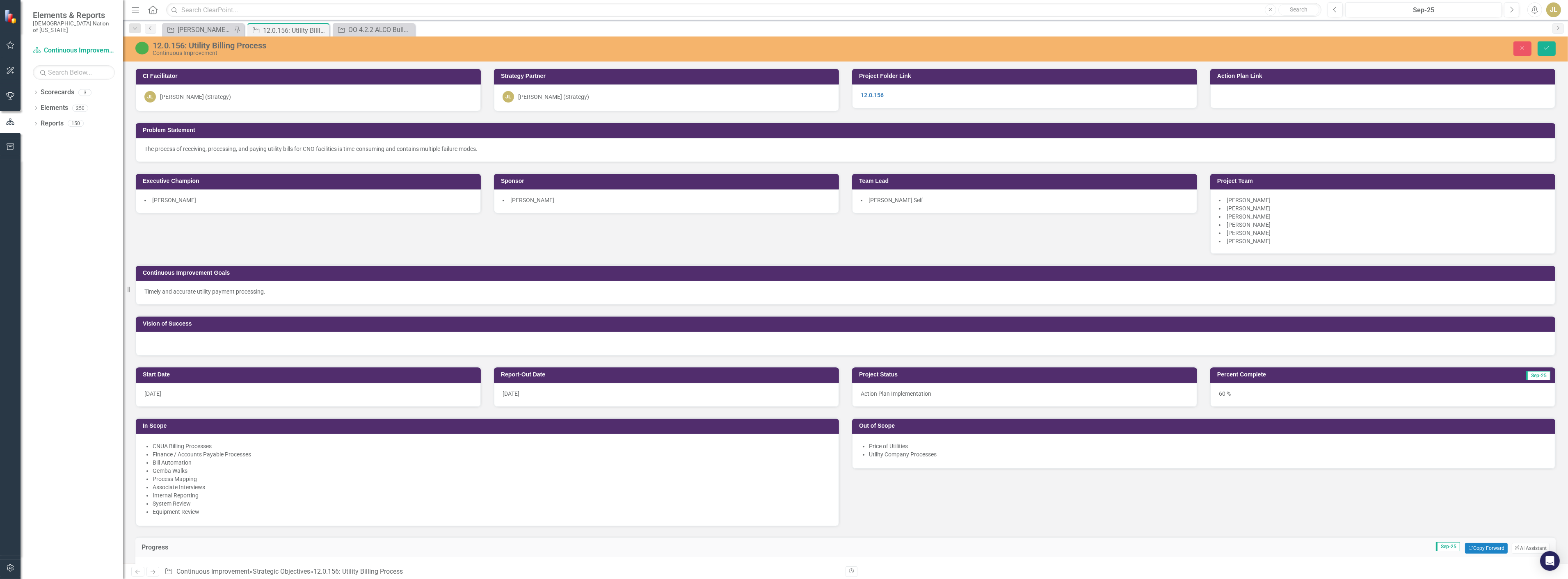
scroll to position [136, 0]
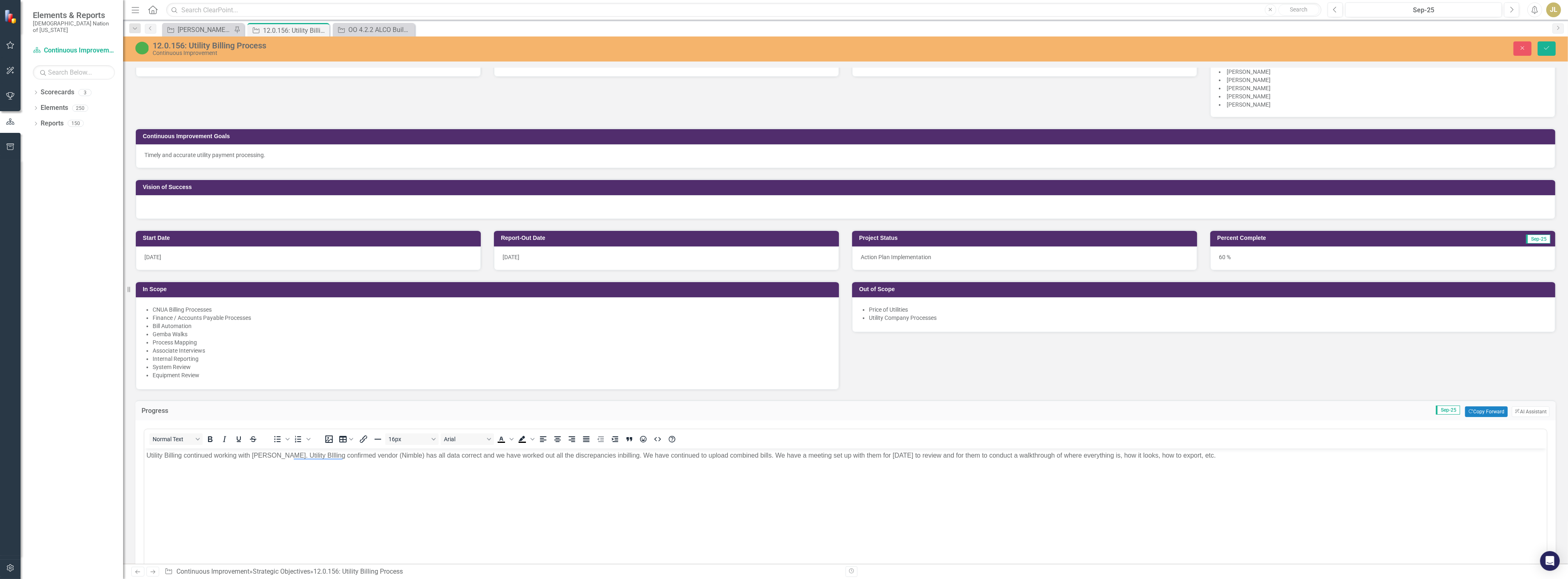
click at [465, 455] on p "Utility Billing continued working with [PERSON_NAME]. Utility BIlling confirmed…" at bounding box center [845, 456] width 1398 height 10
click at [524, 454] on p "Utility Billing continued working with [PERSON_NAME]. Utility BIlling confirmed…" at bounding box center [845, 456] width 1398 height 10
click at [164, 455] on p "Utility Billing continued working with [PERSON_NAME]. Utility BIlling confirmed…" at bounding box center [845, 456] width 1398 height 10
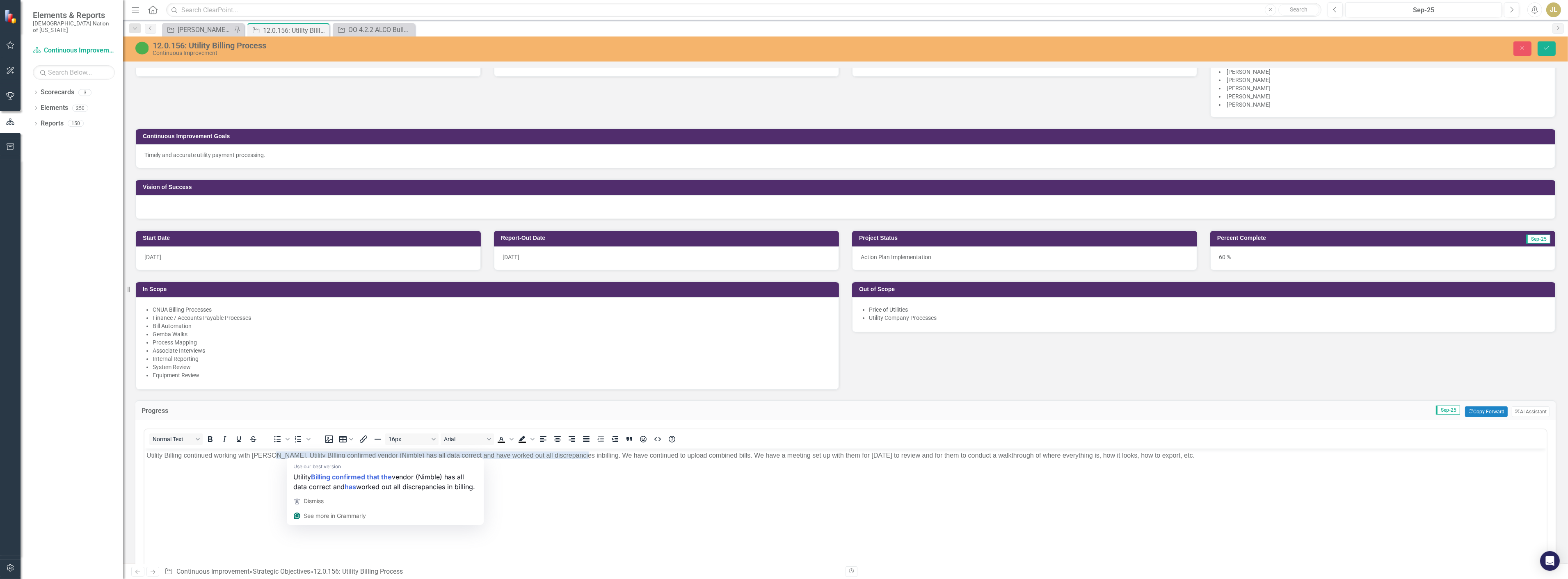
drag, startPoint x: 298, startPoint y: 458, endPoint x: 460, endPoint y: 909, distance: 479.2
click at [298, 458] on p "Utility Billing continued working with [PERSON_NAME]. Utility BIlling confirmed…" at bounding box center [845, 456] width 1398 height 10
click at [335, 474] on body "Utility Billing continued working with [PERSON_NAME]. Utility Billing confirmed…" at bounding box center [845, 510] width 1402 height 123
click at [368, 456] on p "Utility Billing continued working with [PERSON_NAME]. Utility Billing confirmed…" at bounding box center [845, 456] width 1398 height 10
click at [595, 457] on p "Utility Billing continued working with [PERSON_NAME]. Utility Billing confirmed…" at bounding box center [845, 456] width 1398 height 10
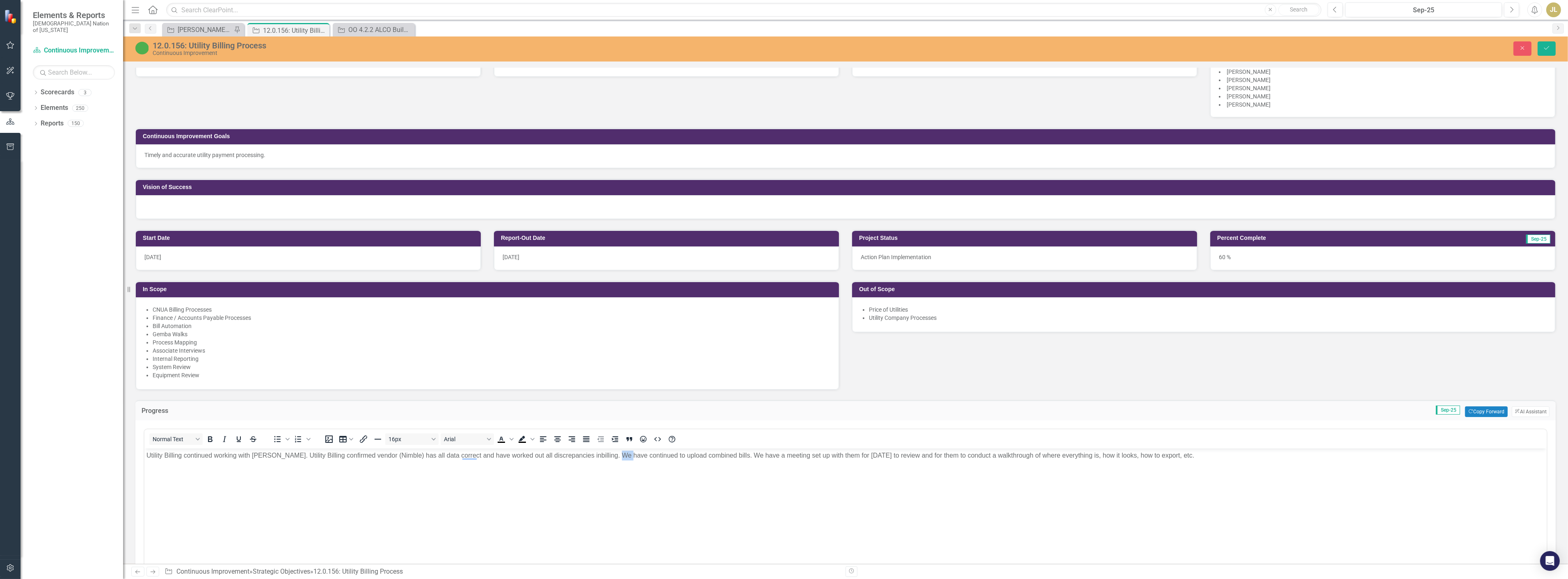
click at [595, 457] on p "Utility Billing continued working with [PERSON_NAME]. Utility Billing confirmed…" at bounding box center [845, 456] width 1398 height 10
click at [630, 454] on p "Utility Billing continued working with [PERSON_NAME]. Utility Billing confirmed…" at bounding box center [845, 456] width 1398 height 10
click at [631, 454] on p "Utility Billing continued working with [PERSON_NAME]. Utility Billing confirmed…" at bounding box center [845, 456] width 1398 height 10
click at [631, 454] on p "Utility Billing continued working with Nimble. Utility Billing confirmed vendor…" at bounding box center [845, 456] width 1398 height 10
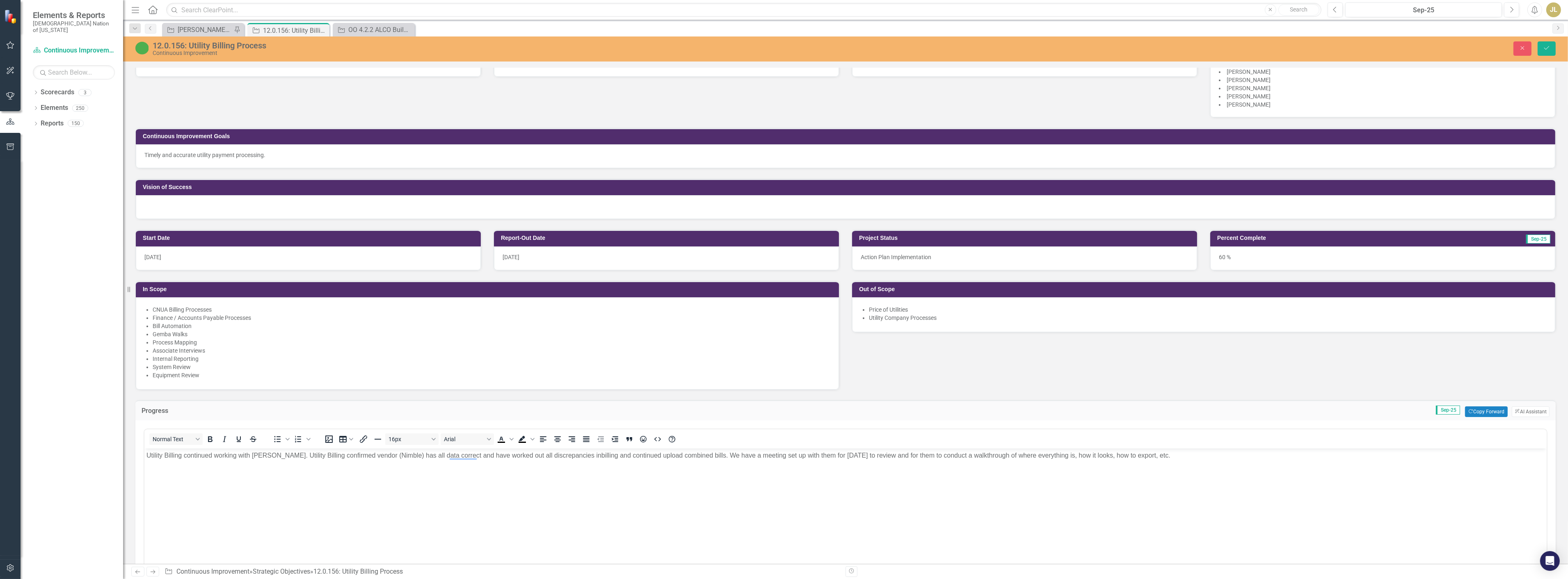
click at [651, 455] on p "Utility Billing continued working with Nimble. Utility Billing confirmed vendor…" at bounding box center [845, 456] width 1398 height 10
click at [712, 453] on p "Utility Billing continued working with Nimble. Utility Billing confirmed vendor…" at bounding box center [845, 456] width 1398 height 10
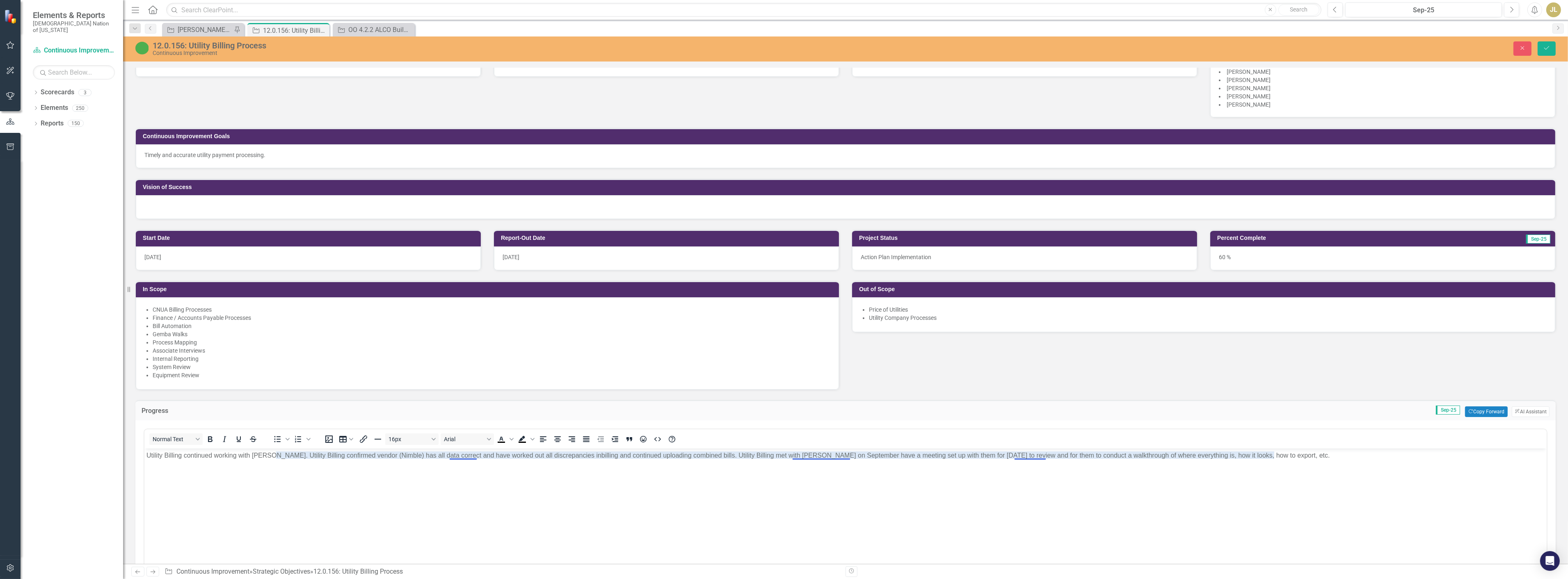
click at [834, 457] on p "Utility Billing continued working with Nimble. Utility Billing confirmed vendor…" at bounding box center [845, 456] width 1398 height 10
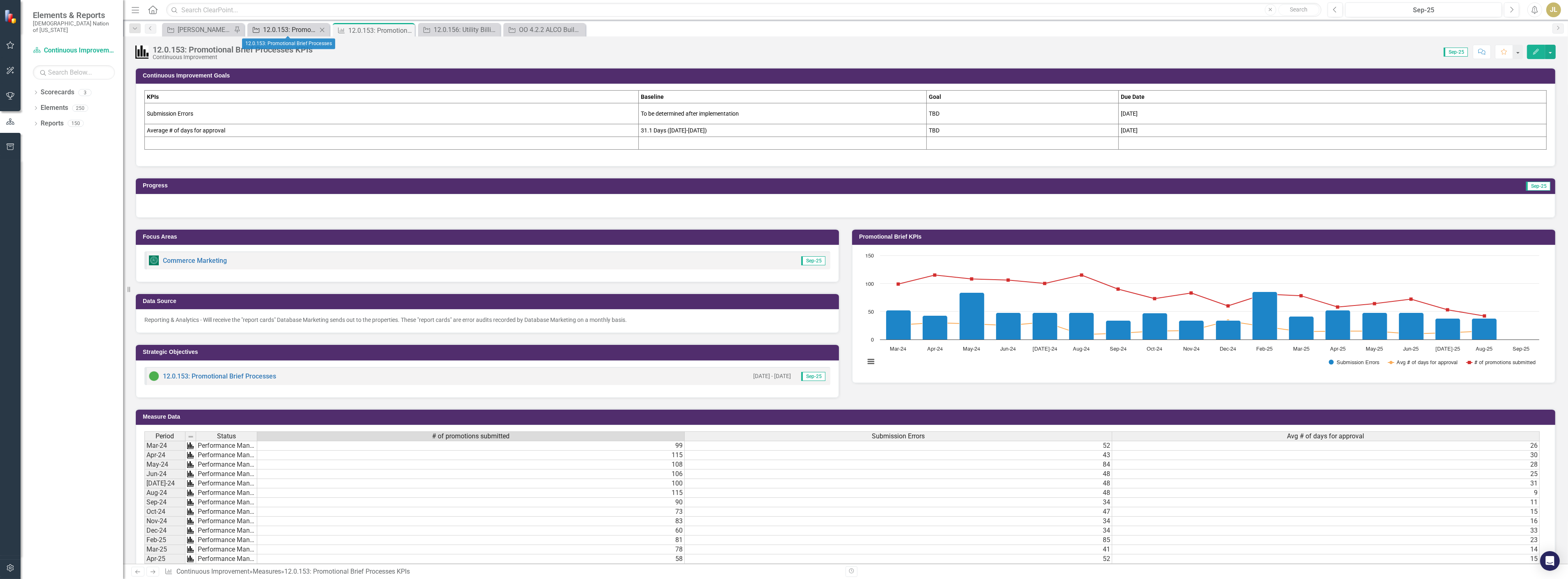
click at [272, 27] on div "12.0.153: Promotional Brief Processes" at bounding box center [290, 29] width 54 height 10
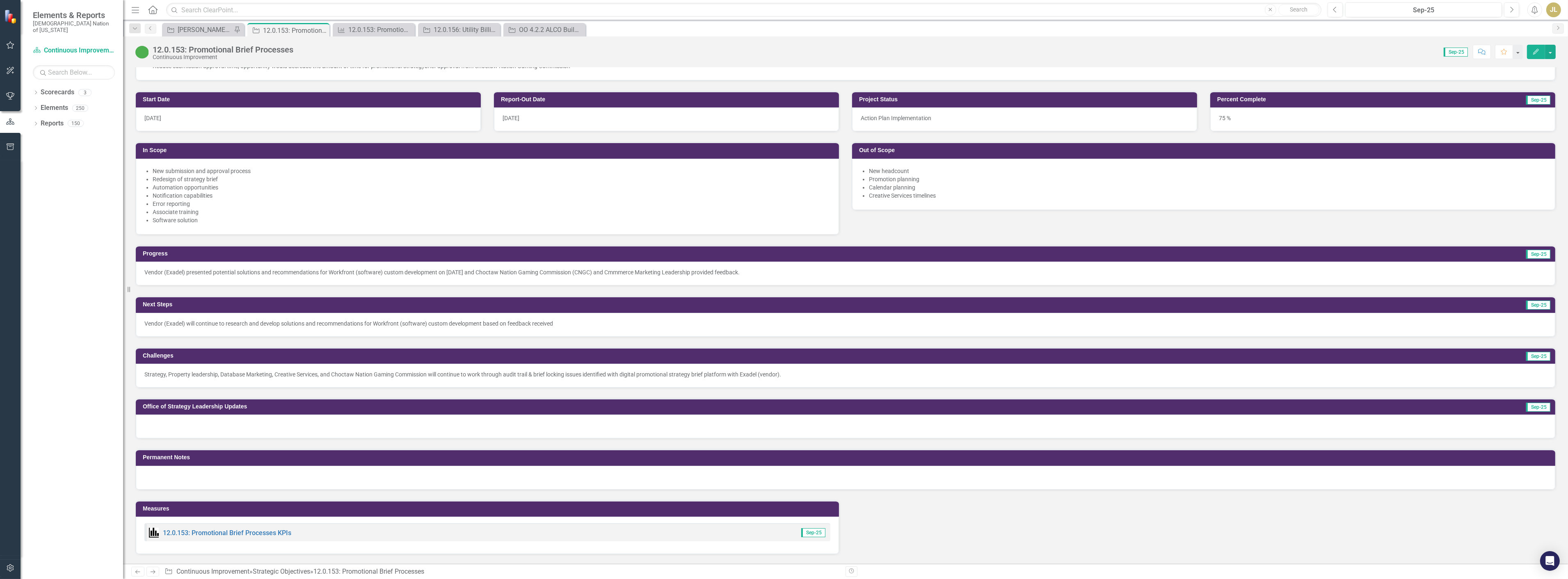
scroll to position [227, 0]
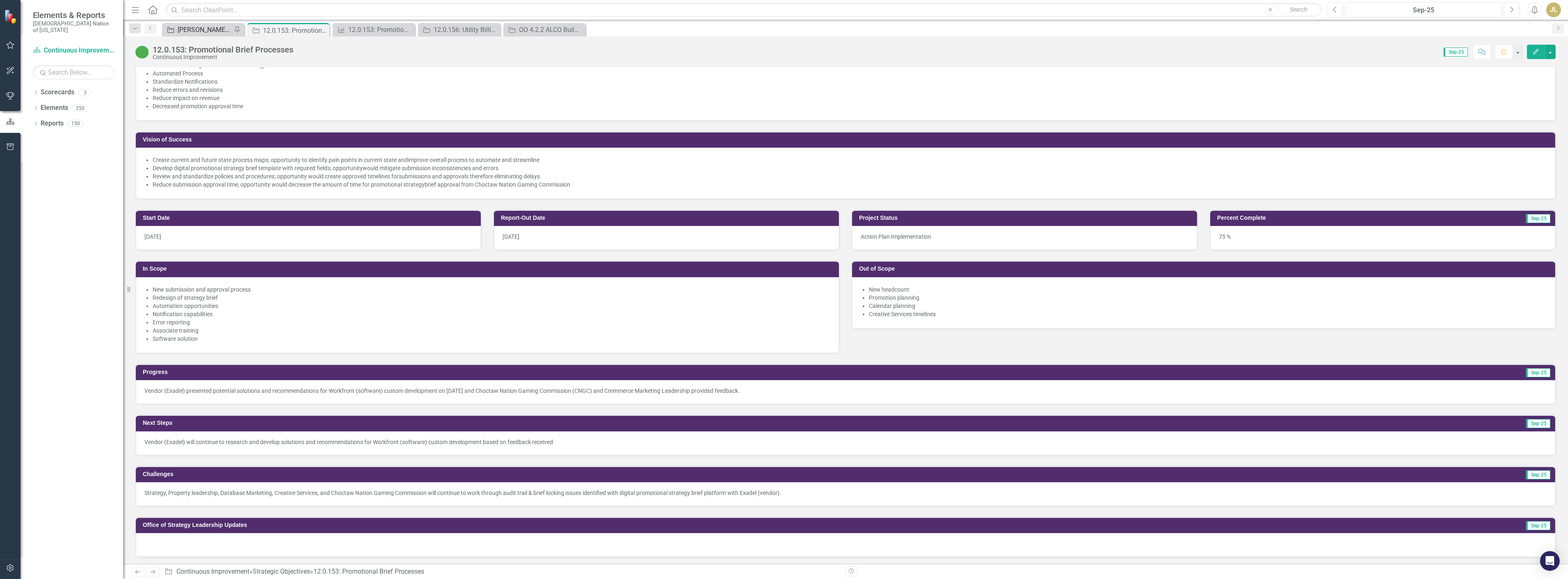
click at [183, 24] on div "[PERSON_NAME] SOs" at bounding box center [205, 29] width 54 height 10
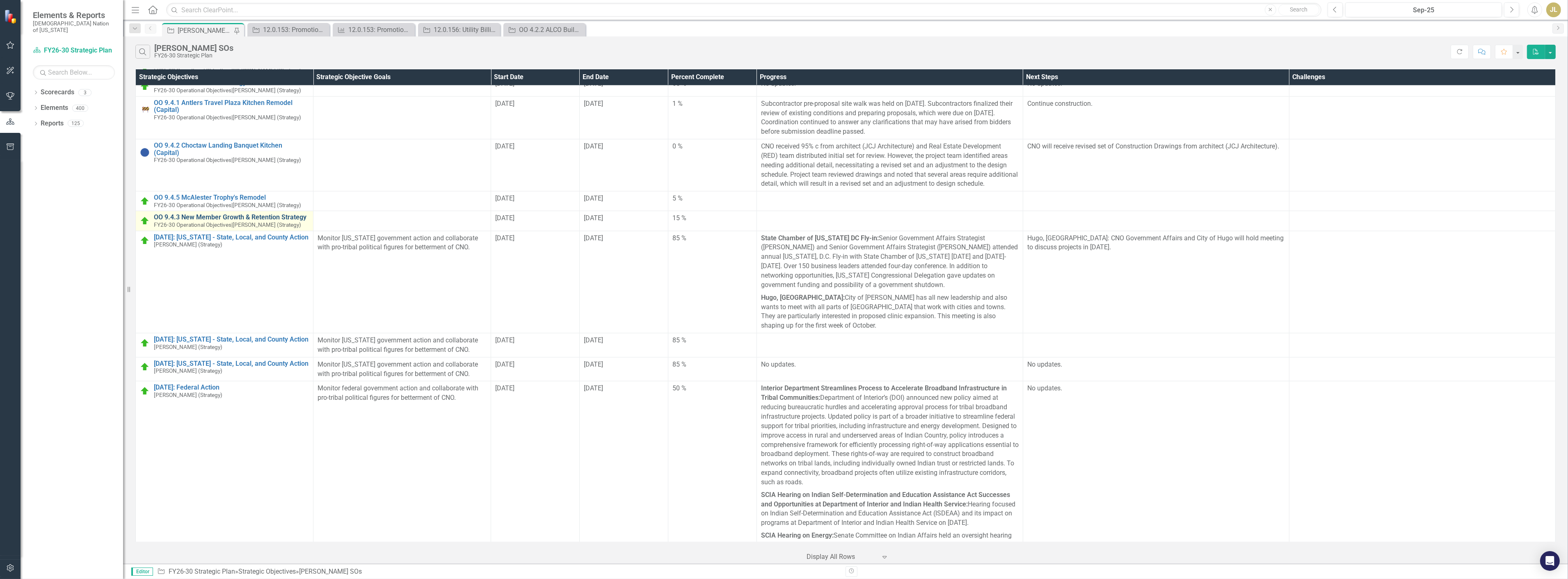
scroll to position [2093, 0]
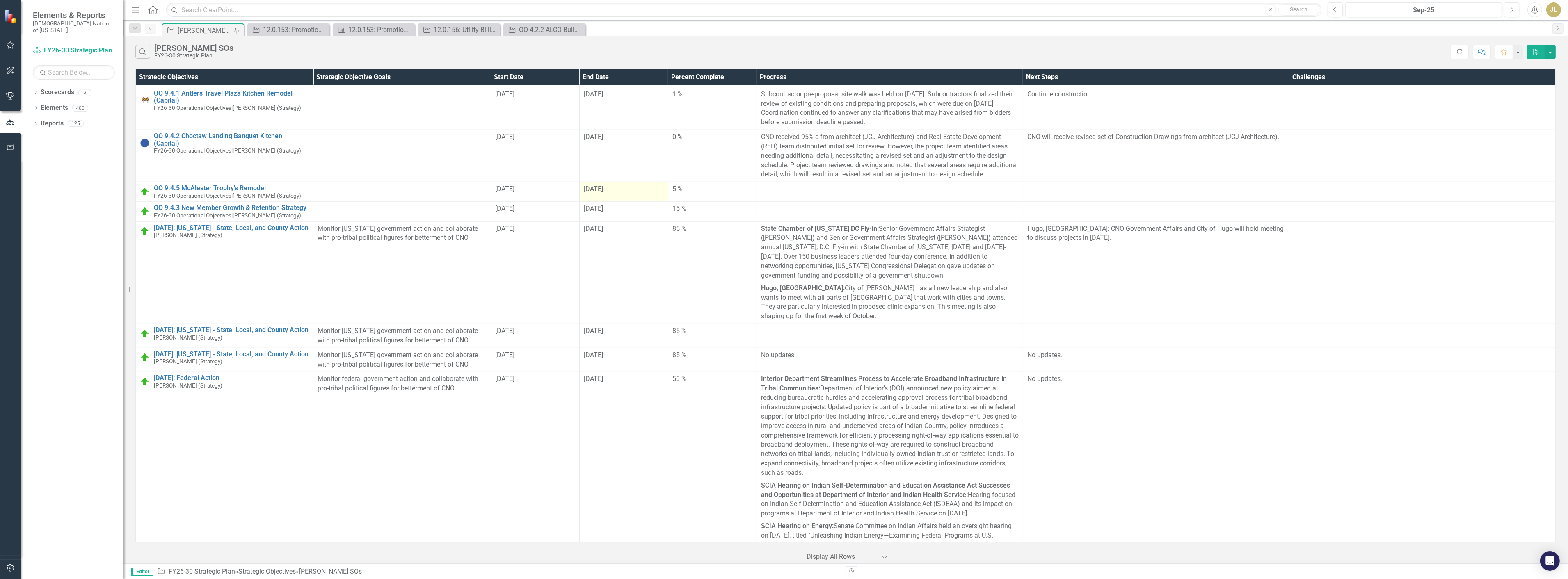
click at [612, 184] on div "9/30/30" at bounding box center [623, 189] width 80 height 10
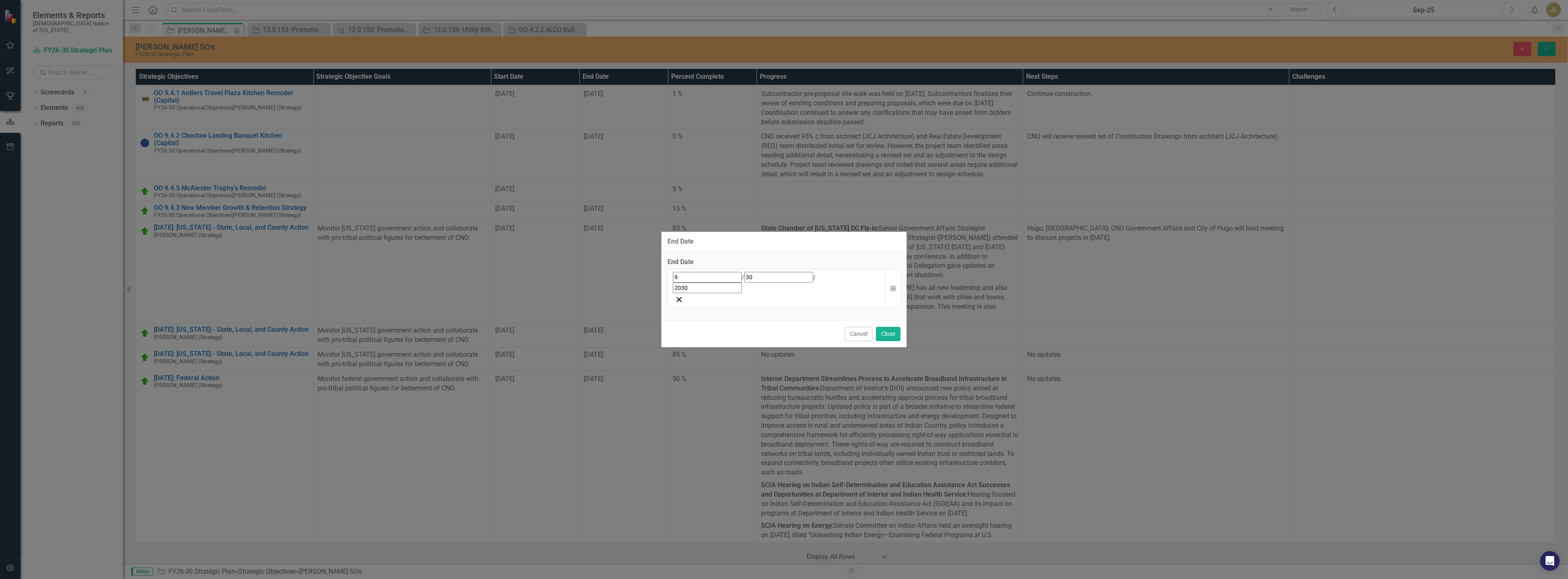
click at [719, 288] on div "9 / 30 / 2030" at bounding box center [777, 282] width 208 height 21
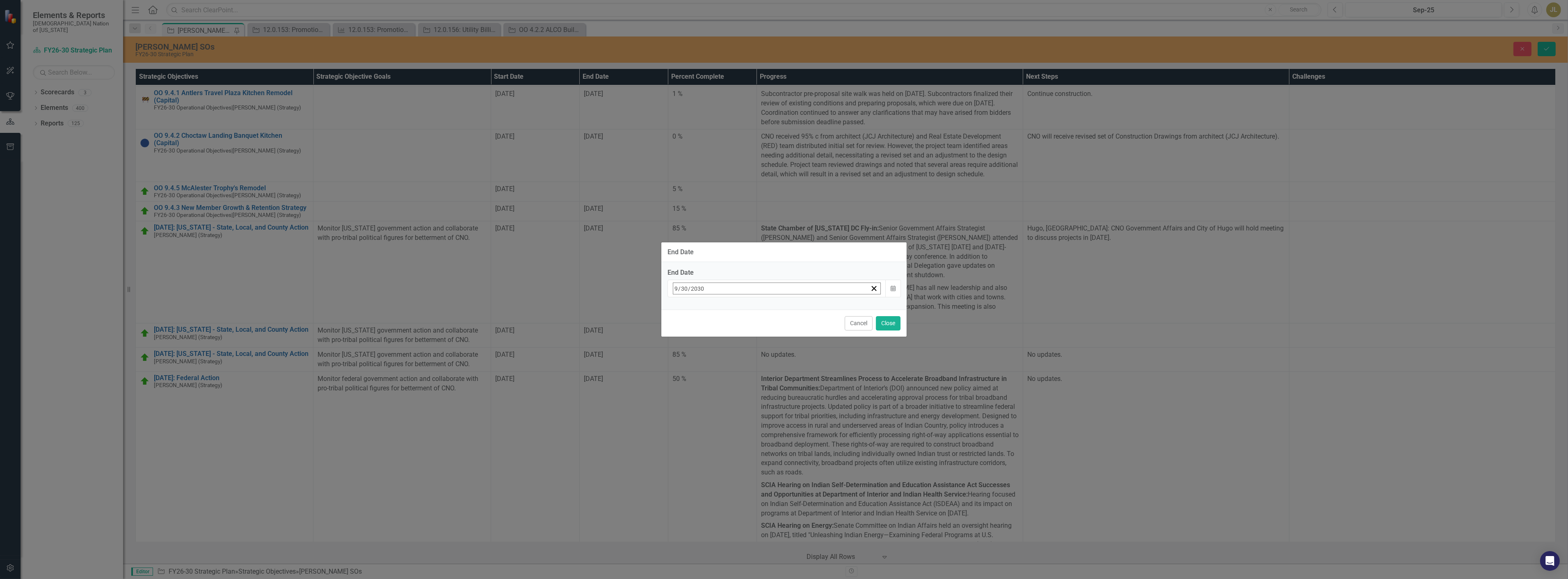
click at [784, 380] on abbr "27" at bounding box center [780, 383] width 7 height 7
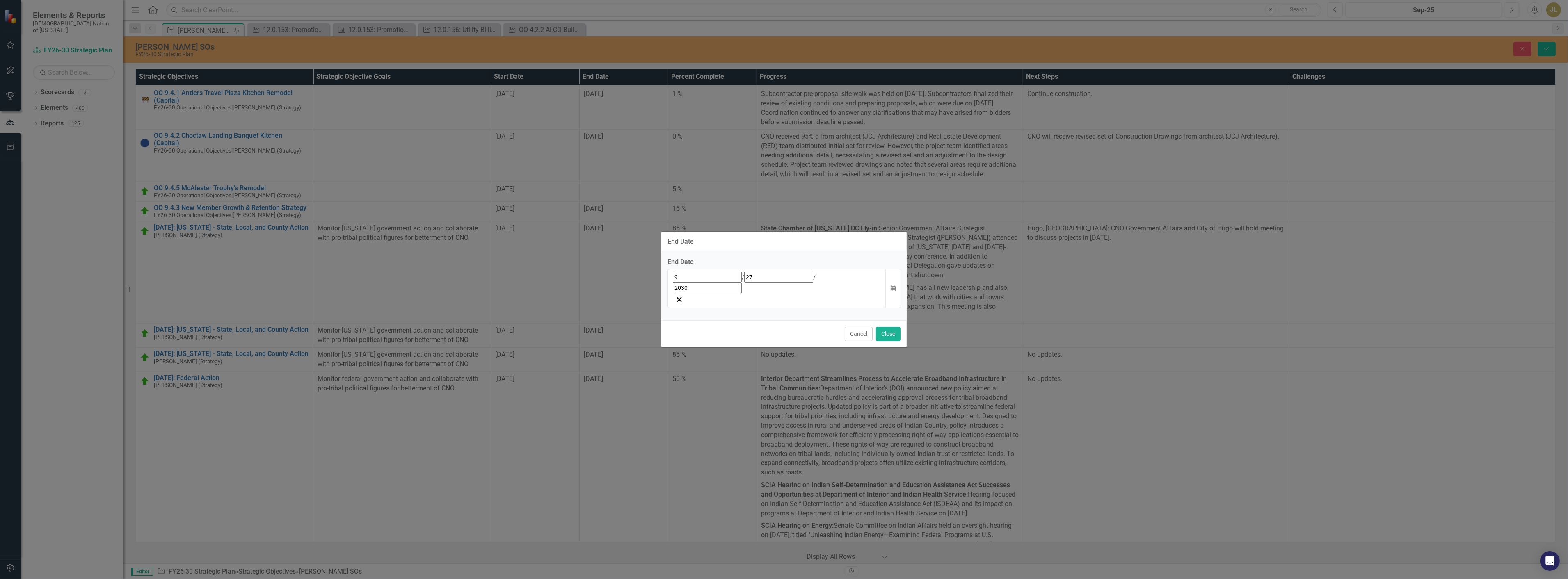
click at [822, 294] on div "9 / 27 / 2030" at bounding box center [777, 288] width 219 height 39
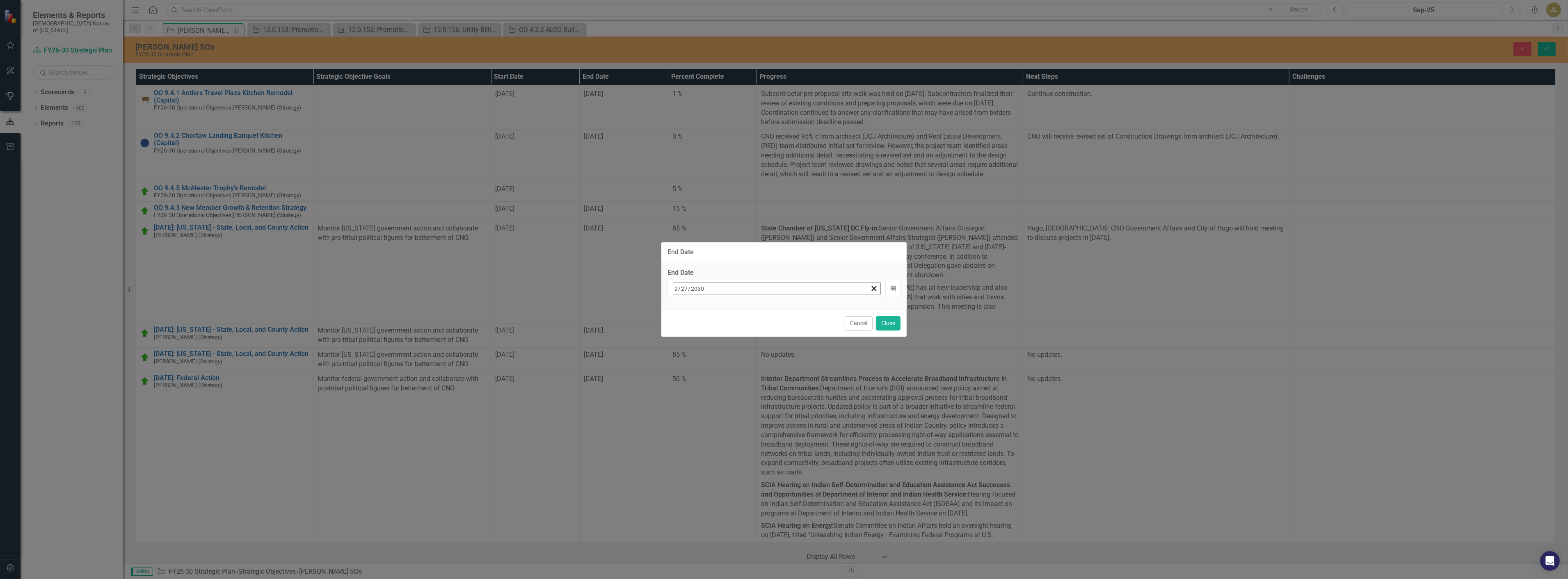
click at [709, 378] on button "23" at bounding box center [699, 383] width 21 height 15
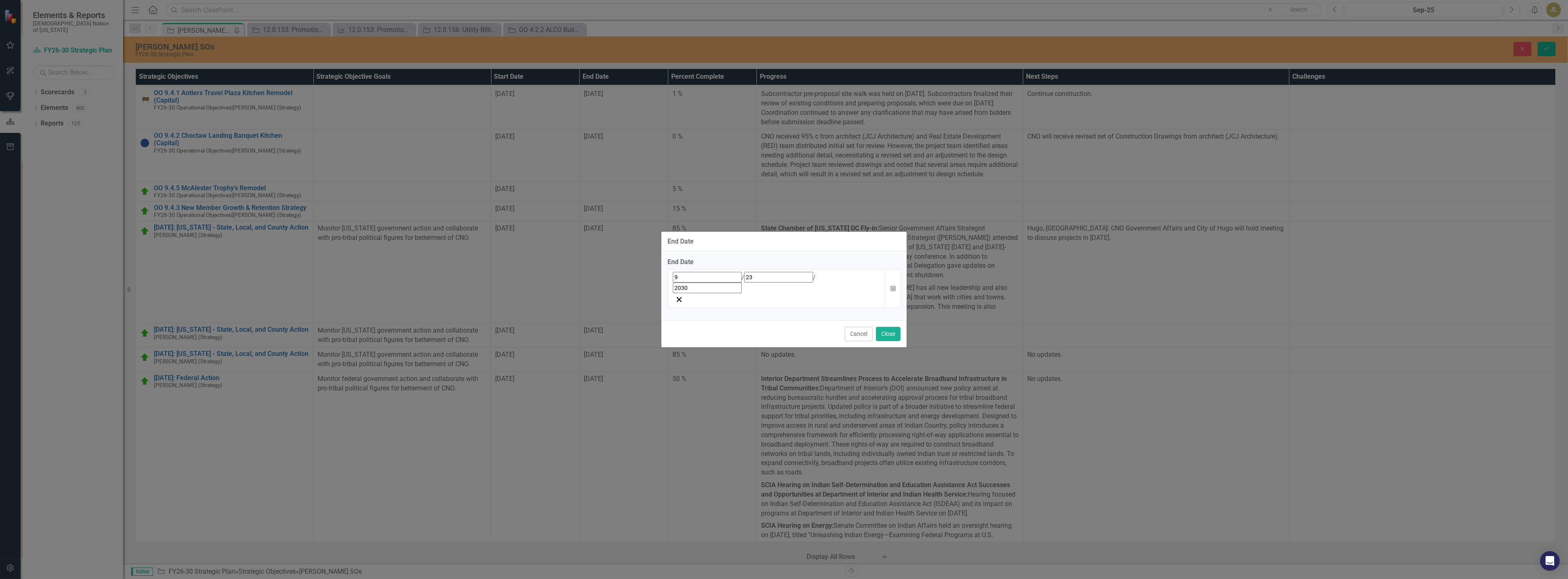
click at [732, 290] on div "9 / 23 / 2030" at bounding box center [777, 282] width 208 height 21
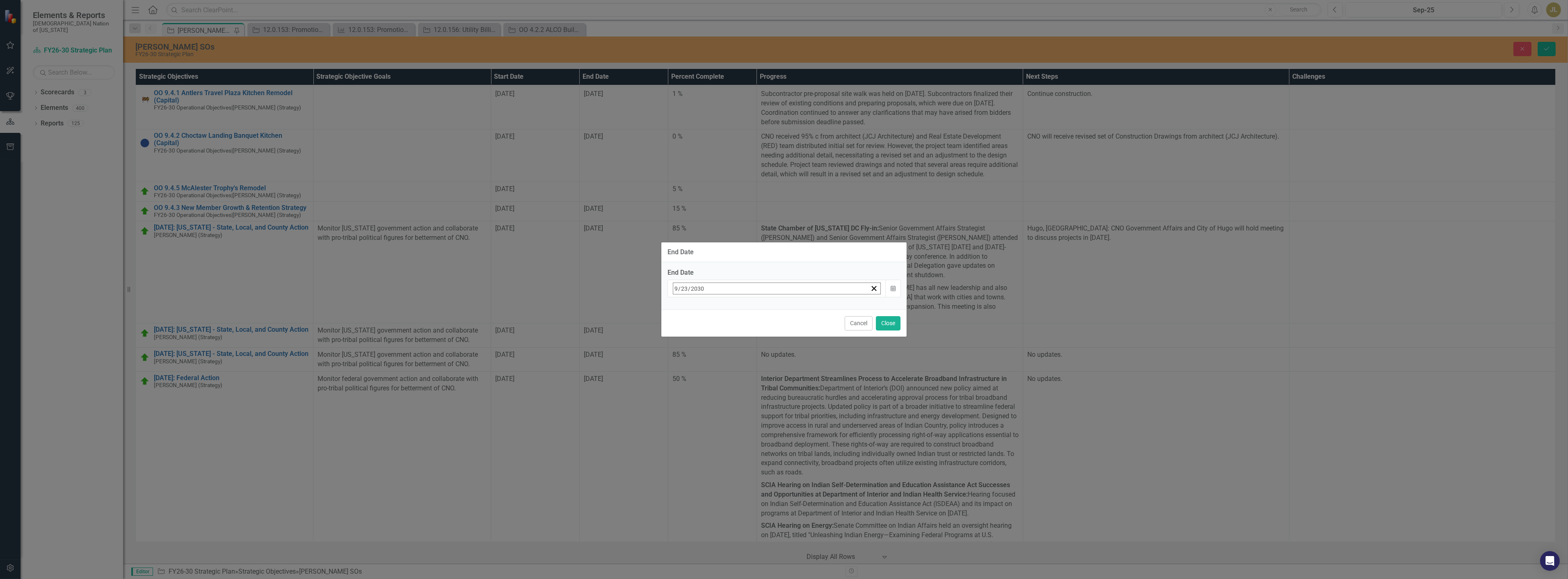
click at [749, 307] on span "September 2030" at bounding box center [740, 305] width 18 height 7
click at [704, 310] on button "‹" at bounding box center [696, 307] width 18 height 18
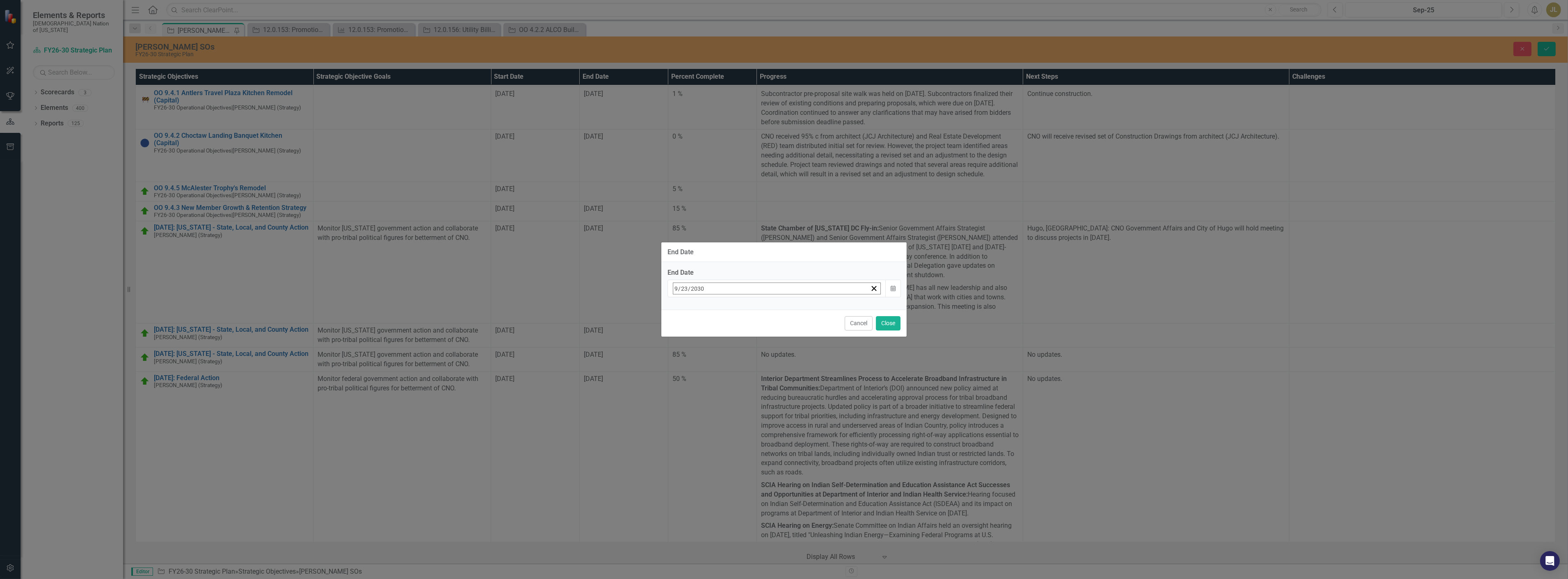
click at [704, 310] on button "‹" at bounding box center [696, 307] width 18 height 18
click at [801, 392] on abbr "September" at bounding box center [787, 395] width 28 height 7
click at [702, 380] on abbr "22" at bounding box center [699, 383] width 7 height 7
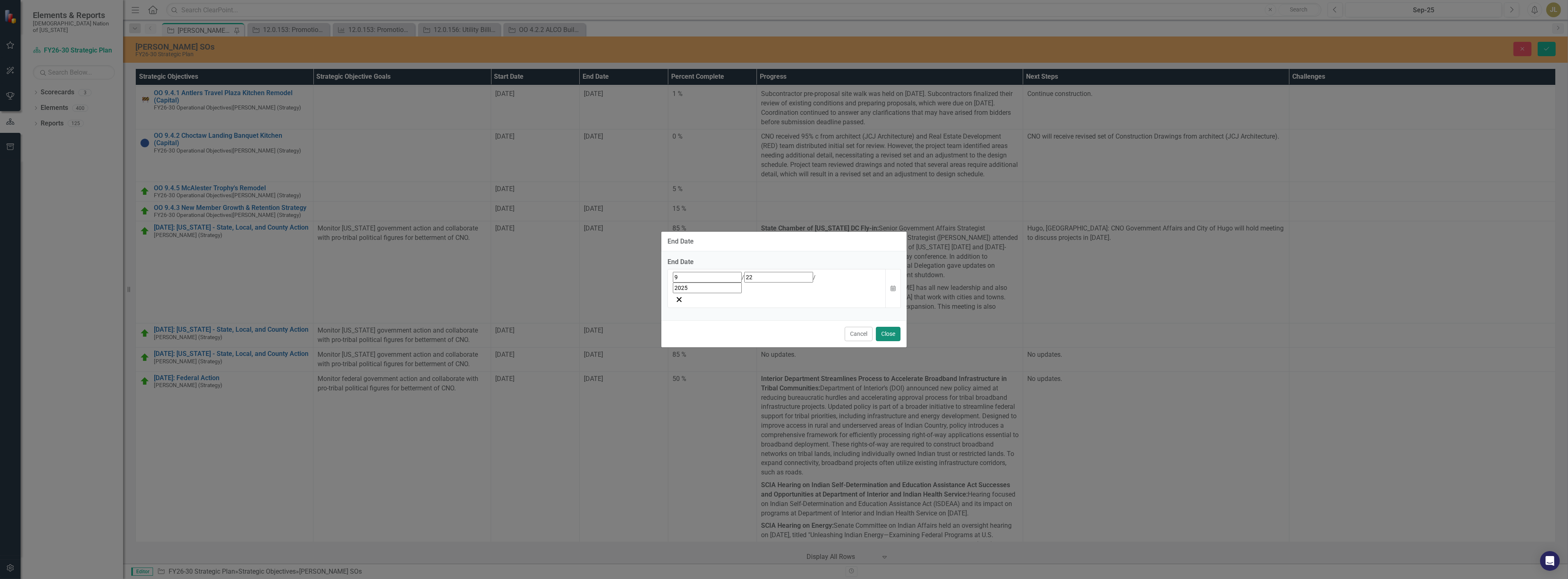
click at [887, 327] on button "Close" at bounding box center [888, 334] width 24 height 15
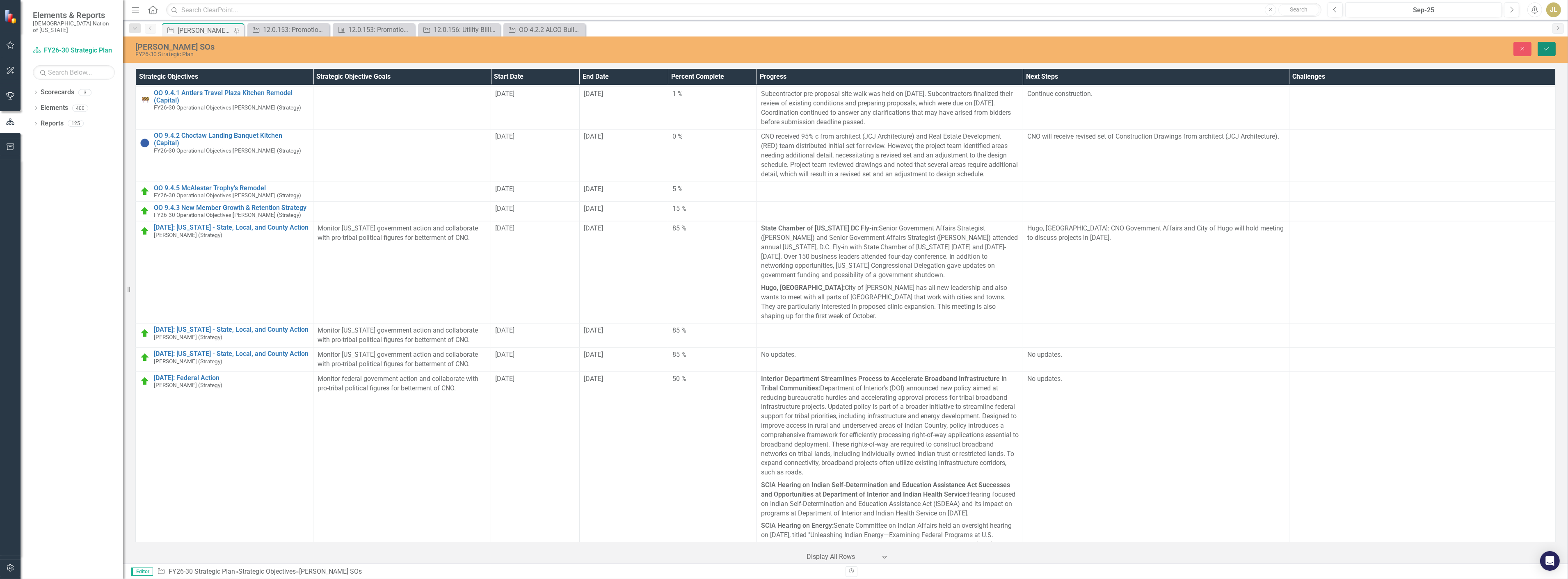
click at [1544, 51] on icon "Save" at bounding box center [1547, 48] width 7 height 5
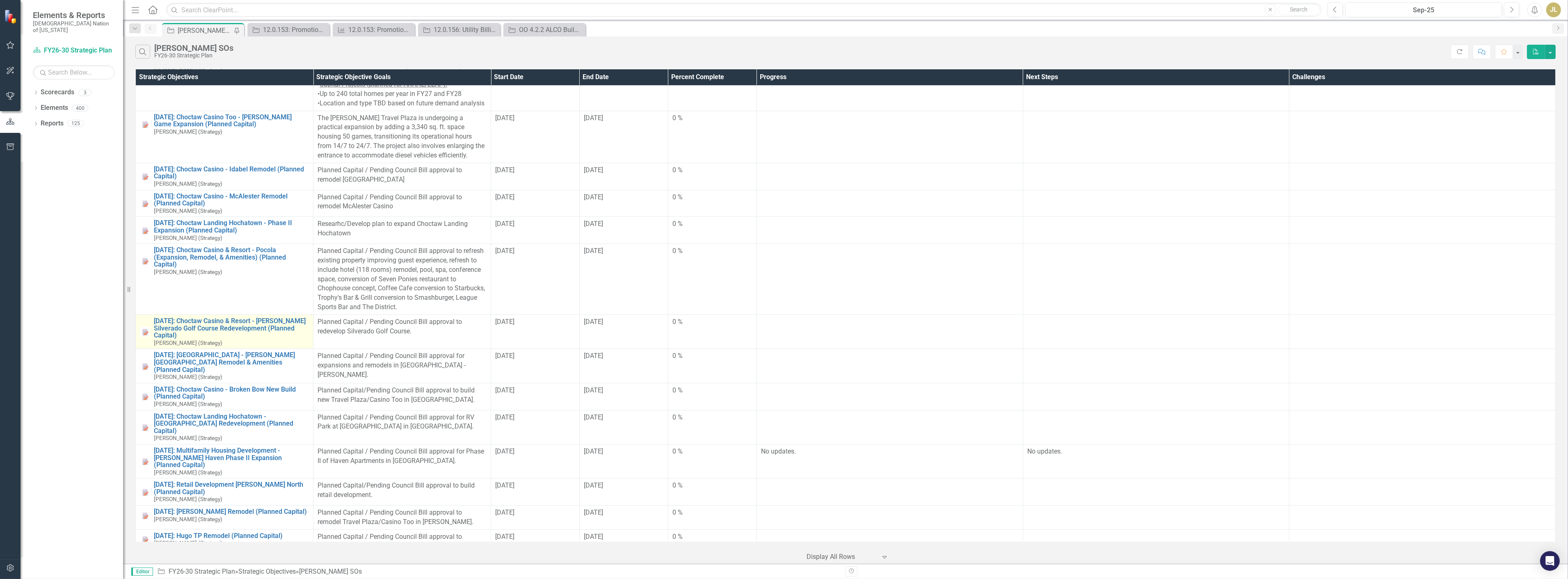
scroll to position [729, 0]
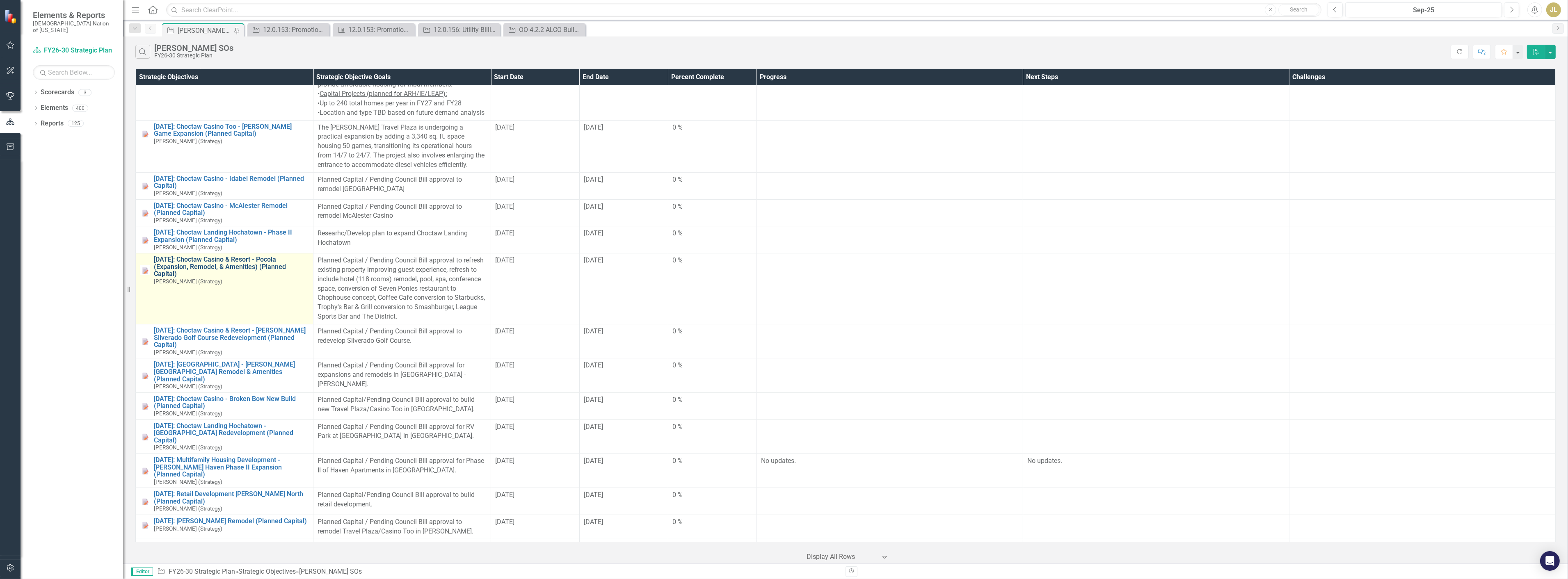
click at [255, 265] on link "[DATE]: Choctaw Casino & Resort - Pocola (Expansion, Remodel, & Amenities) (Pla…" at bounding box center [231, 267] width 155 height 22
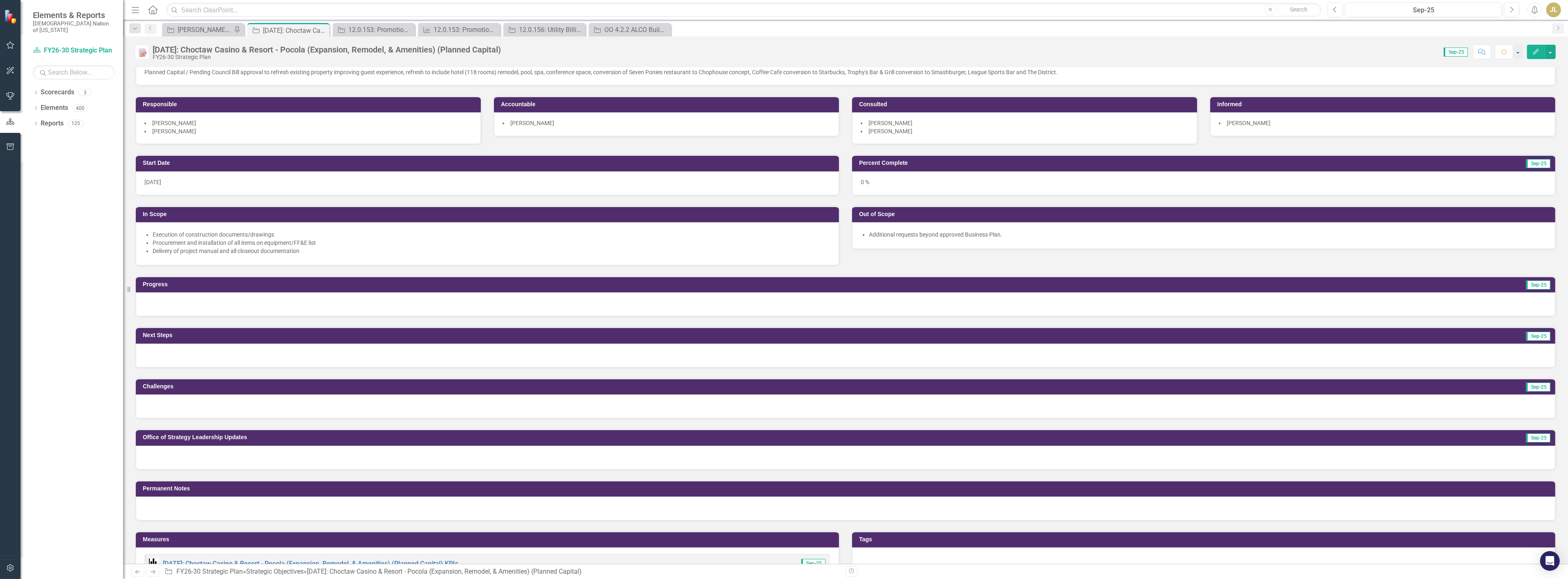
scroll to position [46, 0]
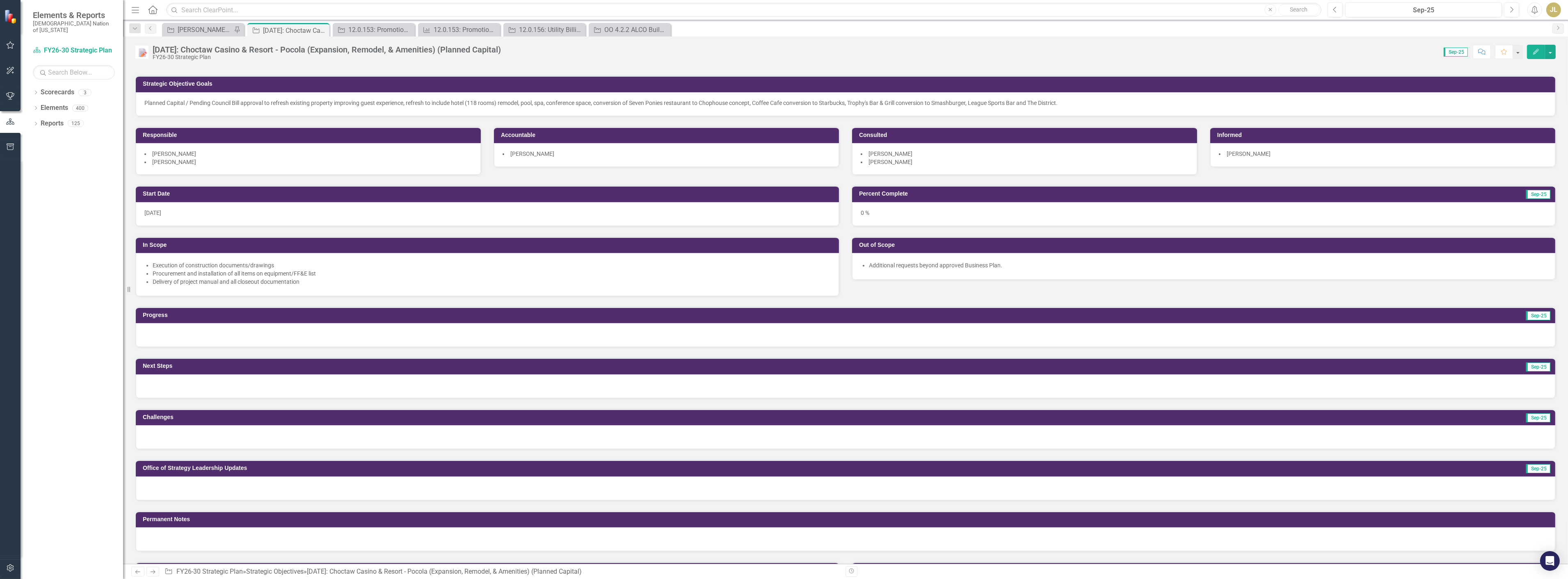
click at [193, 484] on div at bounding box center [845, 488] width 1419 height 24
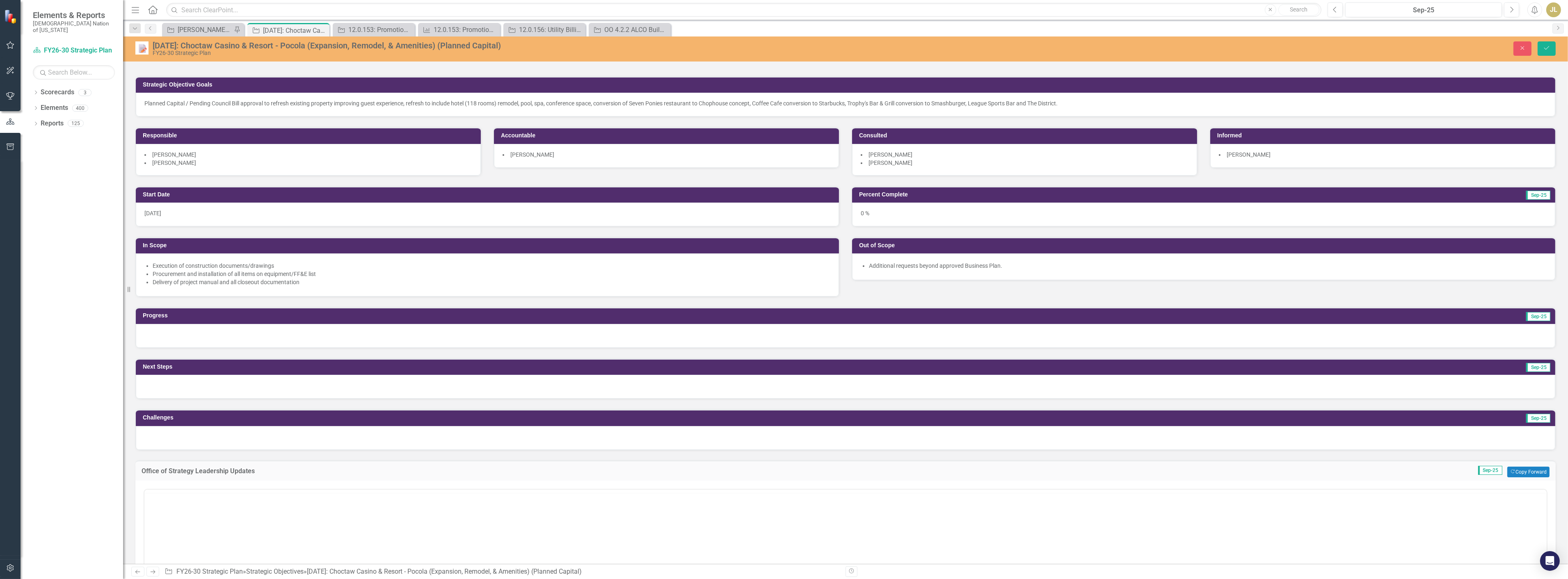
scroll to position [0, 0]
click at [222, 534] on body "Rich Text Area. Press ALT-0 for help." at bounding box center [845, 570] width 1402 height 123
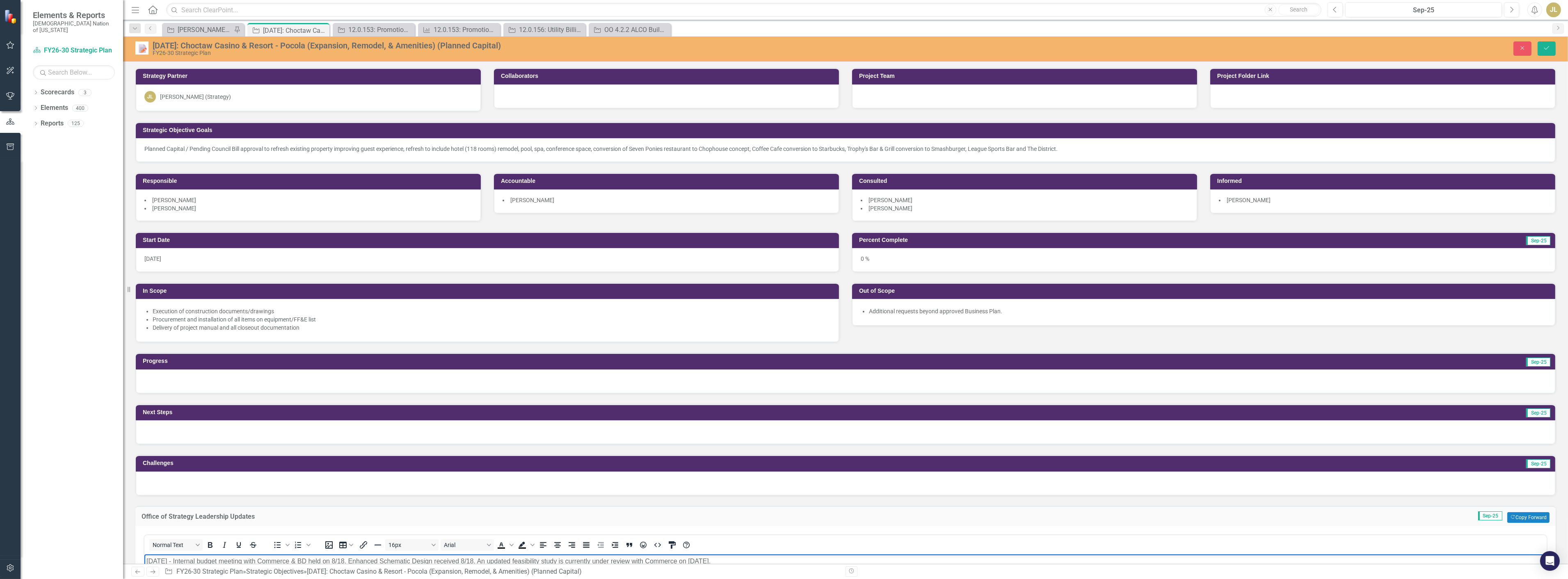
scroll to position [46, 0]
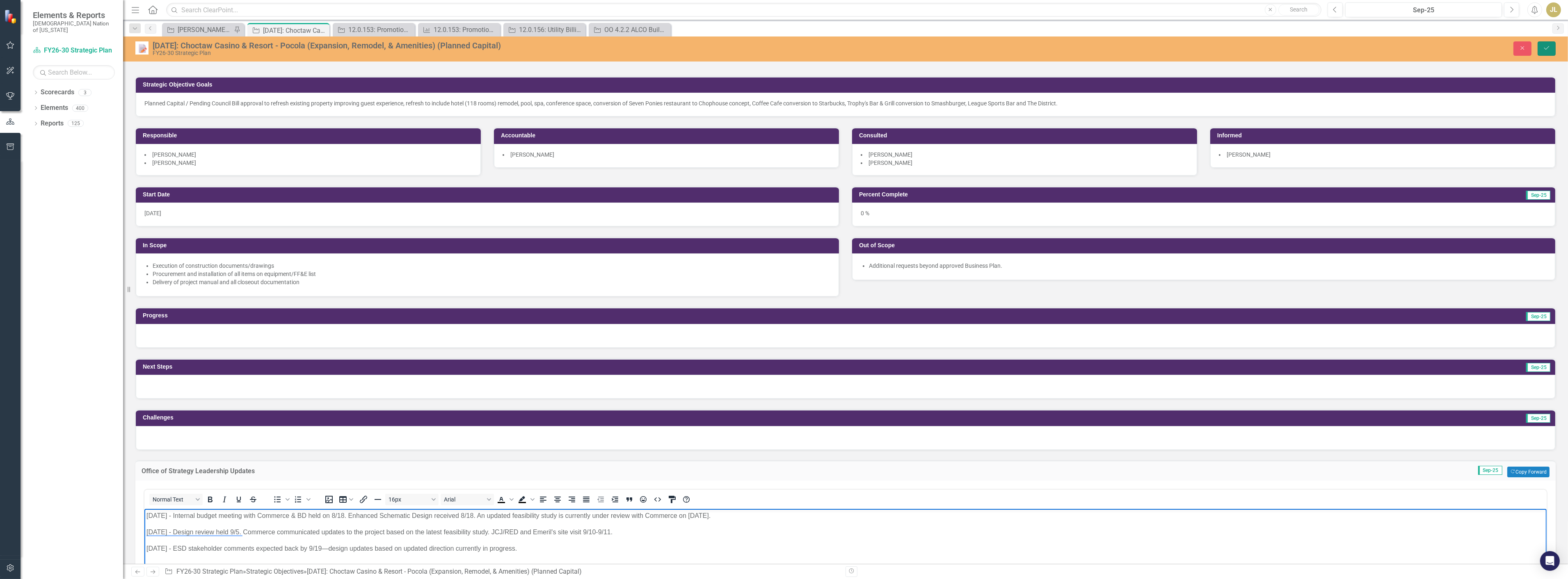
click at [1546, 46] on icon "Save" at bounding box center [1547, 47] width 7 height 5
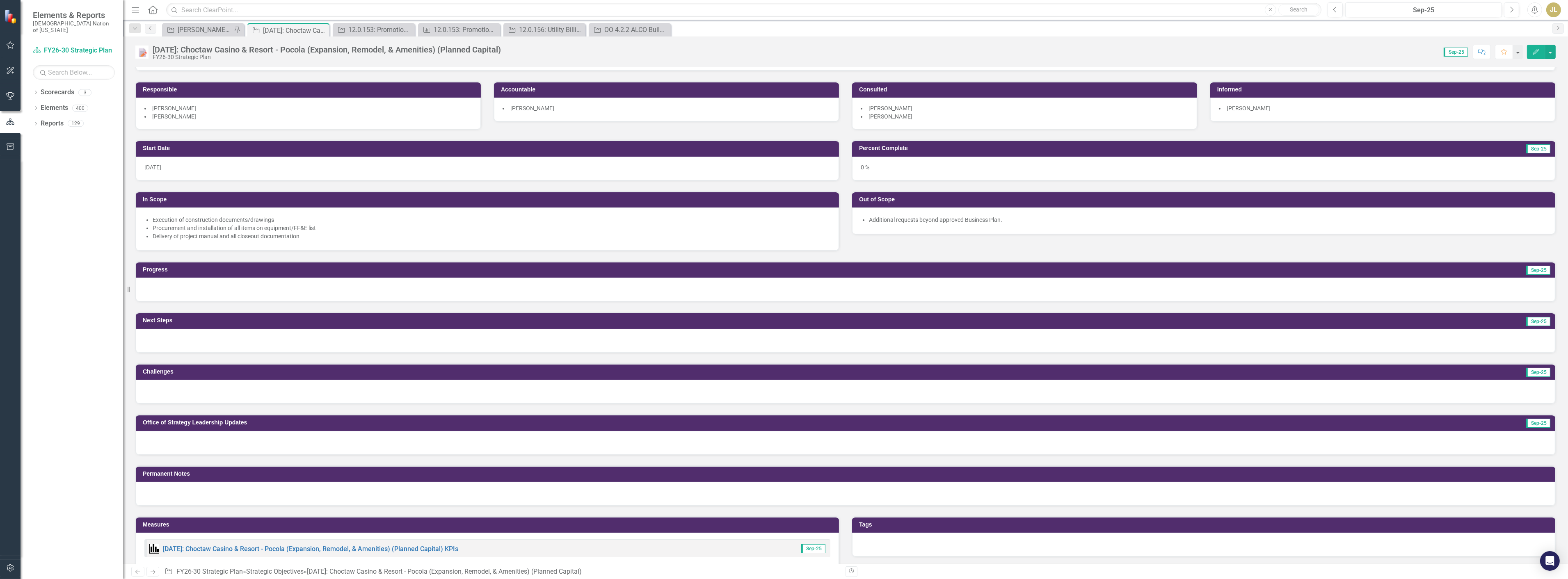
scroll to position [0, 0]
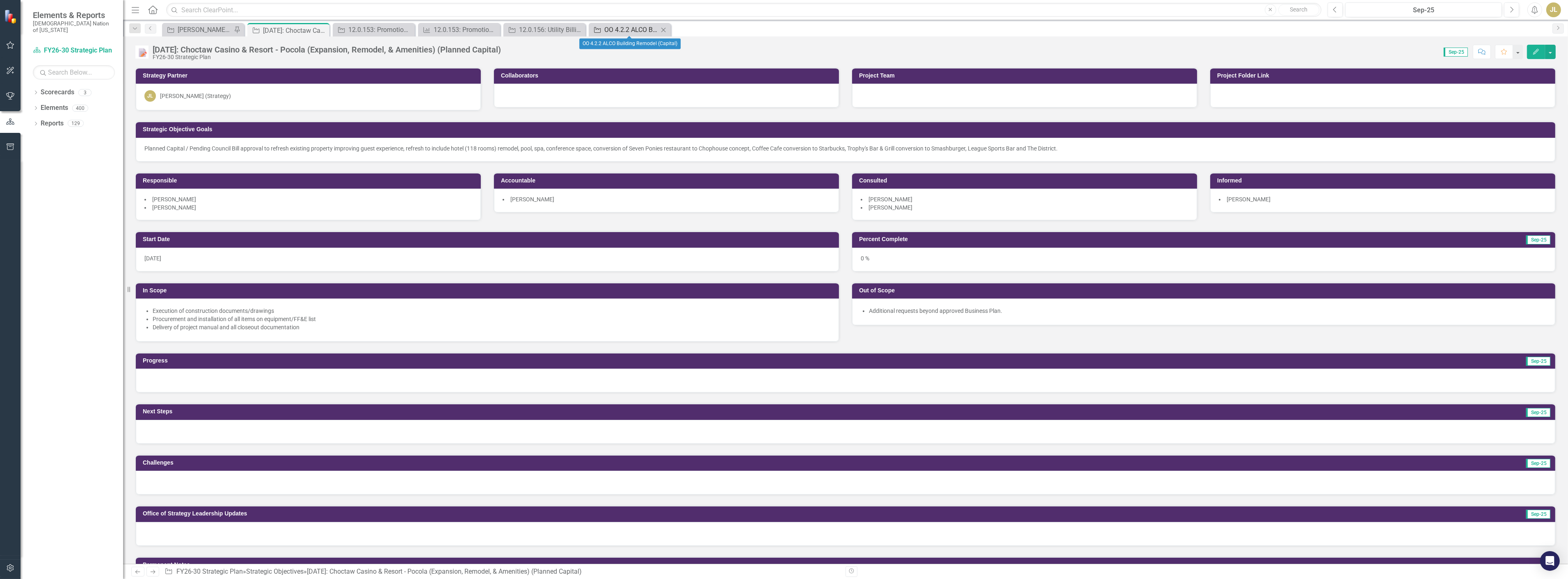
click at [618, 33] on div "OO 4.2.2 ALCO Building Remodel (Capital)" at bounding box center [631, 29] width 54 height 10
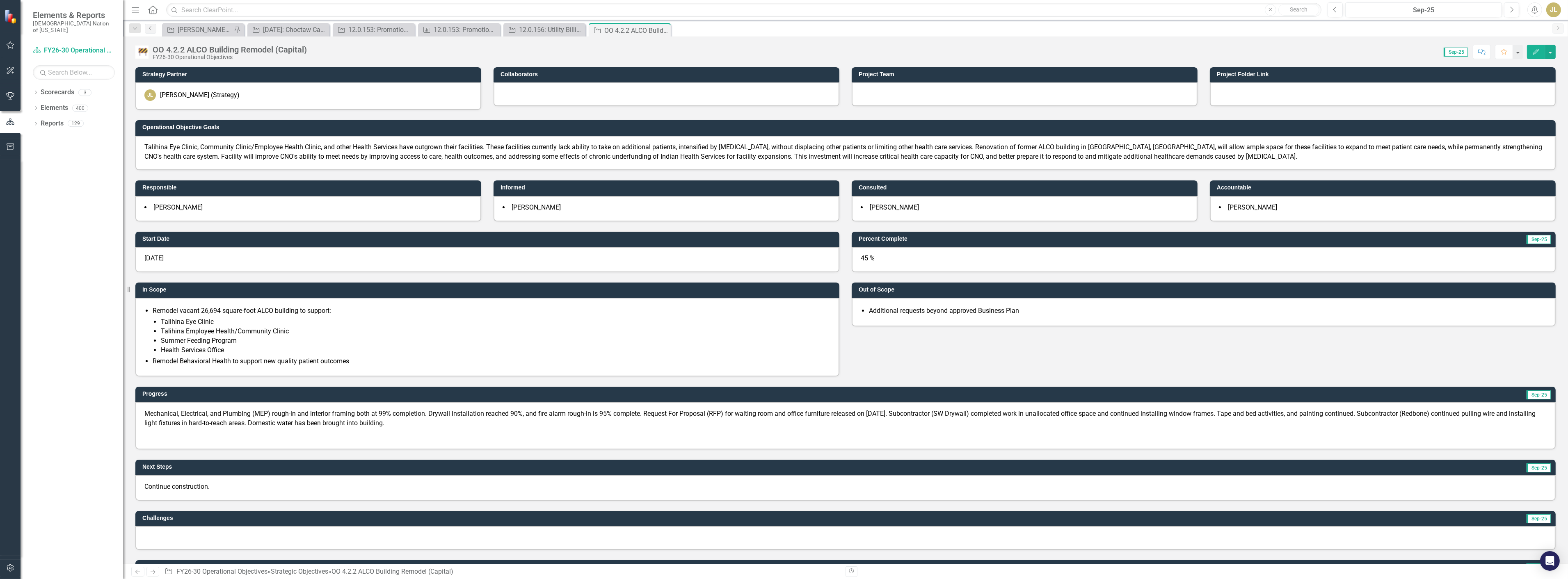
scroll to position [273, 0]
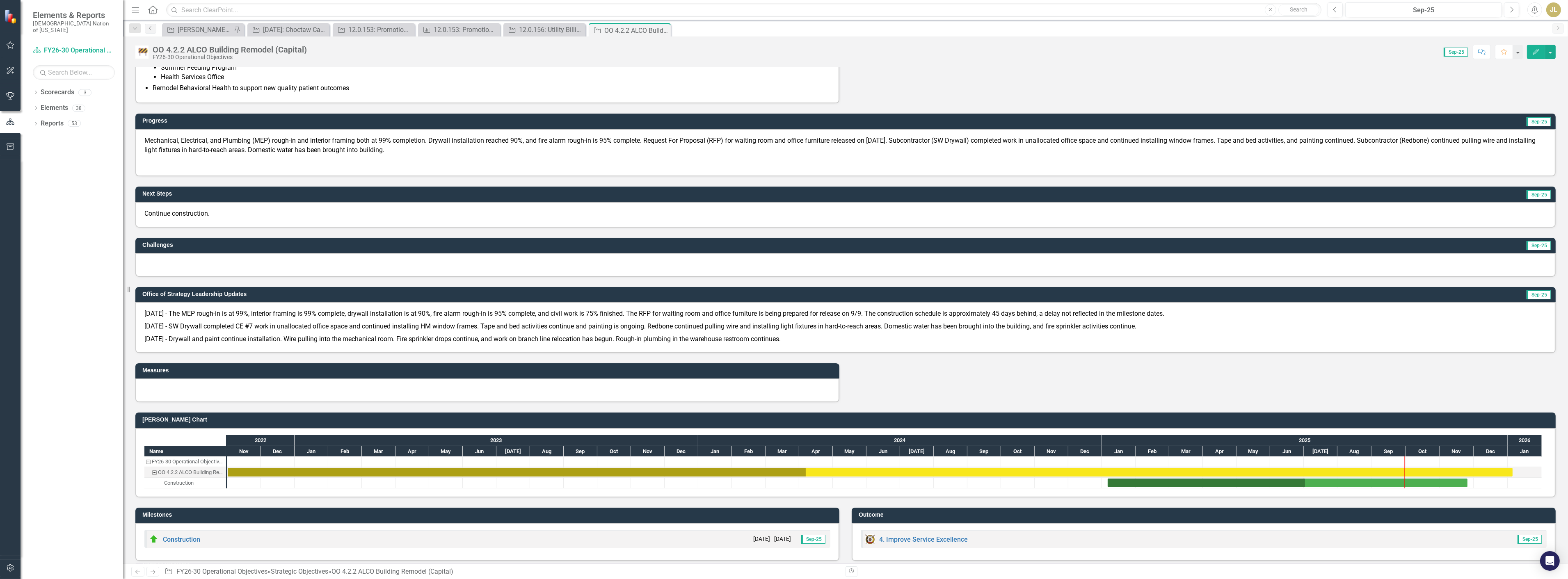
click at [239, 168] on div "Mechanical, Electrical, and Plumbing (MEP) rough-in and interior framing both a…" at bounding box center [845, 153] width 1420 height 47
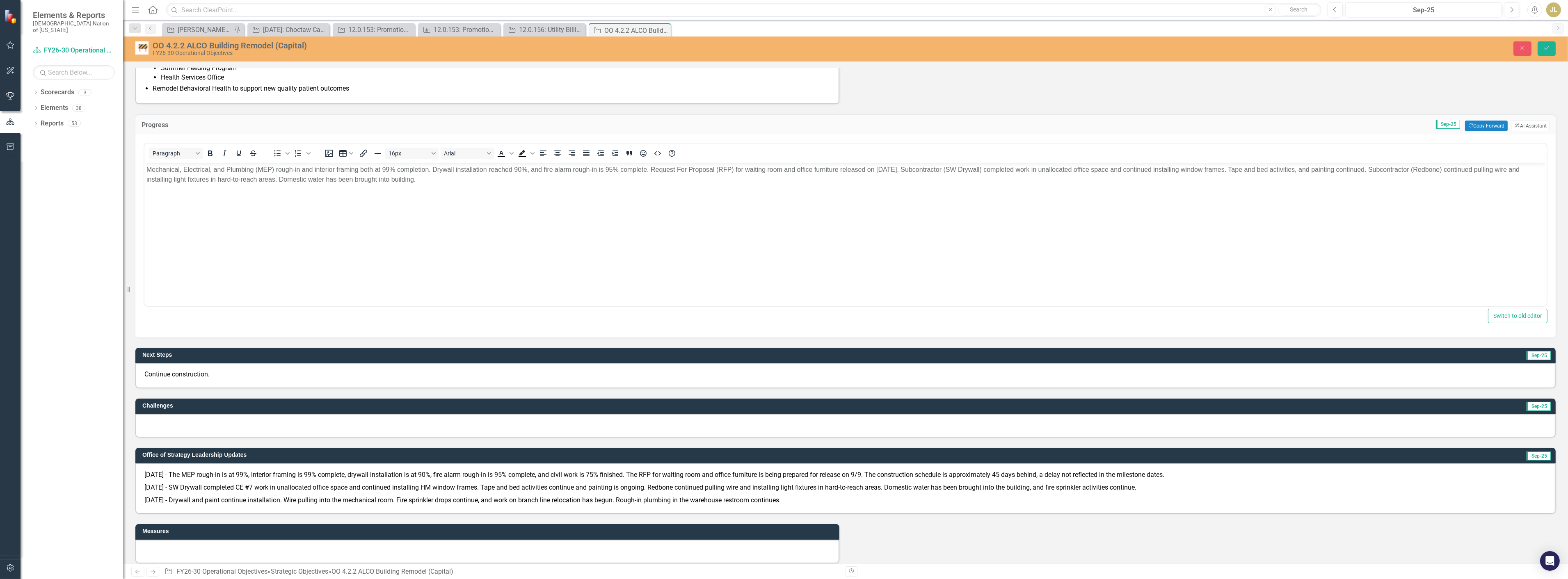
scroll to position [0, 0]
click at [223, 218] on body "Mechanical, Electrical, and Plumbing (MEP) rough-in and interior framing both a…" at bounding box center [845, 224] width 1402 height 123
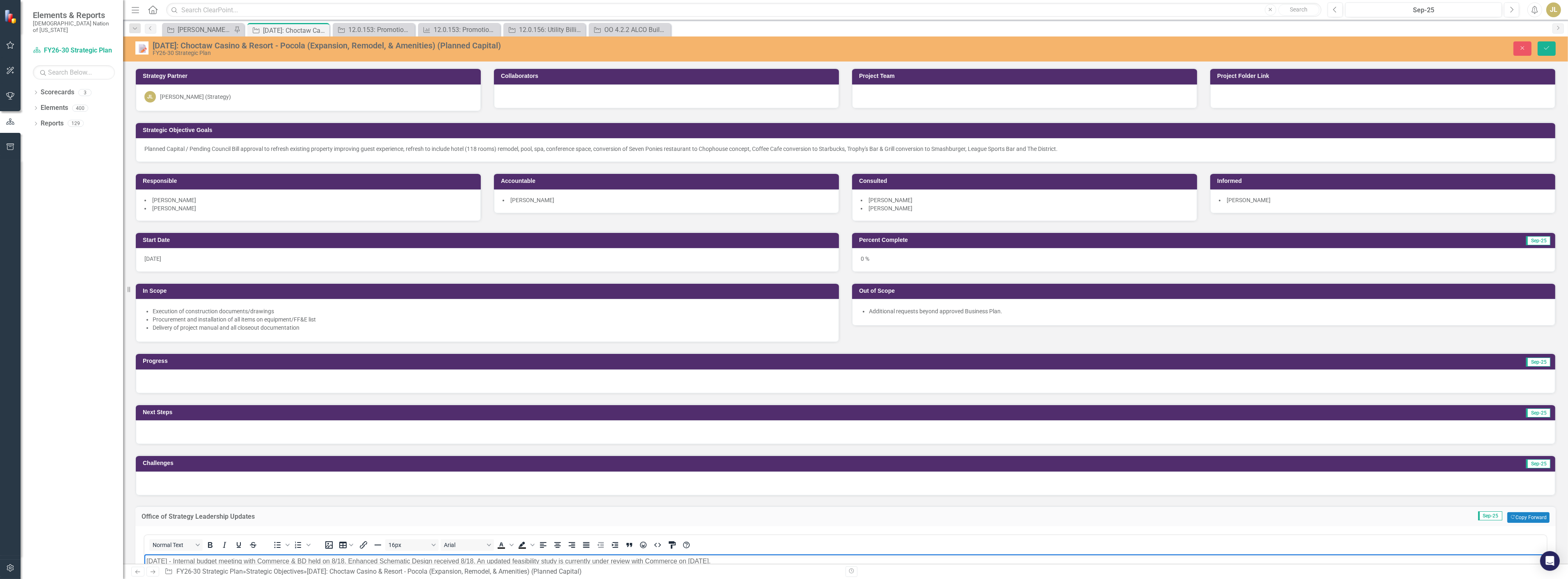
scroll to position [227, 0]
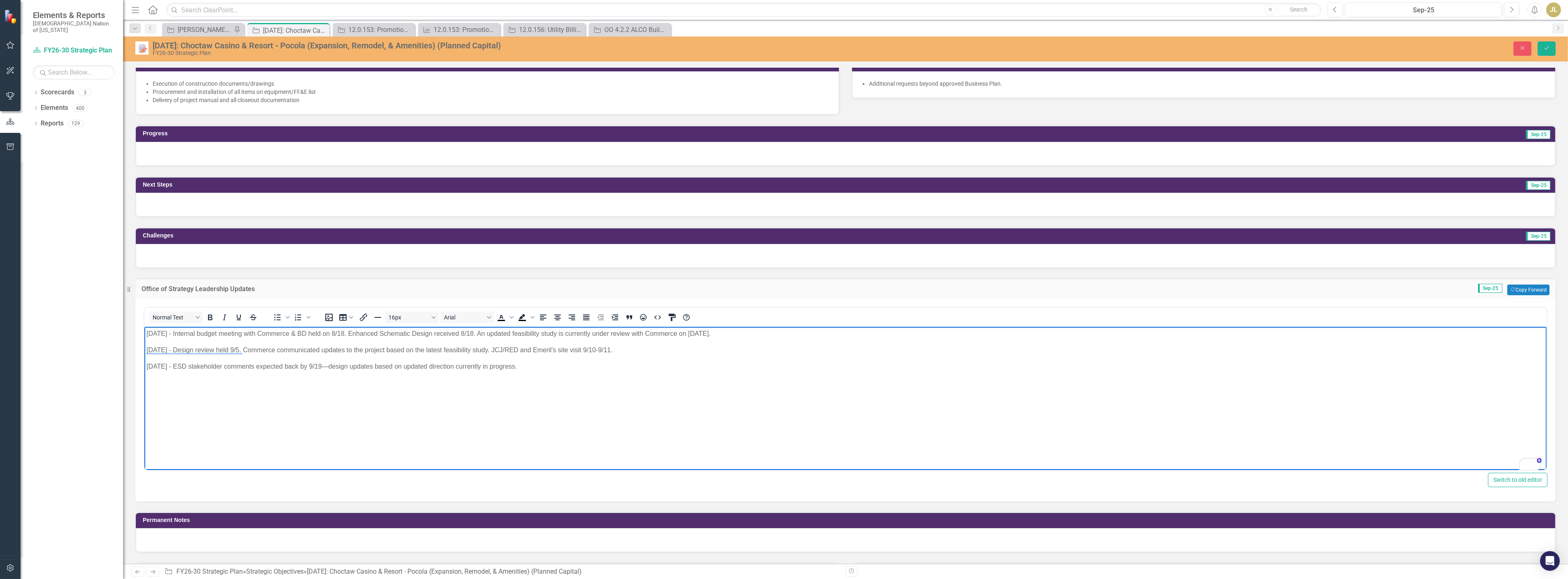
click at [610, 353] on p "[DATE] - Design review held 9/5. Commerce communicated updates to the project b…" at bounding box center [845, 350] width 1398 height 10
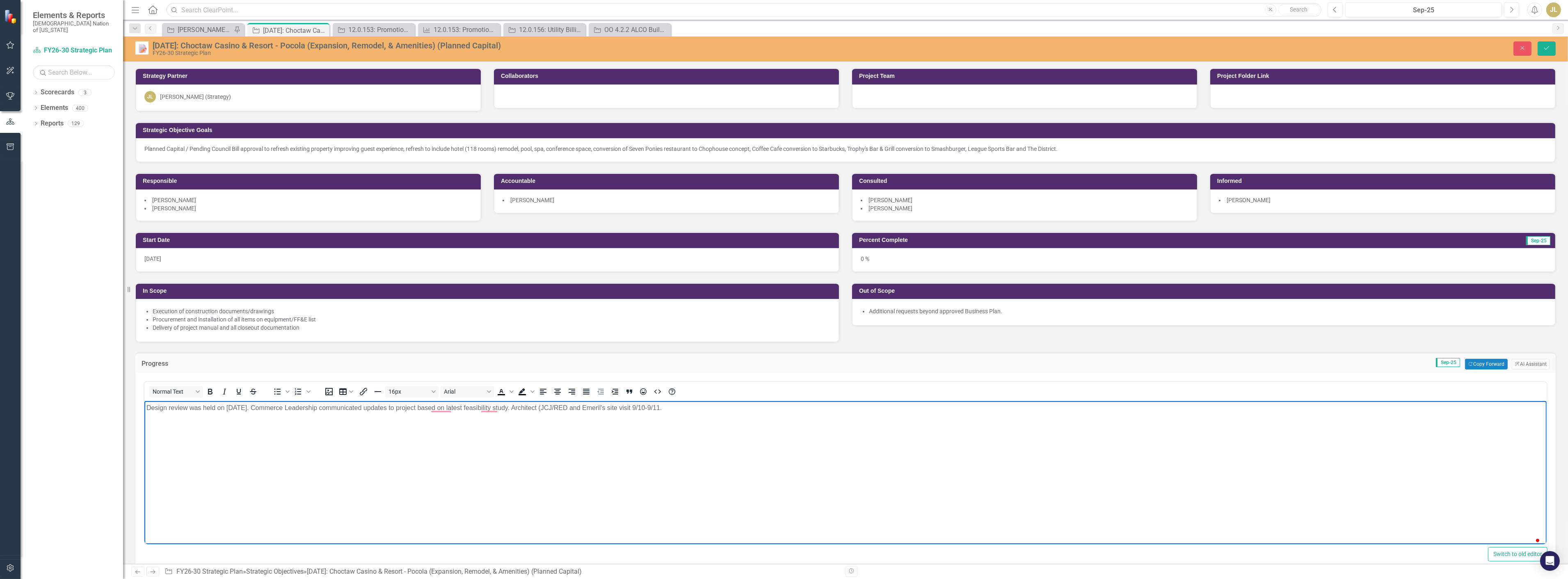
scroll to position [91, 0]
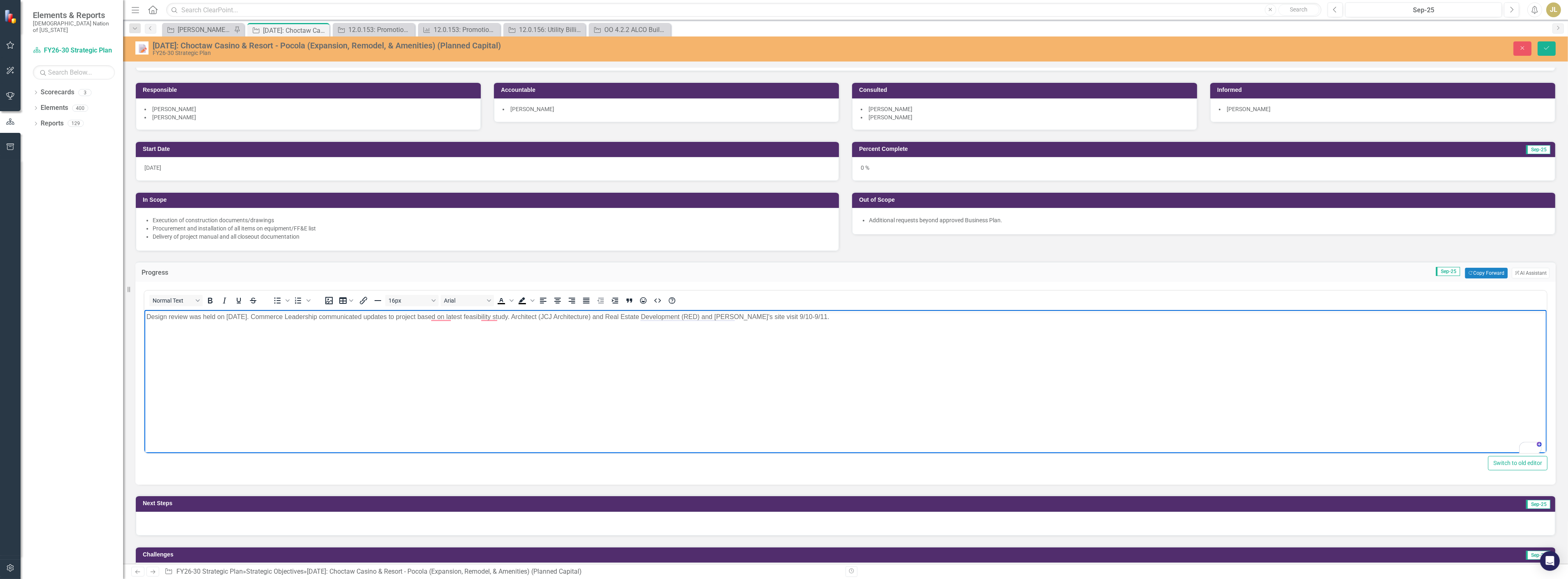
click at [629, 316] on p "Design review was held on [DATE]. Commerce Leadership communicated updates to p…" at bounding box center [845, 317] width 1398 height 10
click at [728, 316] on p "Design review was held on [DATE]. Commerce Leadership communicated updates to p…" at bounding box center [845, 317] width 1398 height 10
click at [739, 316] on p "Design review was held on [DATE]. Commerce Leadership communicated updates to p…" at bounding box center [845, 317] width 1398 height 10
click at [793, 316] on p "Design review was held on [DATE]. Commerce Leadership communicated updates to p…" at bounding box center [845, 317] width 1398 height 10
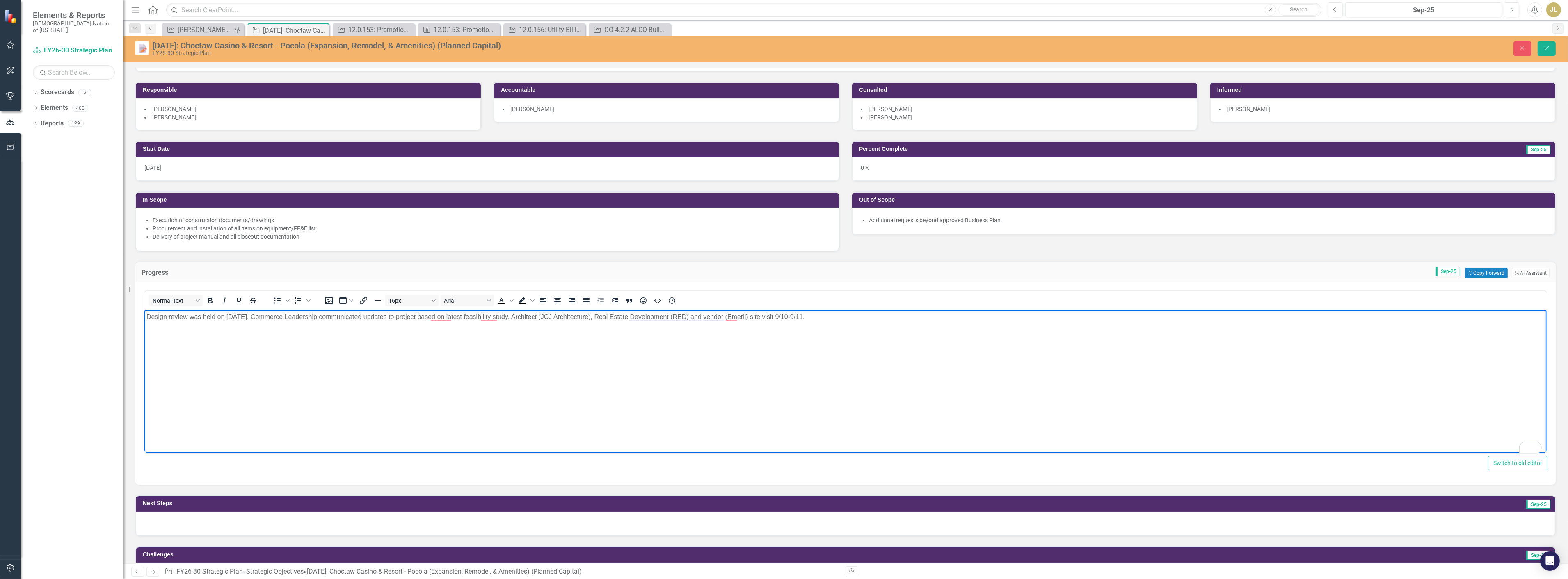
click at [786, 317] on p "Design review was held on [DATE]. Commerce Leadership communicated updates to p…" at bounding box center [845, 317] width 1398 height 10
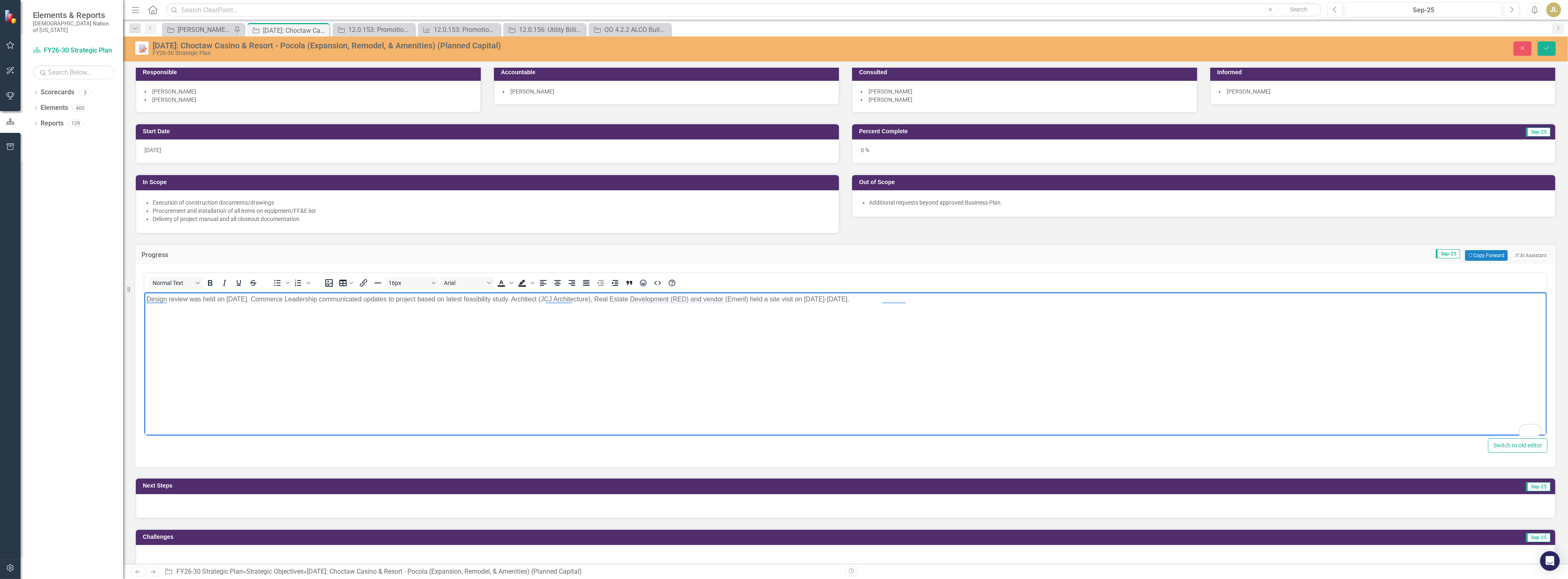
scroll to position [182, 0]
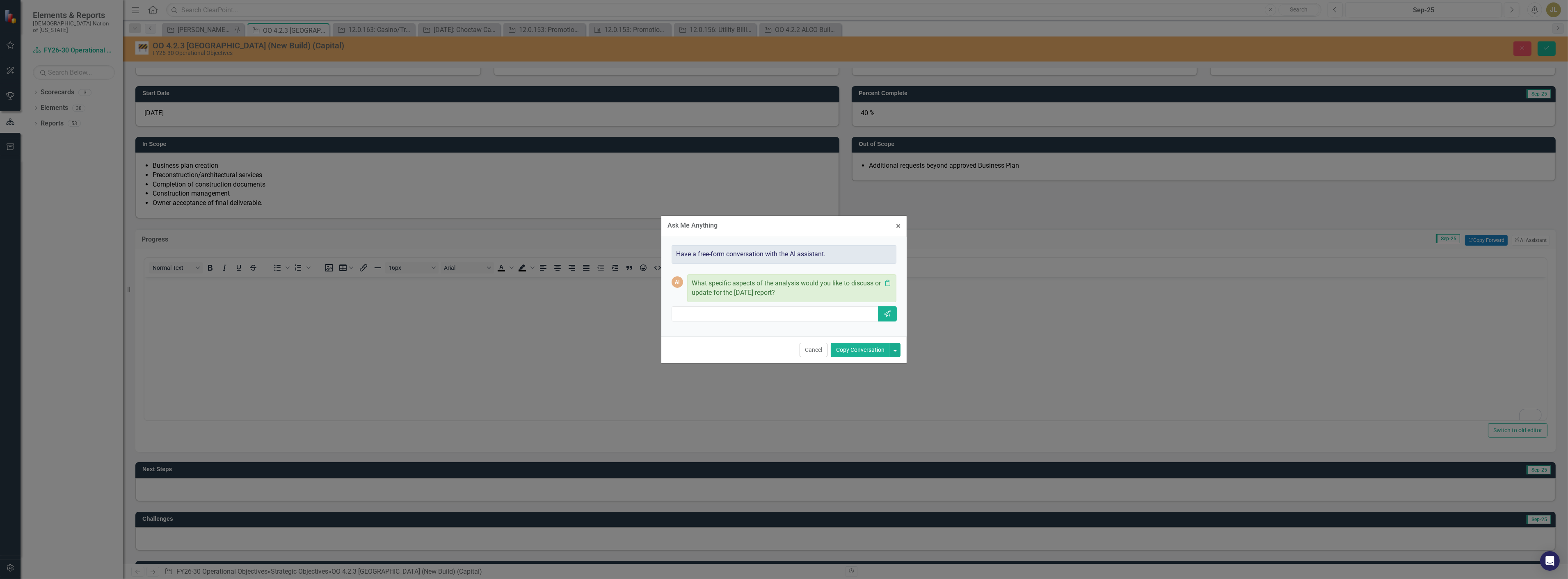
scroll to position [0, 276]
type input "write a progress updates from information in leadership updates and exclude wee…"
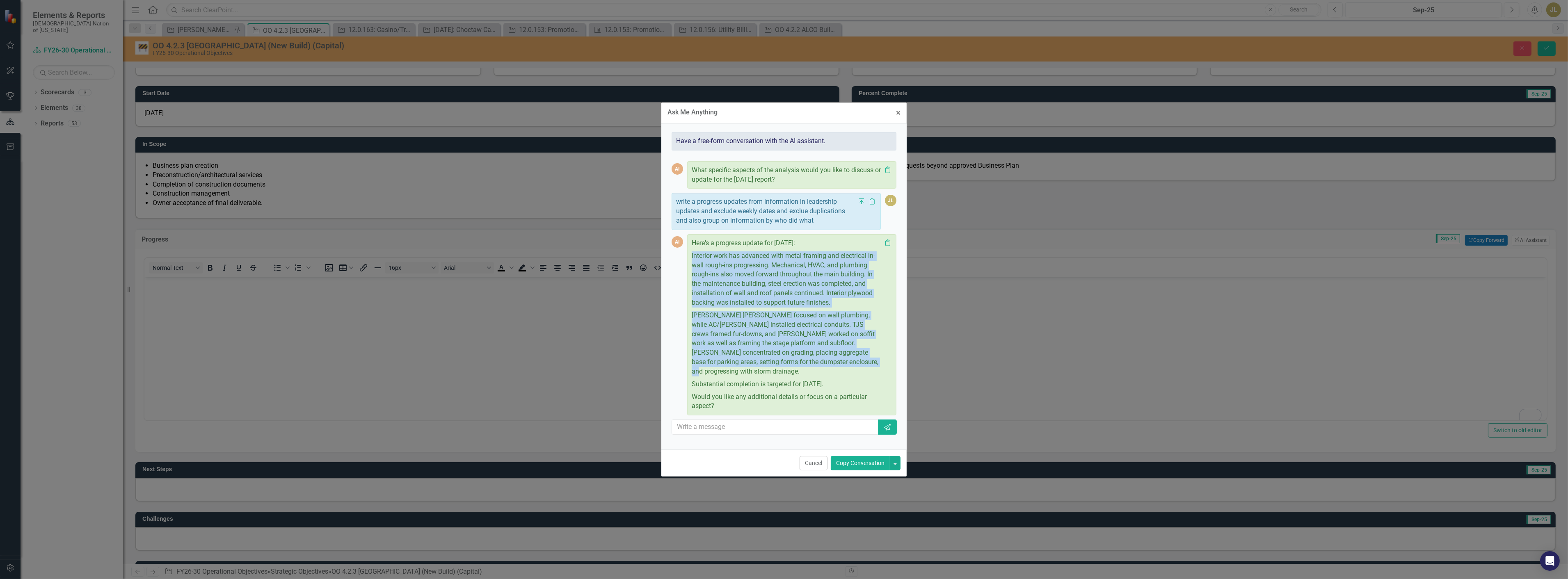
drag, startPoint x: 841, startPoint y: 366, endPoint x: 682, endPoint y: 264, distance: 188.9
click at [682, 264] on div "AI Here's a progress update for [DATE]: Interior work has advanced with metal f…" at bounding box center [783, 325] width 225 height 181
copy div "Interior work has advanced with metal framing and electrical in-wall rough-ins …"
click at [895, 115] on button "× Close" at bounding box center [898, 113] width 17 height 21
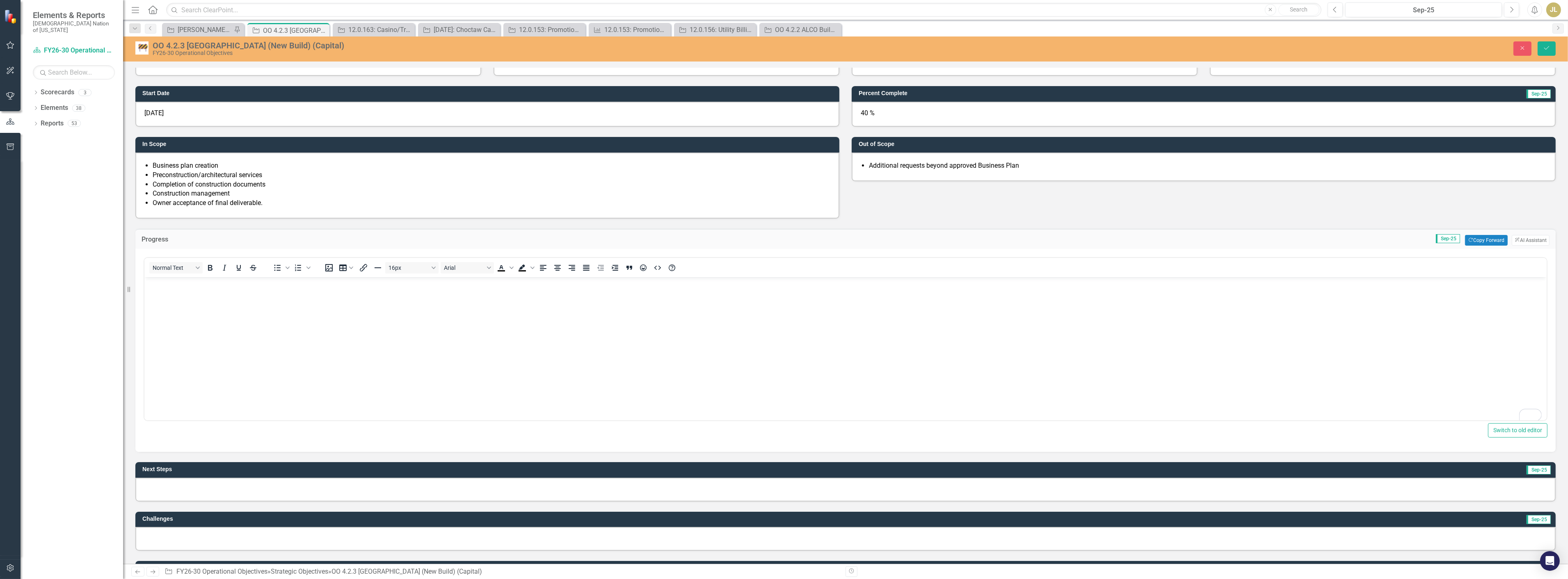
click at [163, 328] on body "To enrich screen reader interactions, please activate Accessibility in Grammarl…" at bounding box center [845, 339] width 1402 height 123
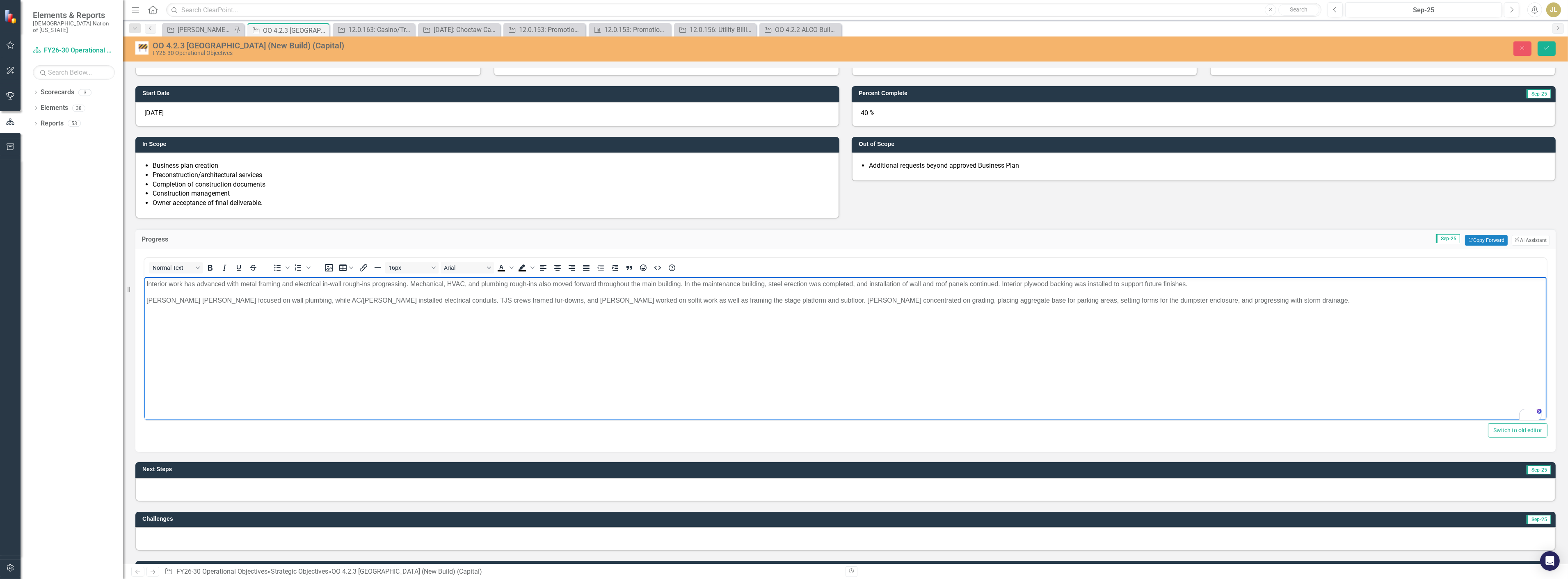
click at [188, 283] on p "Interior work has advanced with metal framing and electrical in-wall rough-ins …" at bounding box center [845, 284] width 1398 height 10
drag, startPoint x: 471, startPoint y: 283, endPoint x: 502, endPoint y: 299, distance: 34.9
click at [471, 283] on p "Interior work advanced with metal framing and electrical in-wall rough-ins prog…" at bounding box center [845, 284] width 1398 height 10
click at [620, 286] on p "Interior work advanced with metal framing and electrical in-wall rough-ins prog…" at bounding box center [845, 284] width 1398 height 10
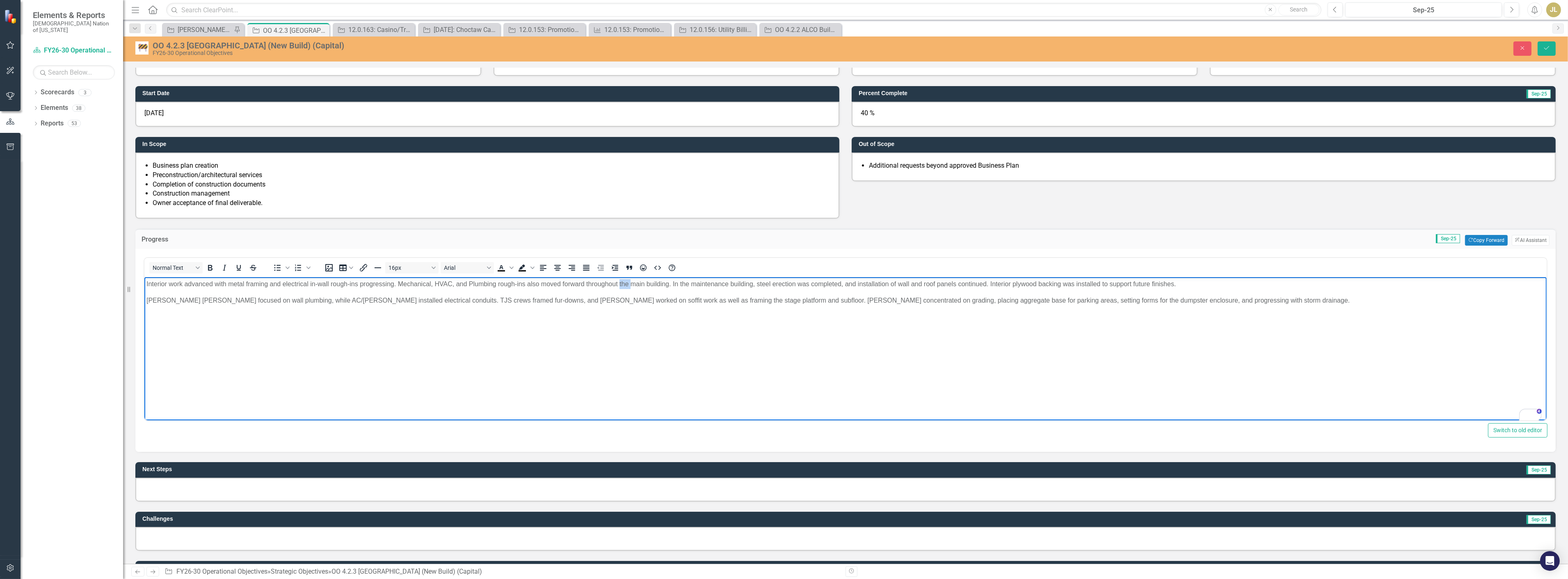
click at [620, 286] on p "Interior work advanced with metal framing and electrical in-wall rough-ins prog…" at bounding box center [845, 284] width 1398 height 10
click at [565, 285] on p "Interior work advanced with metal framing and electrical in-wall rough-ins prog…" at bounding box center [845, 284] width 1398 height 10
click at [547, 281] on p "Interior work advanced with metal framing and electrical in-wall rough-ins prog…" at bounding box center [845, 284] width 1398 height 10
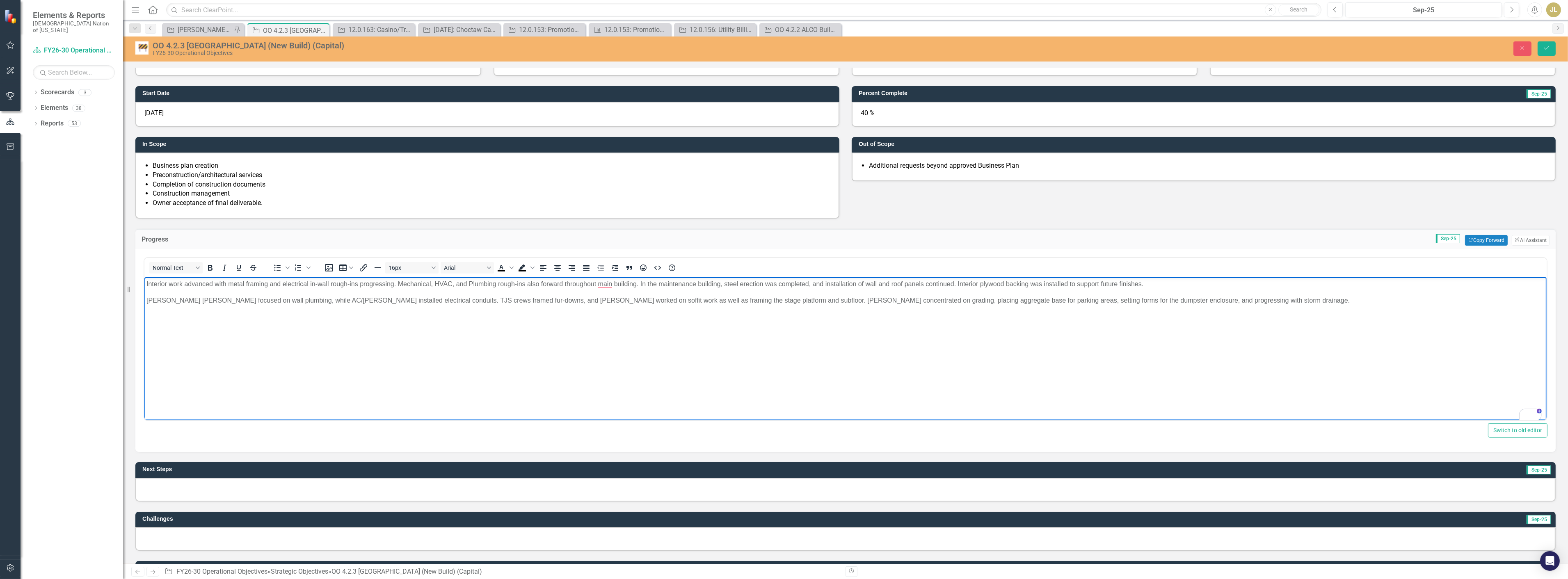
click at [552, 282] on p "Interior work advanced with metal framing and electrical in-wall rough-ins prog…" at bounding box center [845, 284] width 1398 height 10
click at [665, 282] on p "Interior work advanced with metal framing and electrical in-wall rough-ins prog…" at bounding box center [845, 284] width 1398 height 10
click at [146, 301] on p "[PERSON_NAME] [PERSON_NAME] focused on wall plumbing, while AC/[PERSON_NAME] in…" at bounding box center [845, 300] width 1398 height 10
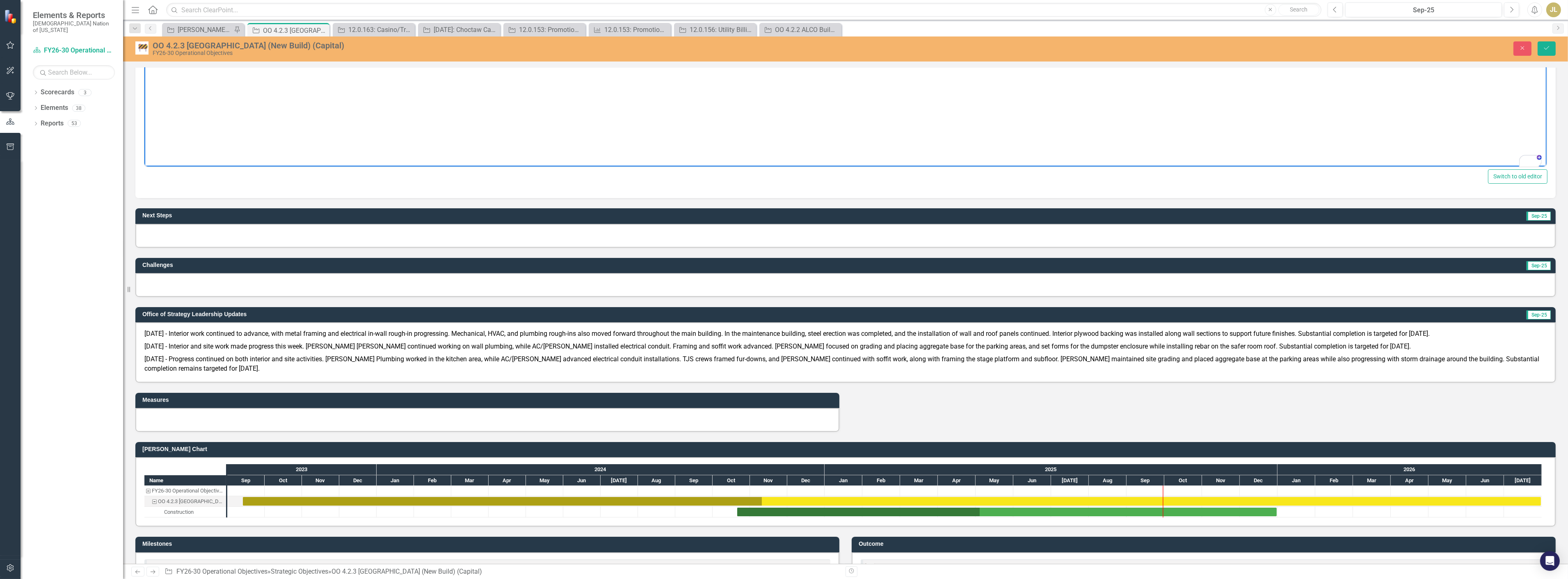
scroll to position [410, 0]
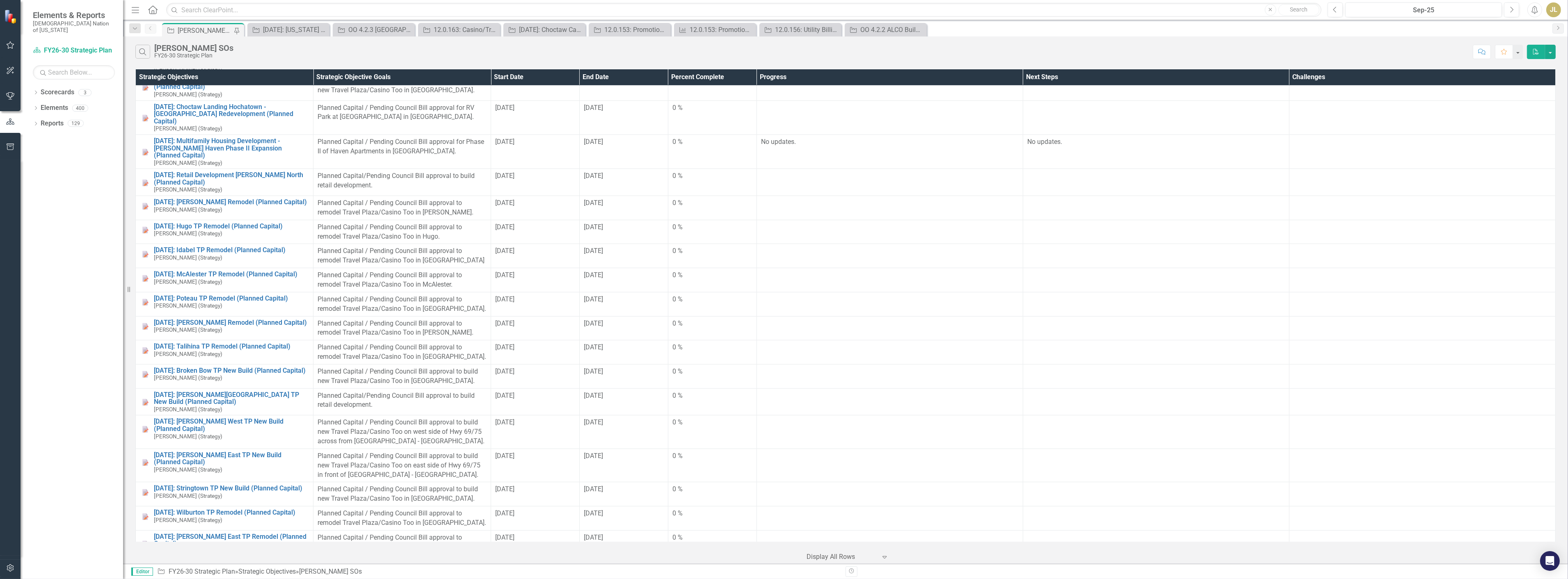
scroll to position [774, 0]
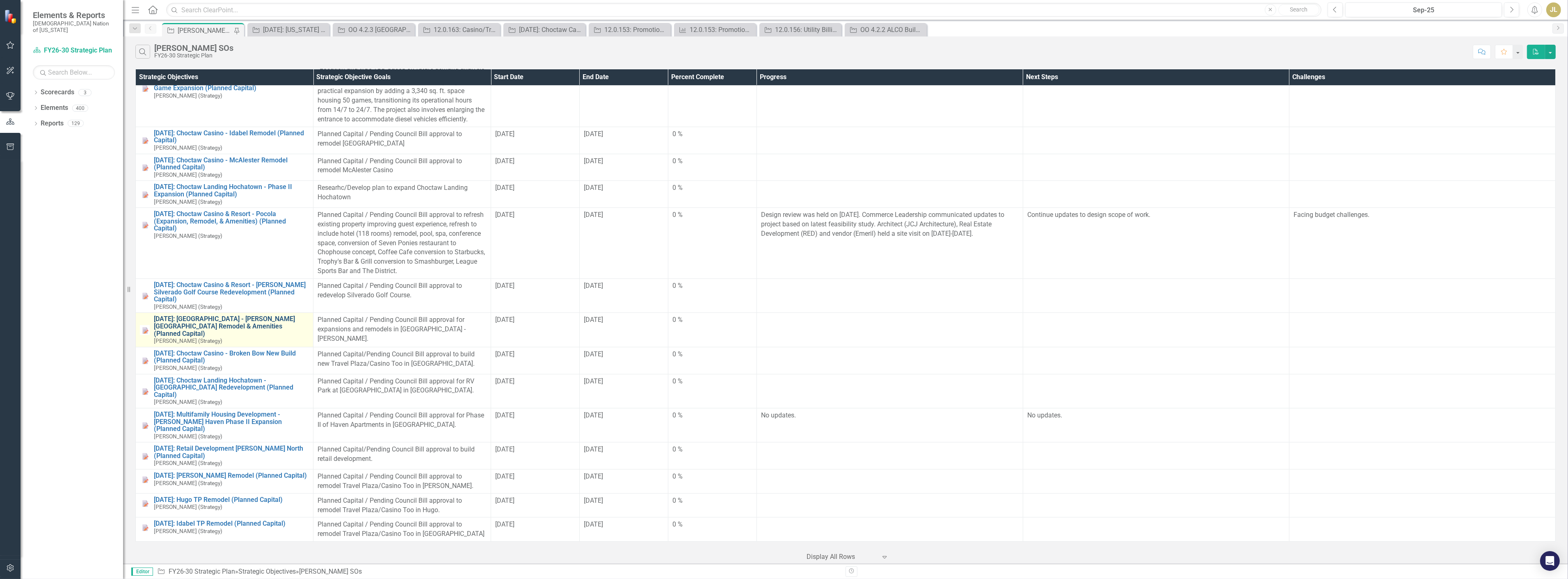
click at [261, 319] on link "[DATE]: [GEOGRAPHIC_DATA] - [PERSON_NAME][GEOGRAPHIC_DATA] Remodel & Amenities …" at bounding box center [231, 326] width 155 height 22
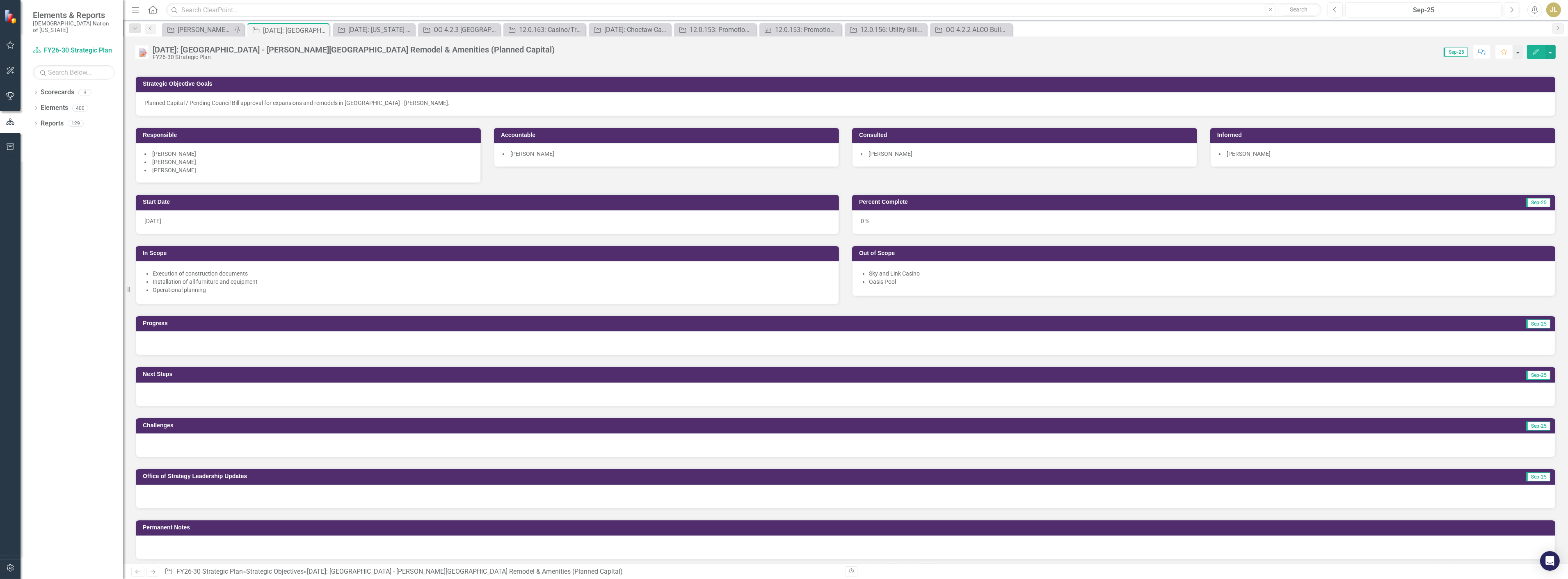
scroll to position [136, 0]
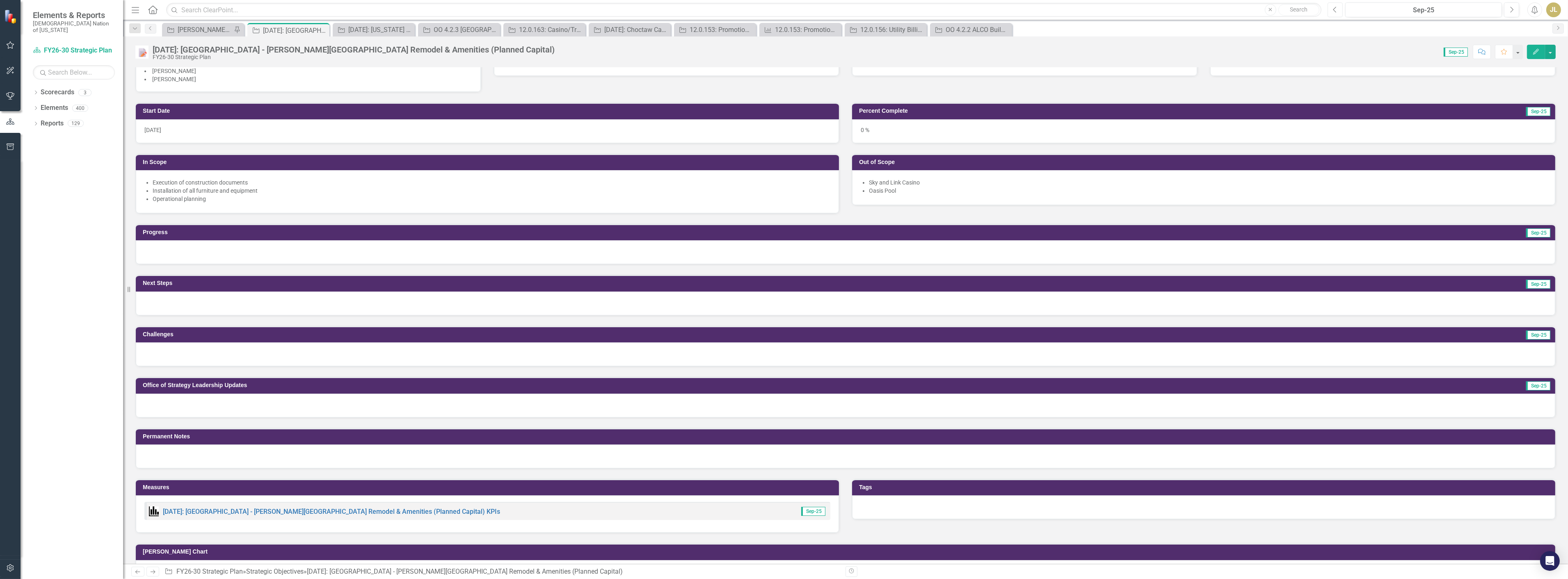
click at [1340, 4] on button "Previous" at bounding box center [1335, 10] width 15 height 15
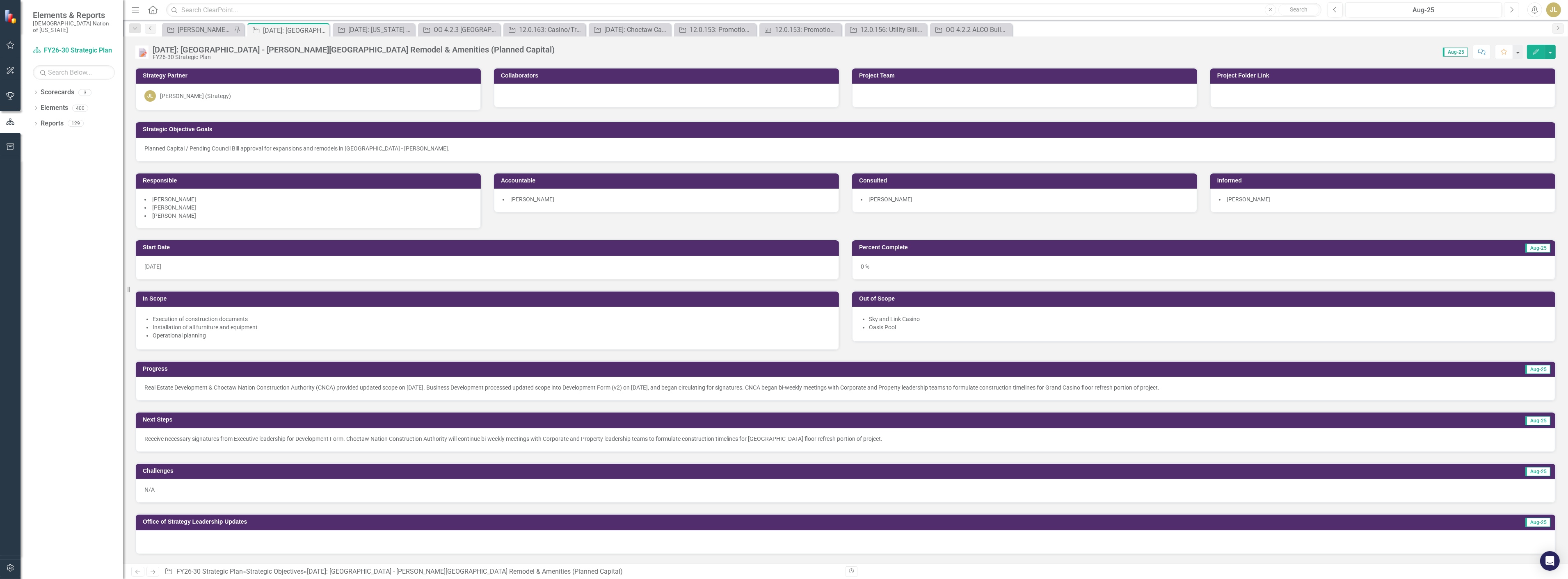
click at [1515, 9] on button "Next" at bounding box center [1511, 10] width 15 height 15
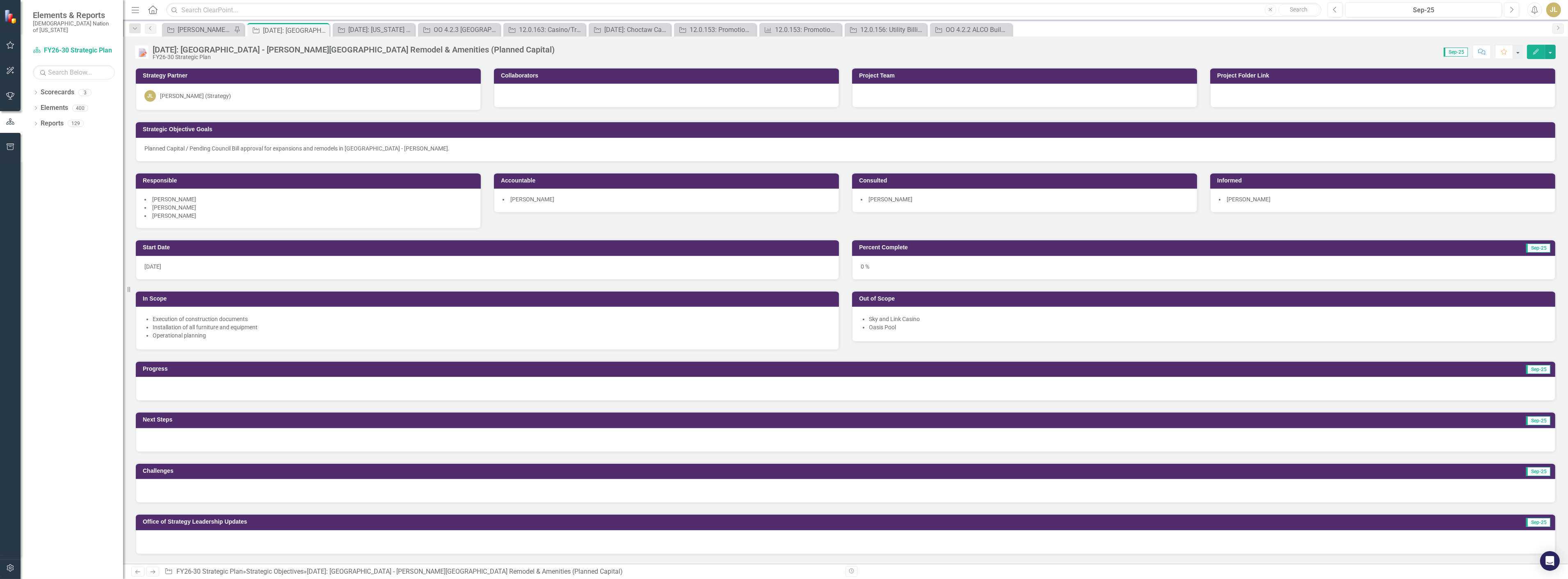
click at [1207, 42] on div "[DATE]: [GEOGRAPHIC_DATA] - [PERSON_NAME][GEOGRAPHIC_DATA] Remodel & Amenities …" at bounding box center [845, 49] width 1445 height 24
click at [1338, 11] on button "Previous" at bounding box center [1335, 10] width 15 height 15
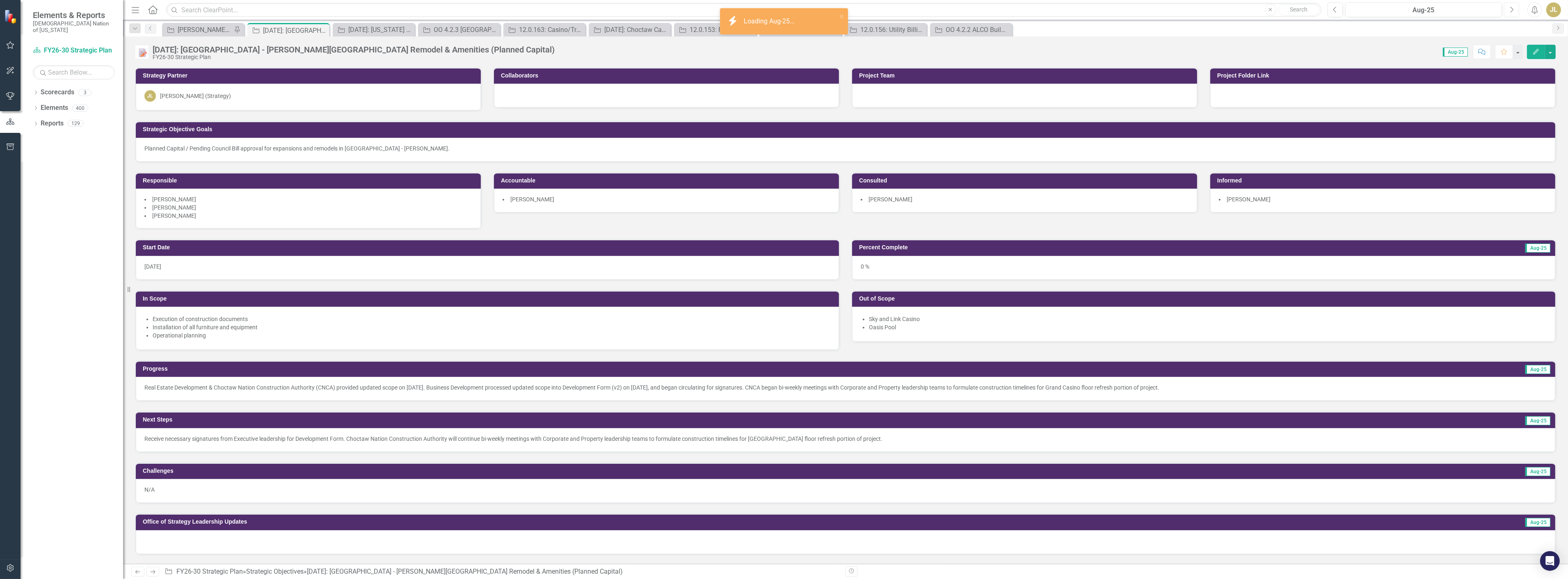
click at [1514, 10] on icon "Next" at bounding box center [1511, 10] width 4 height 7
